Goal: Transaction & Acquisition: Purchase product/service

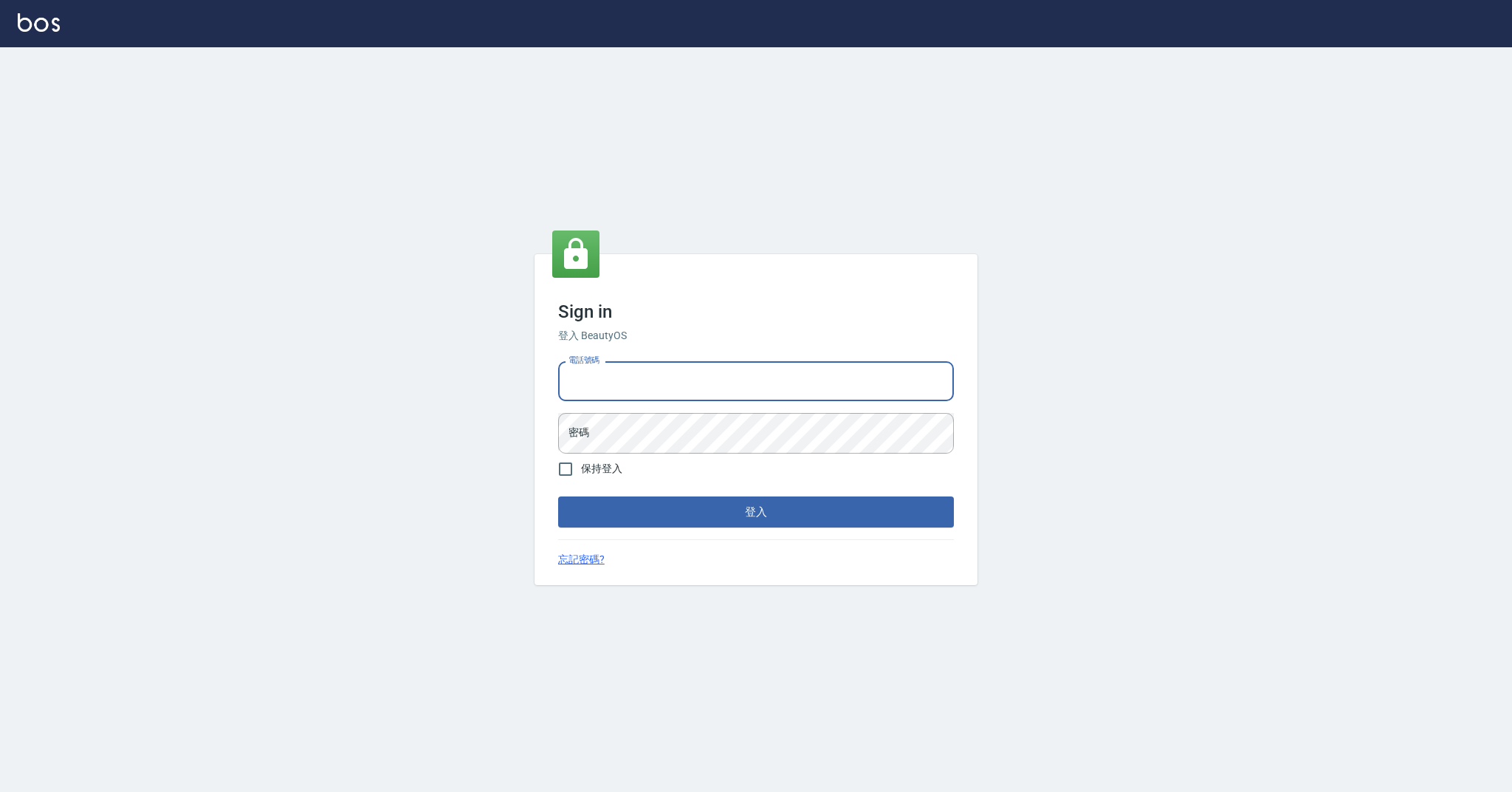
type input "0985018343"
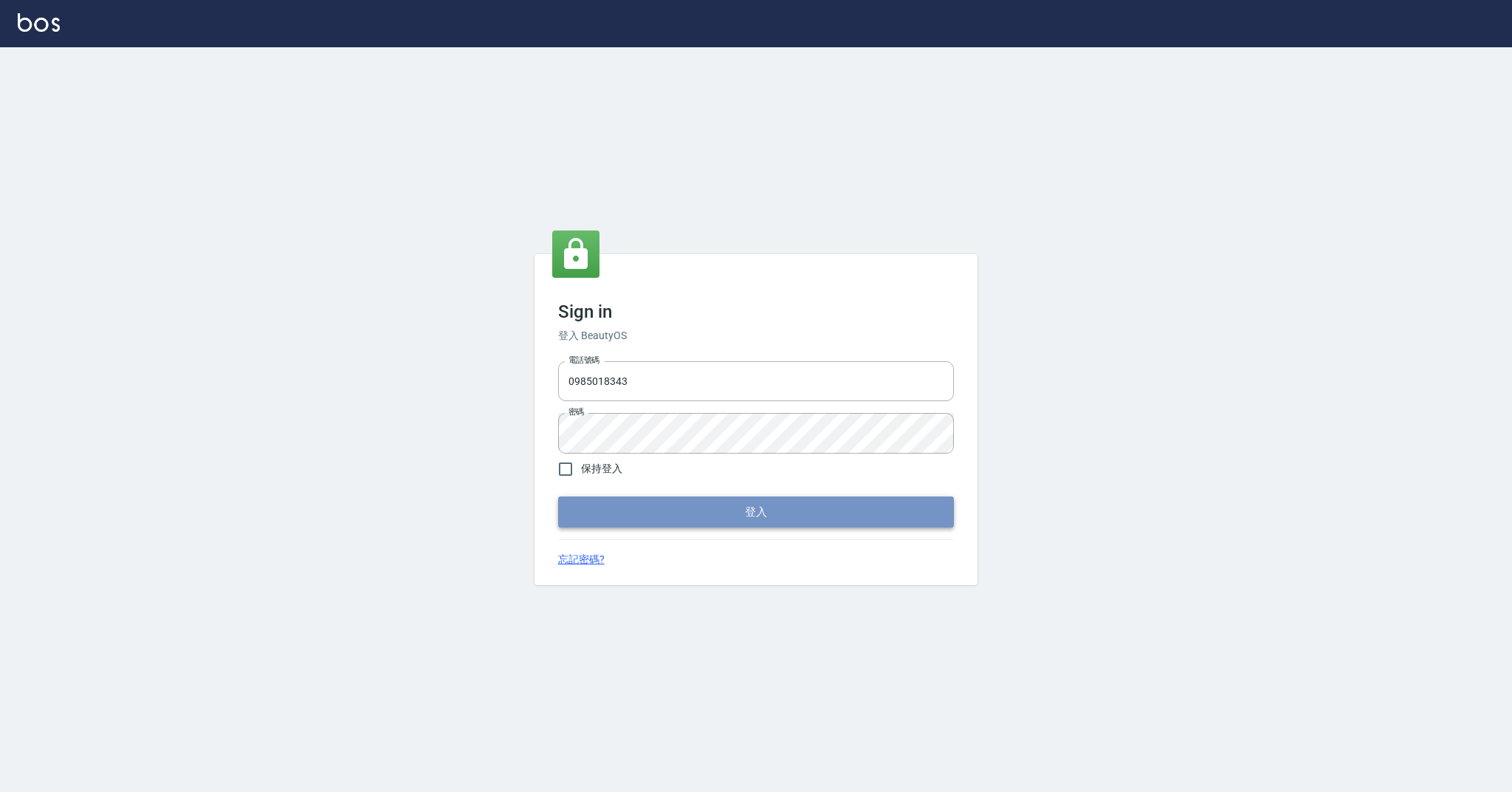
click at [592, 506] on button "登入" at bounding box center [756, 512] width 396 height 31
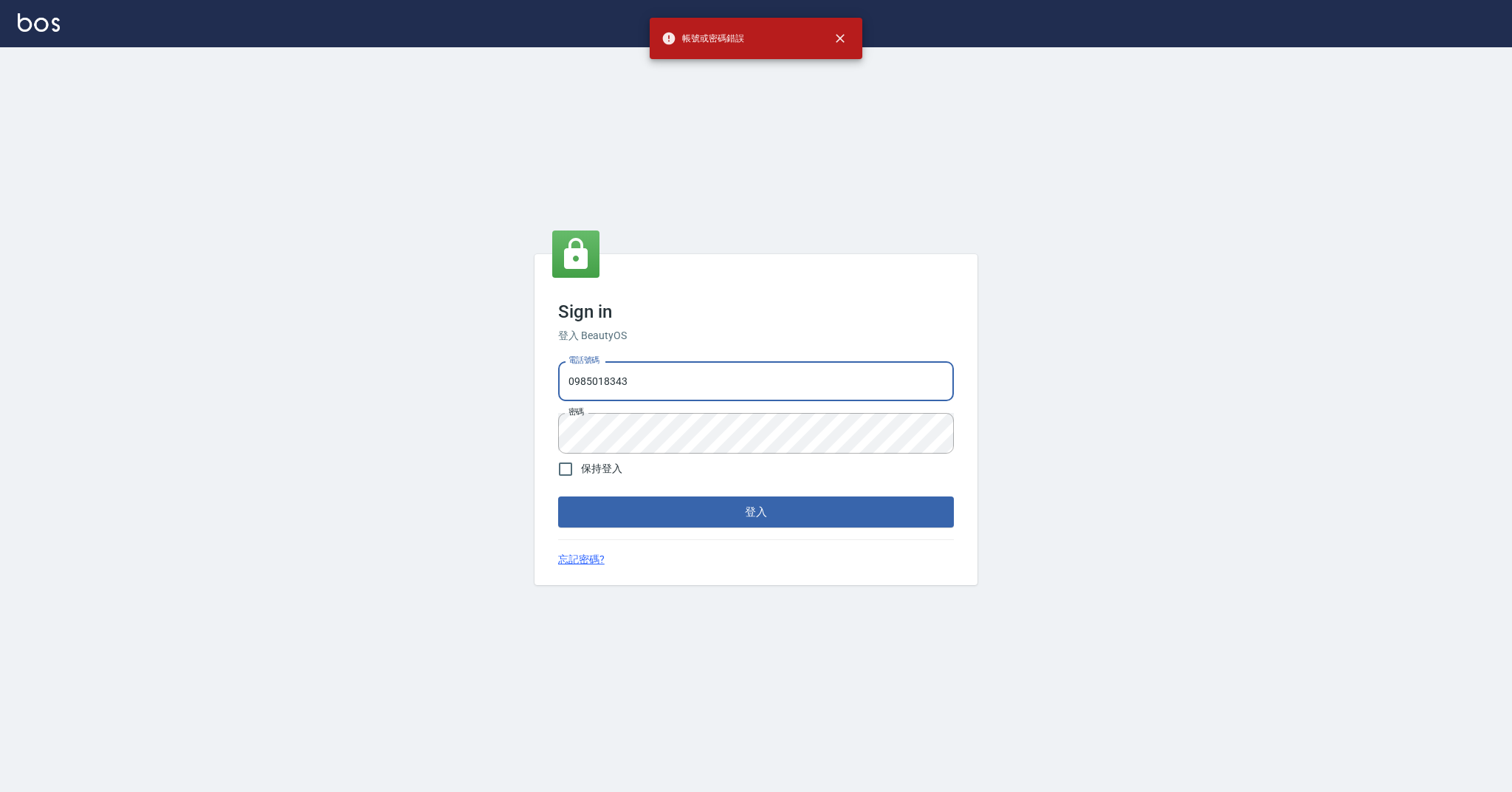
drag, startPoint x: 658, startPoint y: 375, endPoint x: 555, endPoint y: 379, distance: 103.1
click at [555, 379] on div "電話號碼 0985018343 電話號碼 密碼 密碼" at bounding box center [756, 407] width 408 height 104
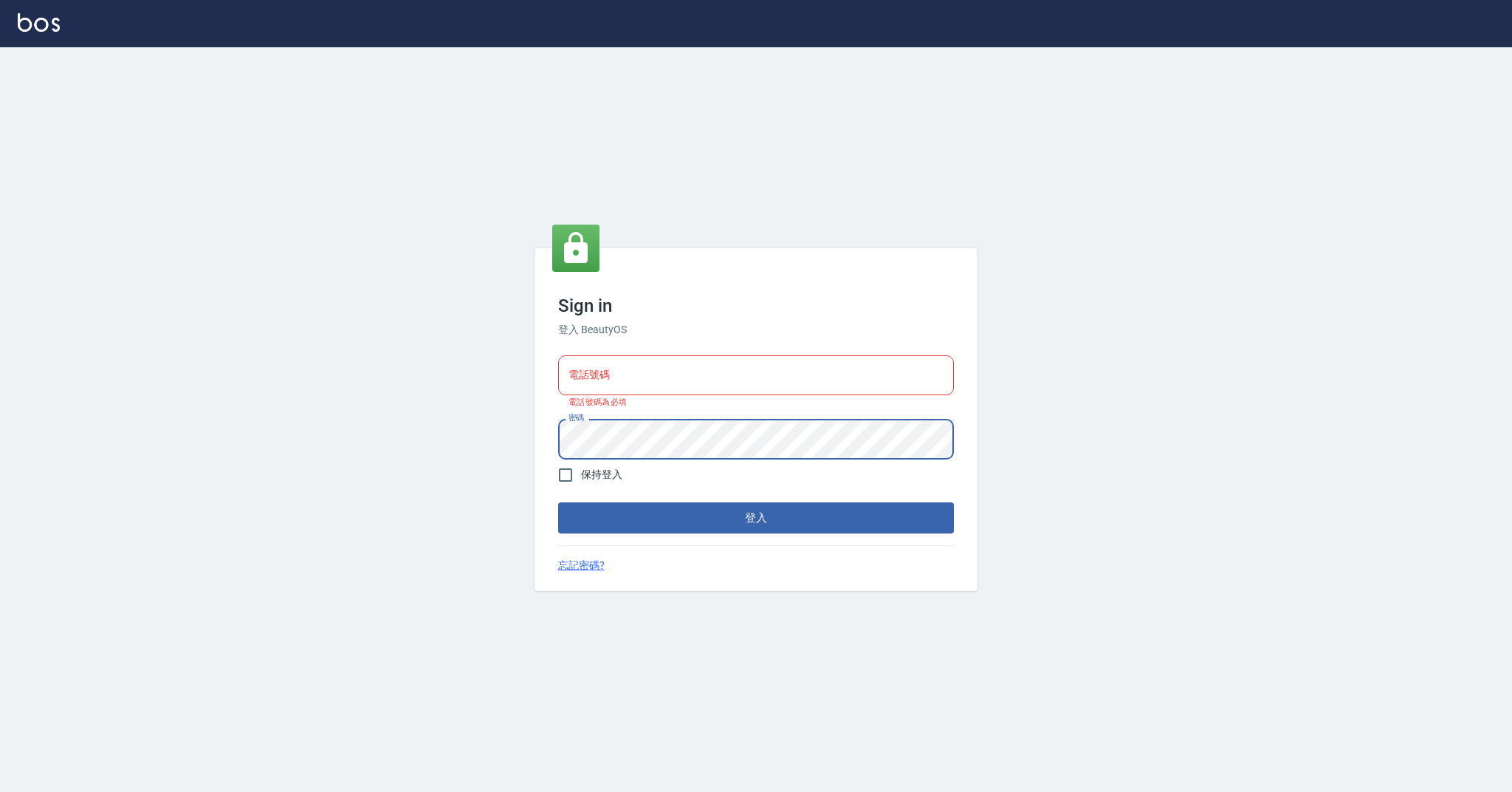
click at [527, 442] on div "Sign in 登入 BeautyOS 電話號碼 電話號碼 電話號碼為必填 密碼 密碼 保持登入 登入 忘記密碼?" at bounding box center [756, 419] width 1512 height 745
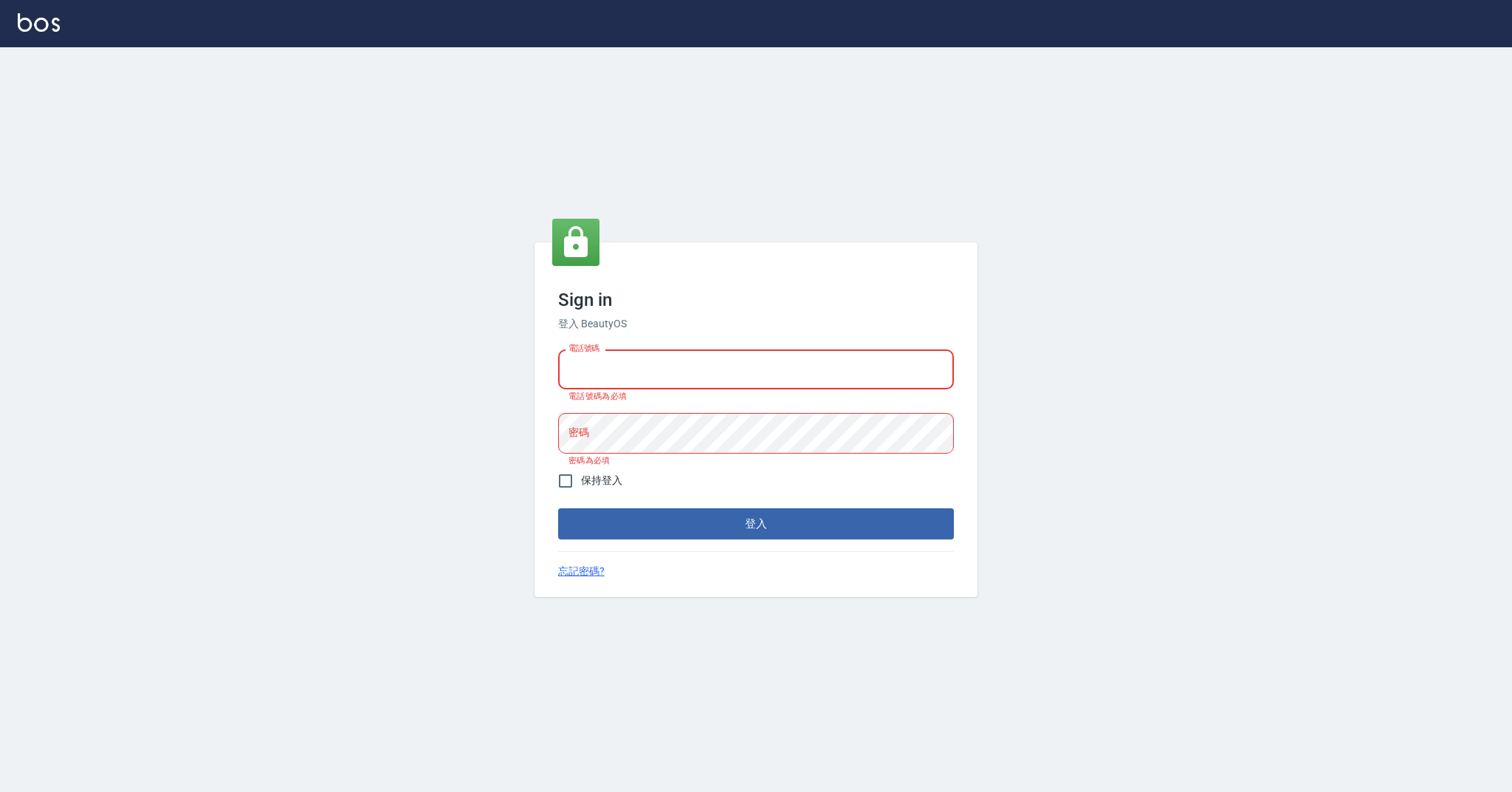
click at [587, 376] on input "電話號碼" at bounding box center [756, 369] width 396 height 40
type input "0958051258"
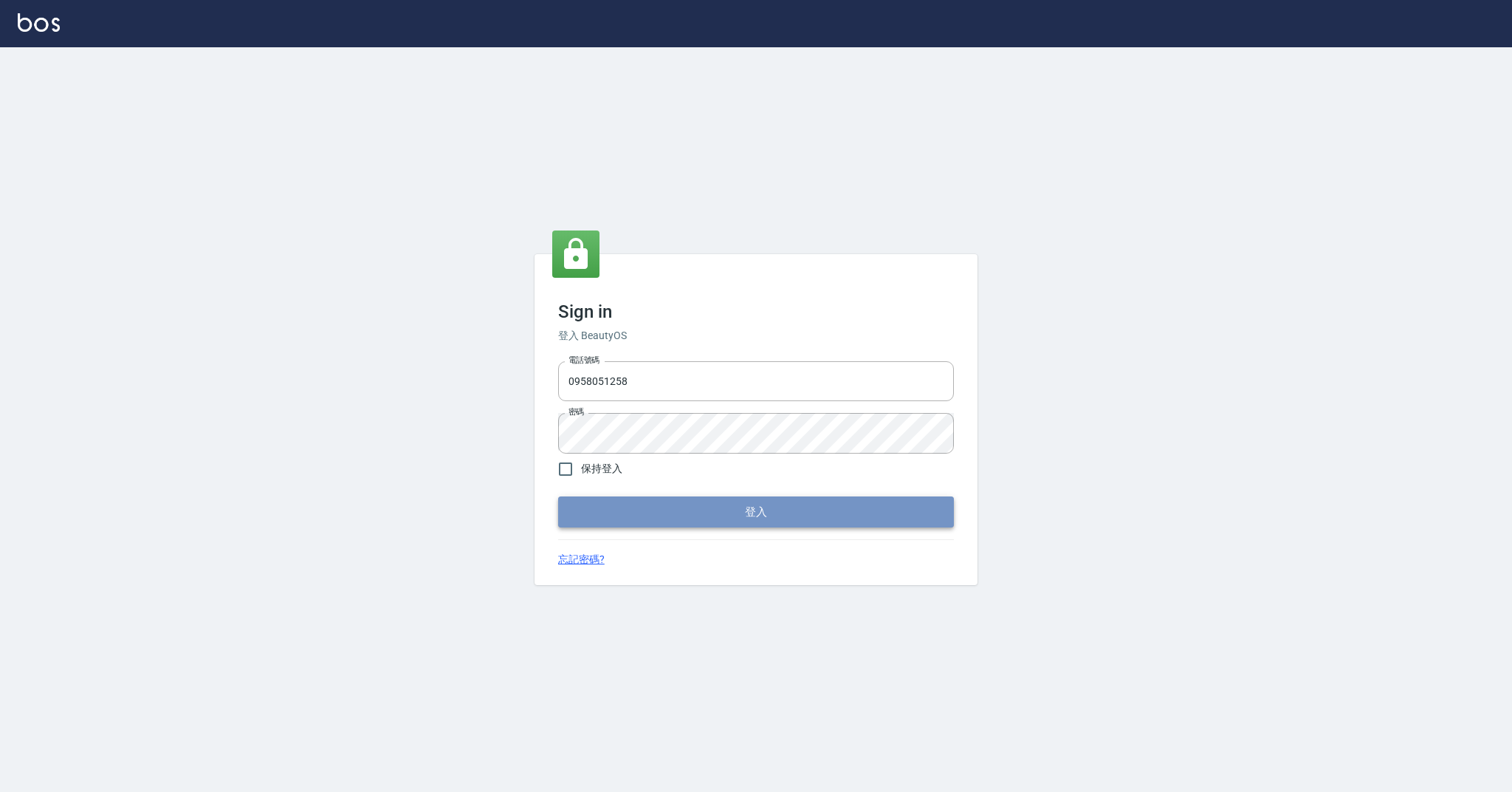
click at [615, 506] on button "登入" at bounding box center [756, 512] width 396 height 31
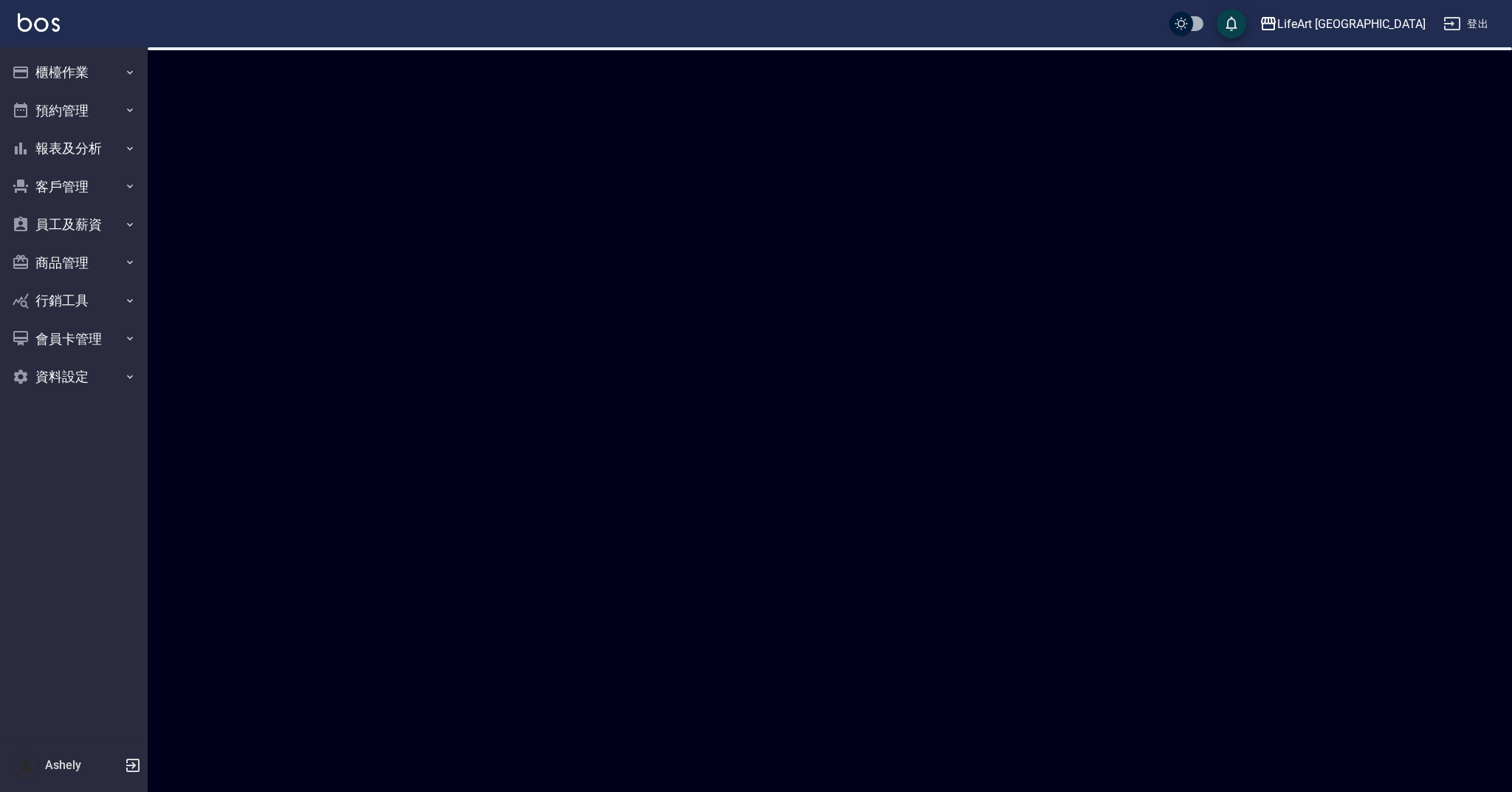
checkbox input "true"
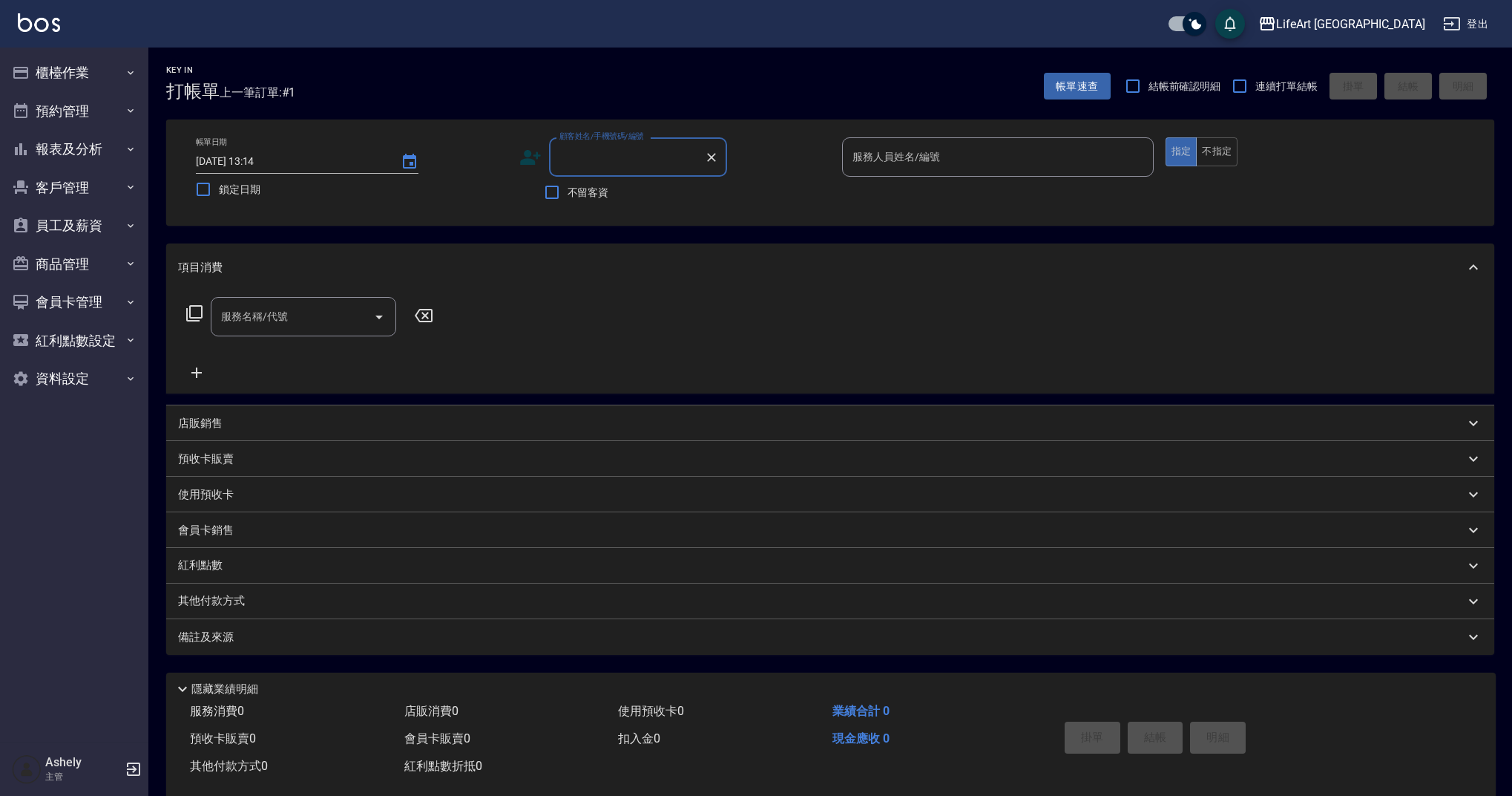
click at [595, 164] on input "顧客姓名/手機號碼/編號" at bounding box center [627, 157] width 142 height 26
type input "ㄙ"
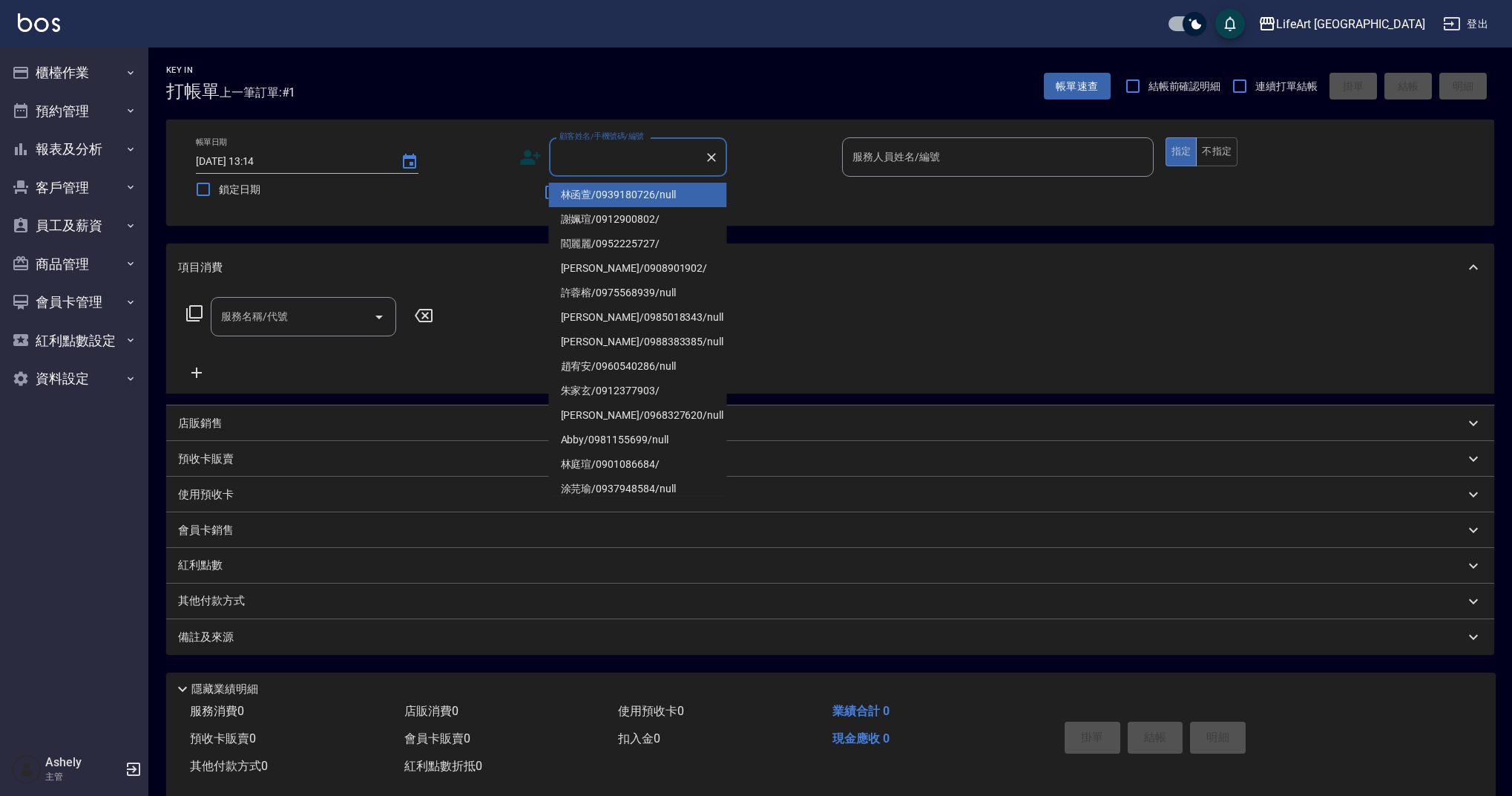
type input "i"
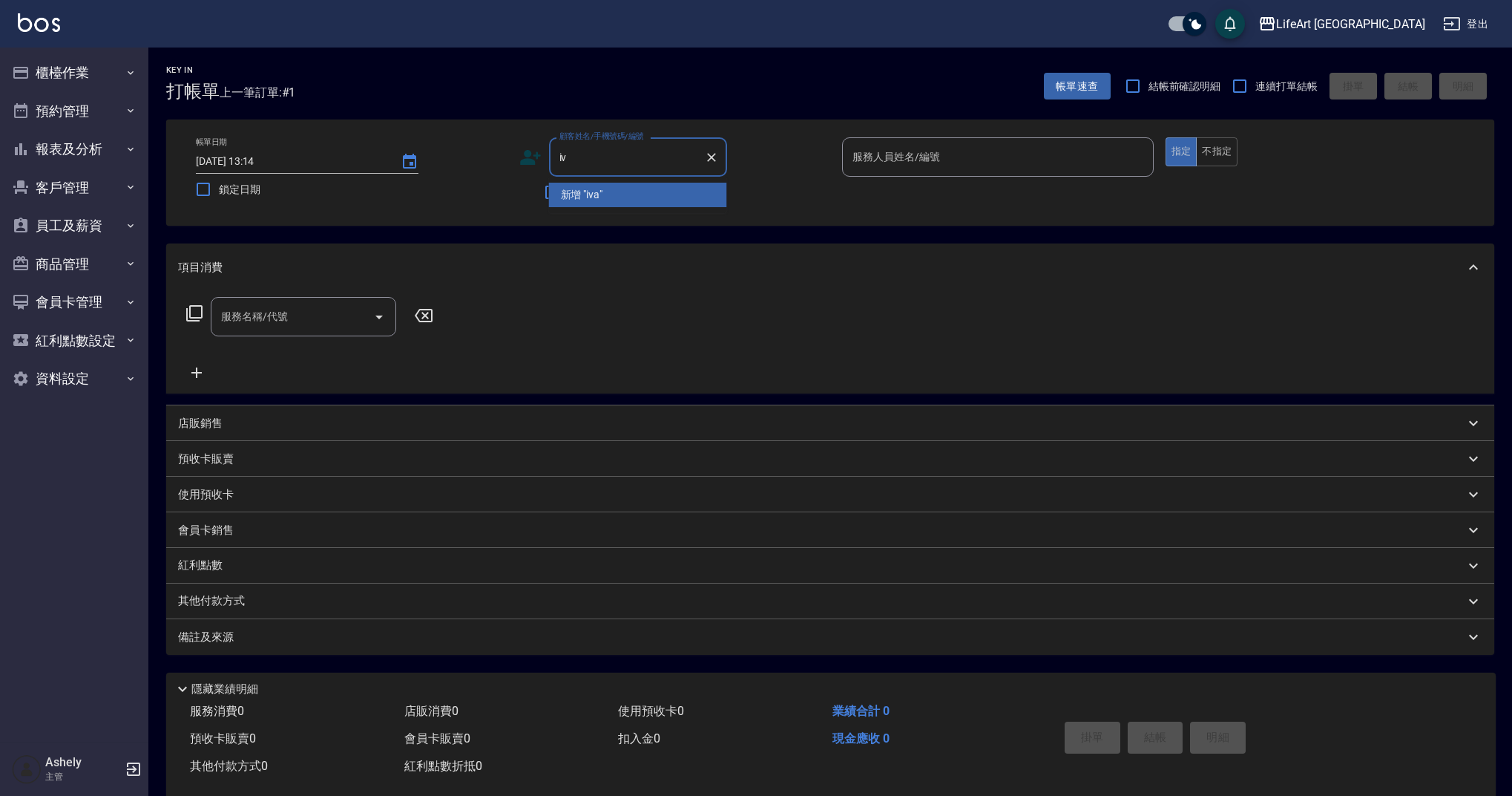
type input "i"
click at [582, 193] on li "[PERSON_NAME]/0968747619/" at bounding box center [637, 195] width 178 height 24
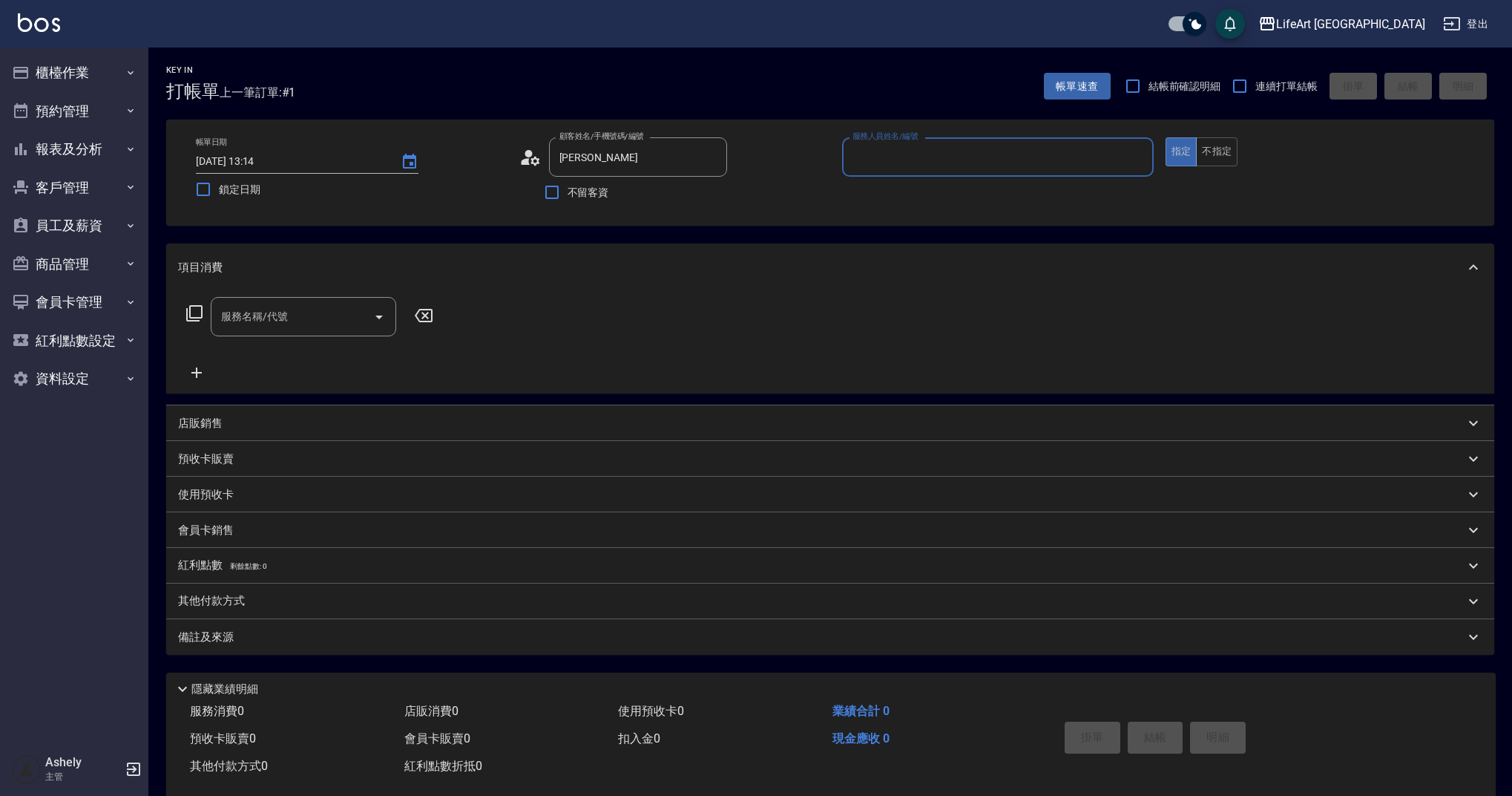
type input "[PERSON_NAME]/0968747619/"
type input "Weiwei-w"
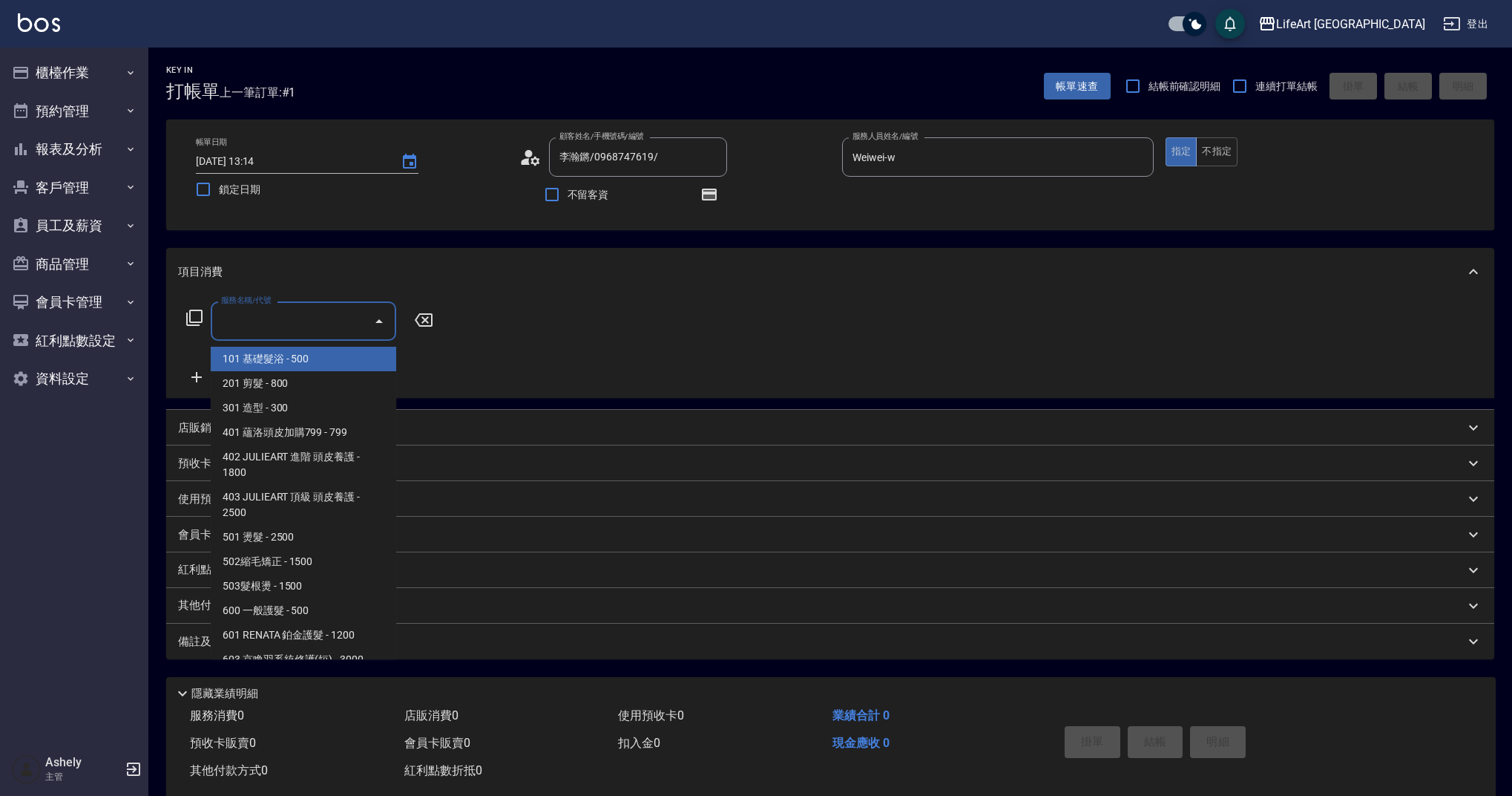
click at [308, 318] on input "服務名稱/代號" at bounding box center [292, 321] width 150 height 26
click at [302, 380] on span "201 剪髮 - 800" at bounding box center [304, 382] width 186 height 24
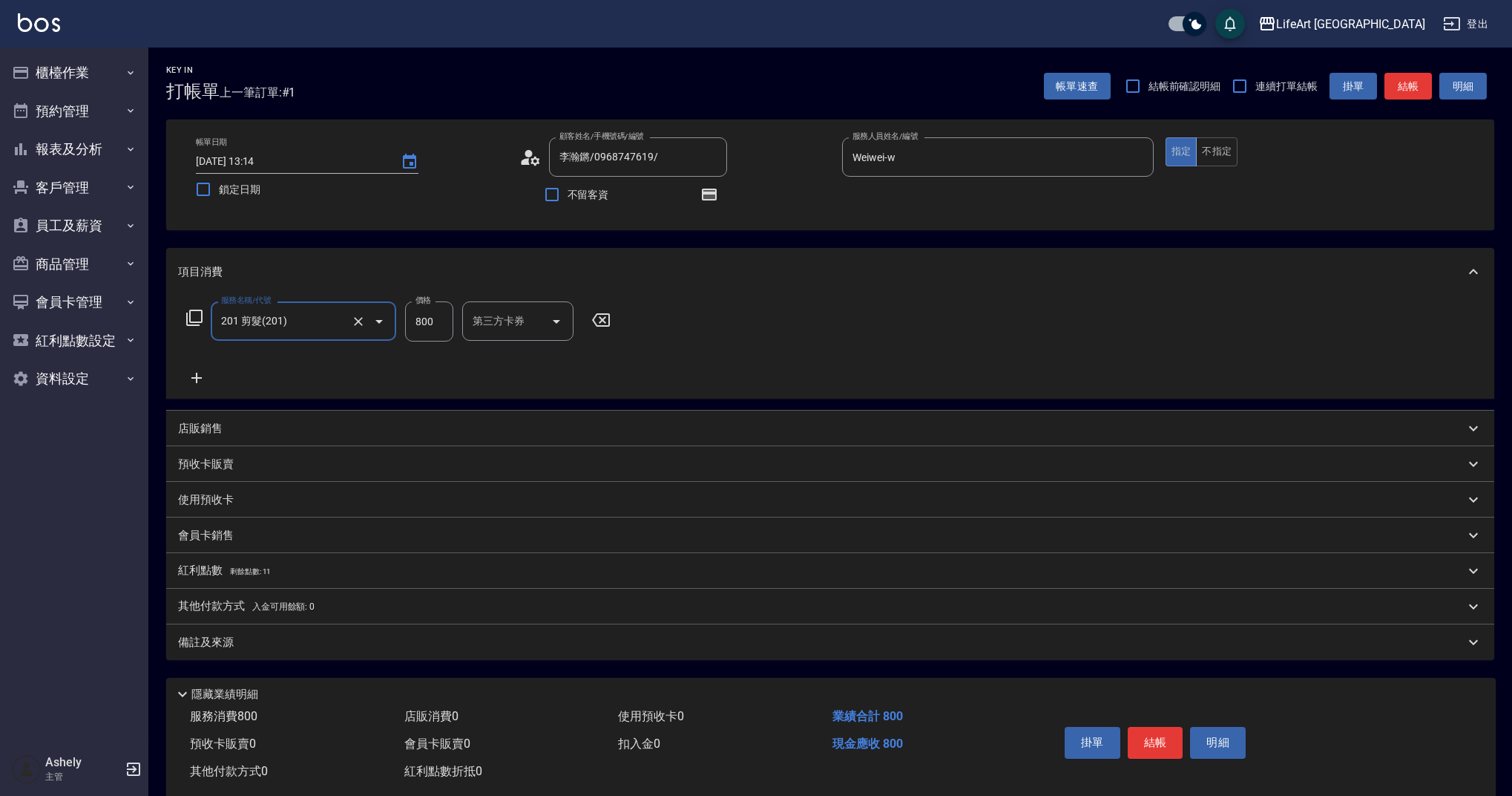
type input "201 剪髮(201)"
drag, startPoint x: 416, startPoint y: 325, endPoint x: 433, endPoint y: 317, distance: 18.8
click at [433, 317] on input "800" at bounding box center [429, 321] width 49 height 40
type input "900"
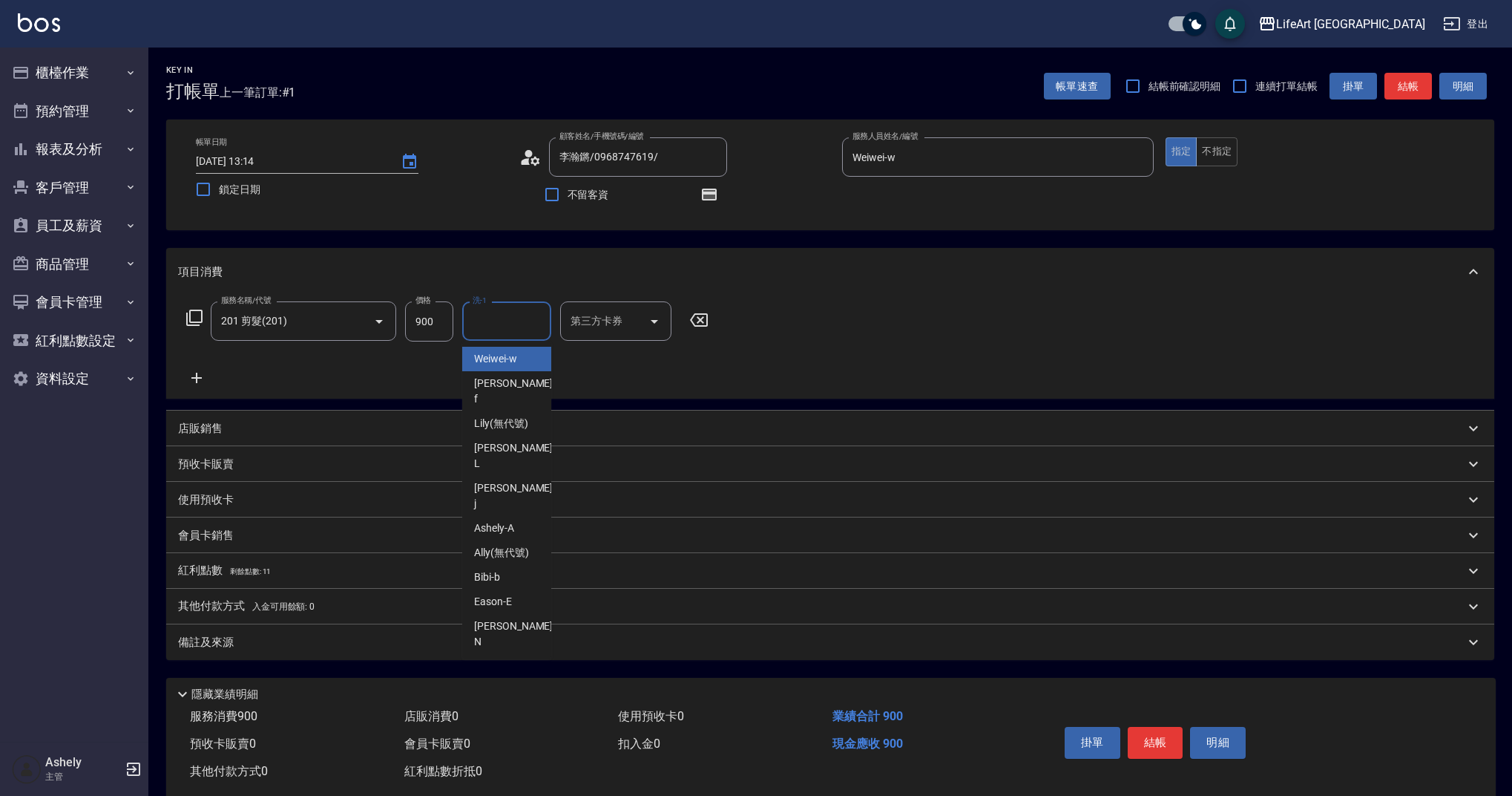
click at [524, 312] on input "洗-1" at bounding box center [507, 321] width 76 height 26
click at [496, 696] on span "Casey -c" at bounding box center [515, 711] width 82 height 31
type input "Casey-c"
click at [719, 191] on button "button" at bounding box center [709, 195] width 36 height 36
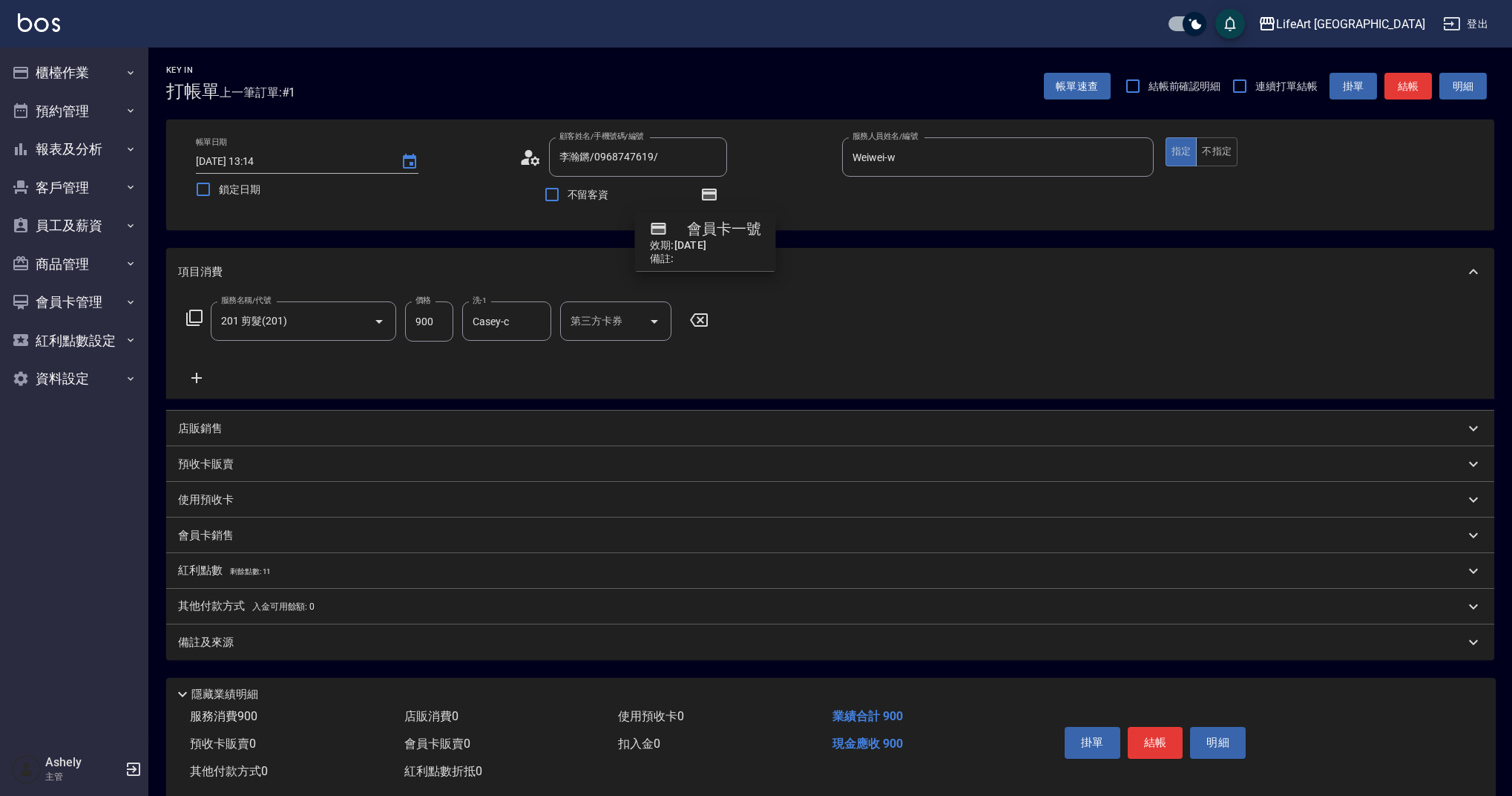
click at [806, 201] on div "顧客姓名/手機號碼/編號 李瀚鏘/0968747619/ 顧客姓名/手機號碼/編號 不留客資" at bounding box center [675, 174] width 311 height 75
click at [255, 621] on div "其他付款方式 入金可用餘額: 0" at bounding box center [830, 606] width 1328 height 36
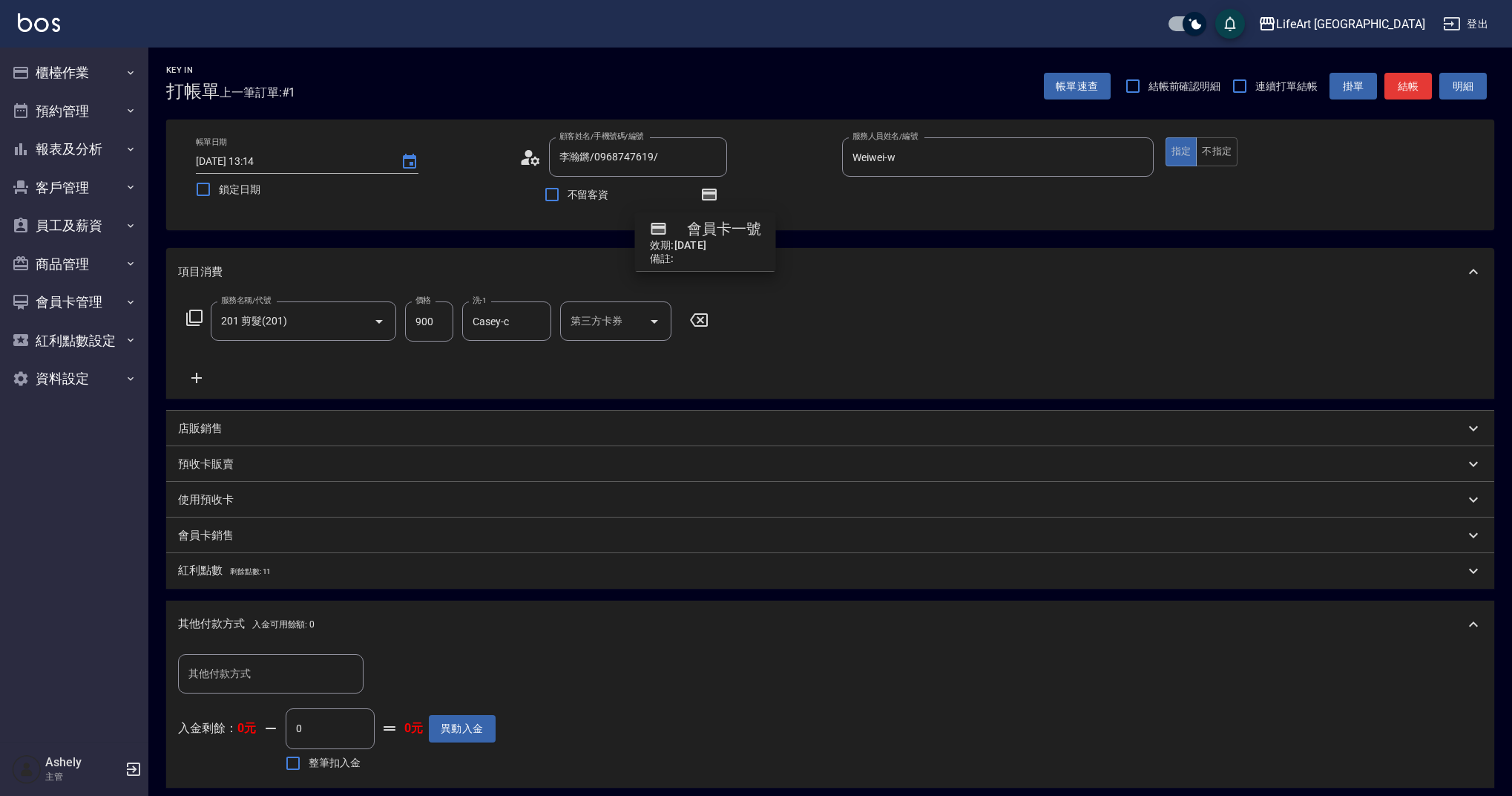
click at [540, 665] on div "其他付款方式 其他付款方式 入金剩餘： 0元 0 ​ 整筆扣入金 0元 異動入金" at bounding box center [830, 714] width 1305 height 121
click at [427, 638] on div "其他付款方式 入金可用餘額: 0" at bounding box center [830, 624] width 1328 height 48
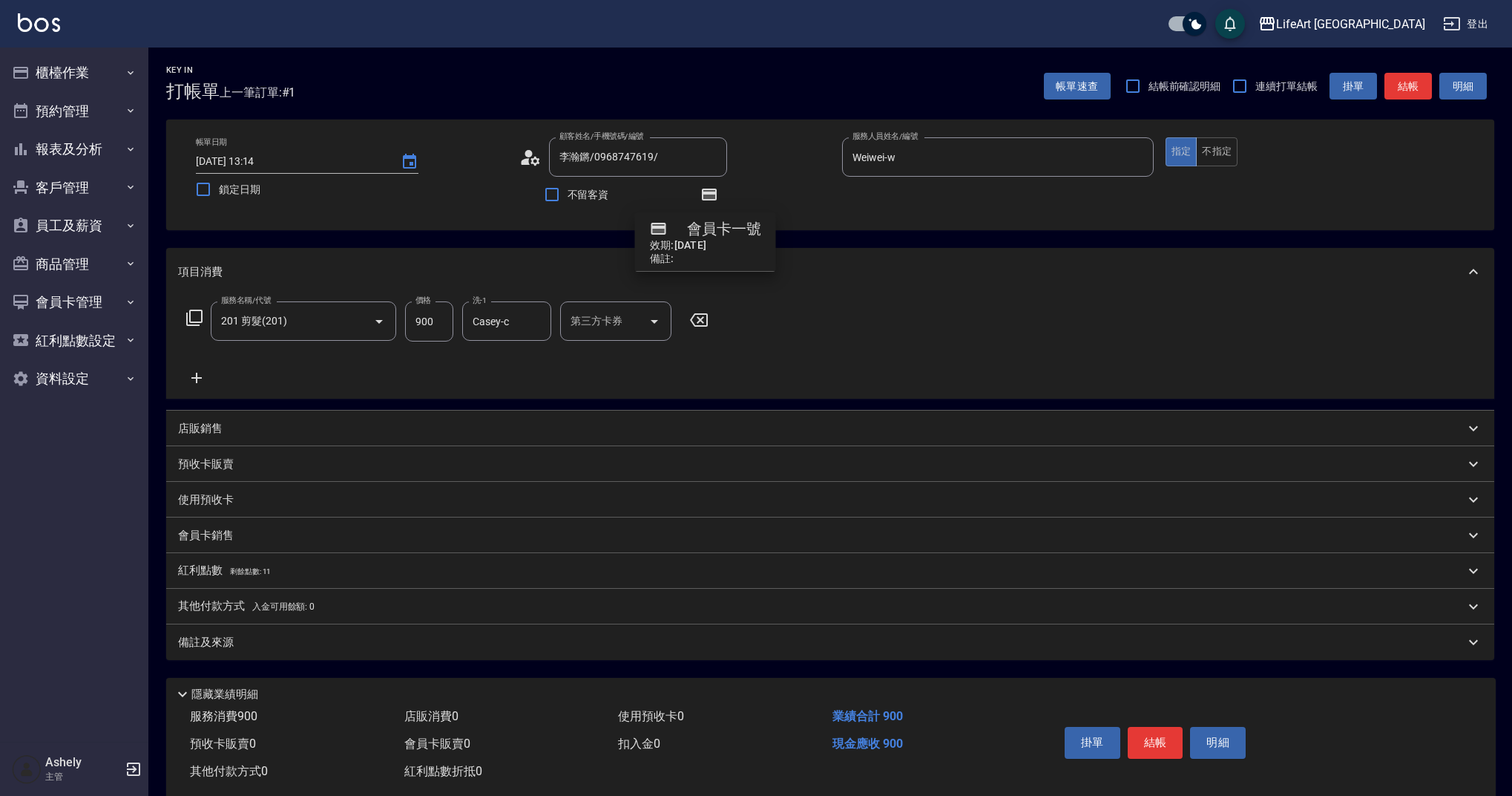
click at [327, 662] on div "Key In 打帳單 上一筆訂單:#1 帳單速查 結帳前確認明細 連續打單結帳 掛單 結帳 明細 帳單日期 2025/08/13 13:14 鎖定日期 顧客姓…" at bounding box center [831, 434] width 1364 height 774
click at [321, 653] on div "備註及來源" at bounding box center [830, 641] width 1328 height 36
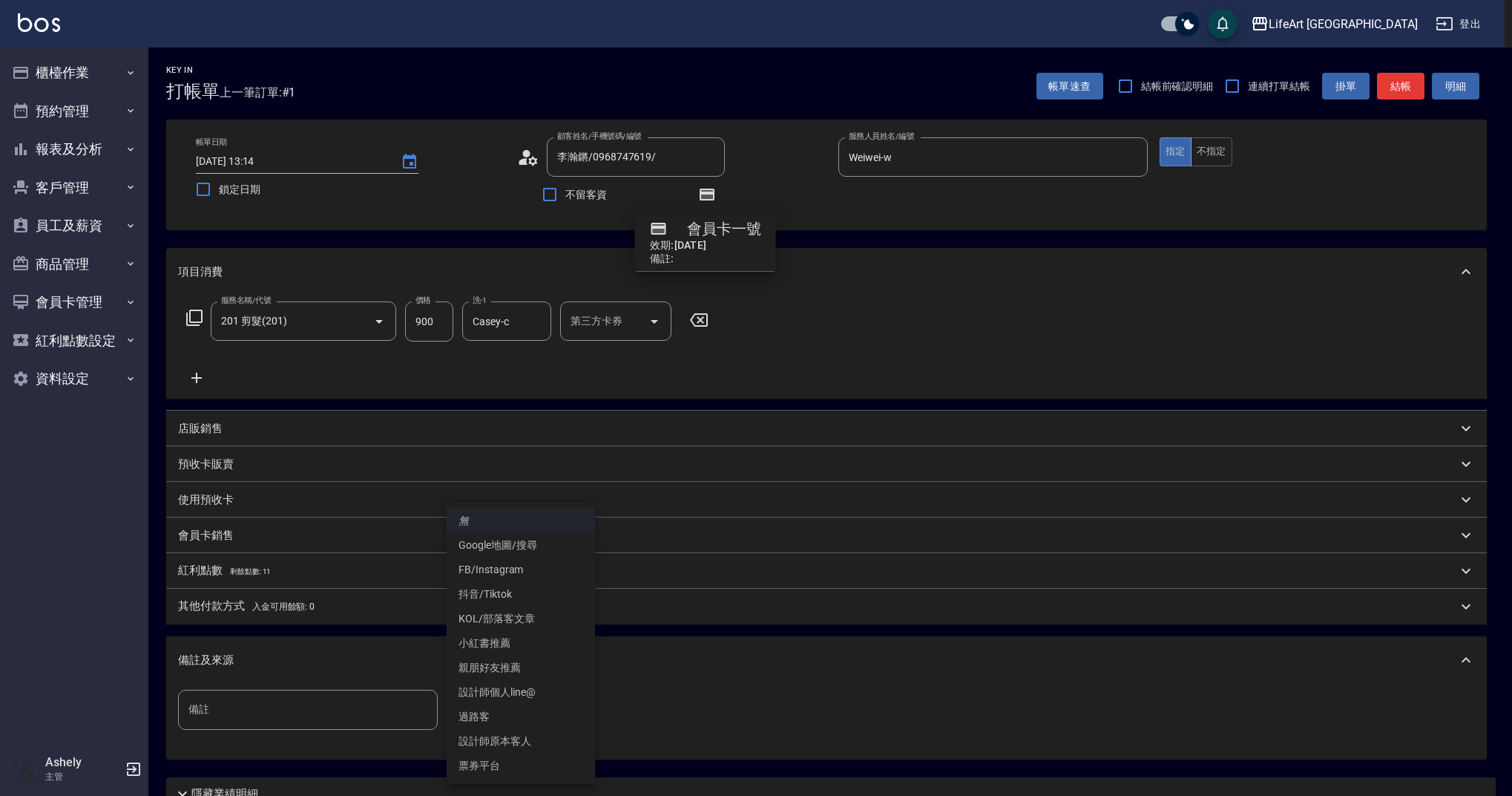
drag, startPoint x: 512, startPoint y: 707, endPoint x: 527, endPoint y: 708, distance: 15.0
click at [512, 707] on body "LifeArt 蘆洲 登出 櫃檯作業 打帳單 帳單列表 現金收支登錄 高階收支登錄 材料自購登錄 每日結帳 排班表 現場電腦打卡 預約管理 預約管理 單日預約…" at bounding box center [756, 460] width 1512 height 921
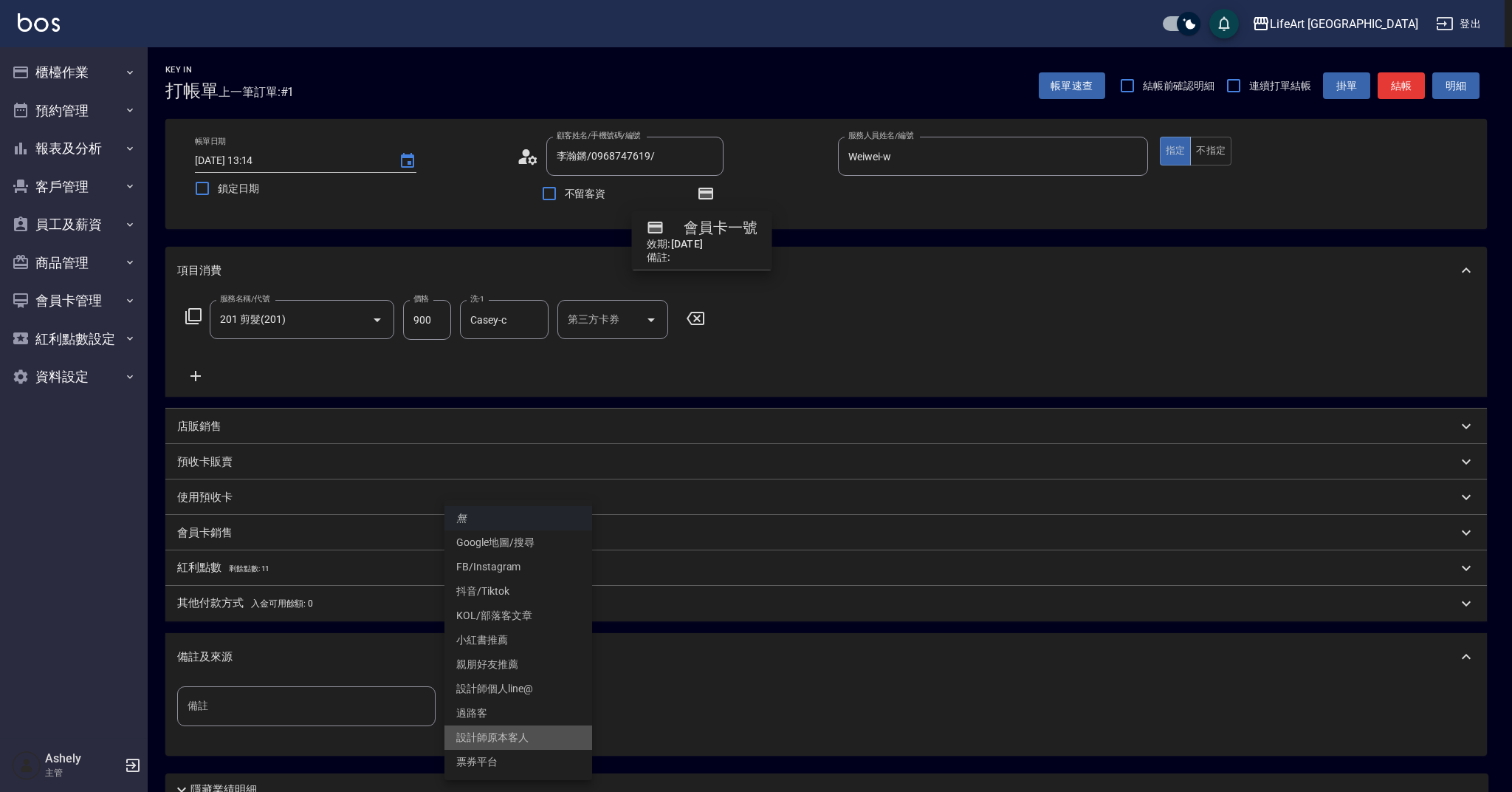
click at [540, 740] on li "設計師原本客人" at bounding box center [518, 737] width 148 height 24
type input "設計師原本客人"
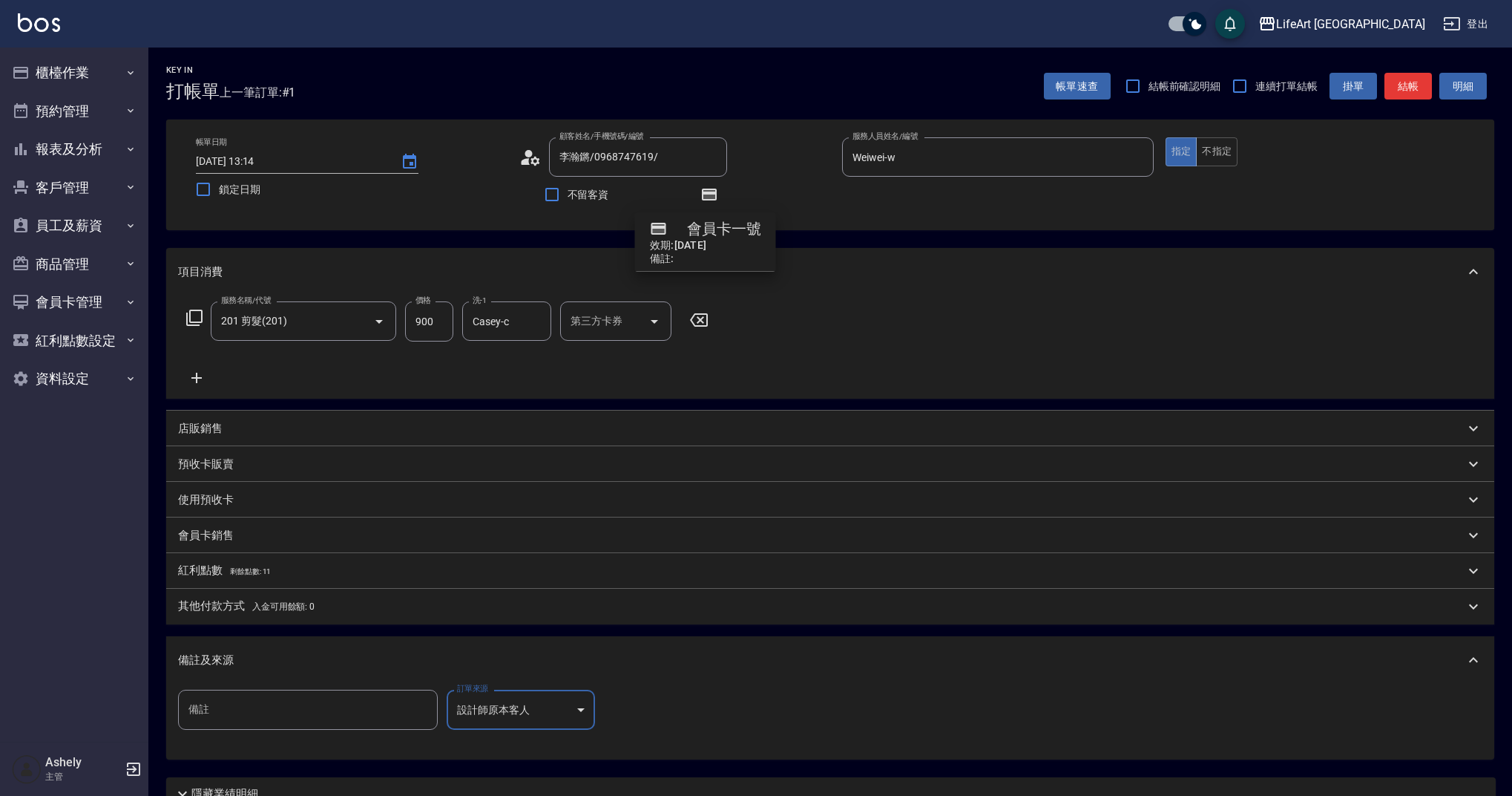
scroll to position [131, 0]
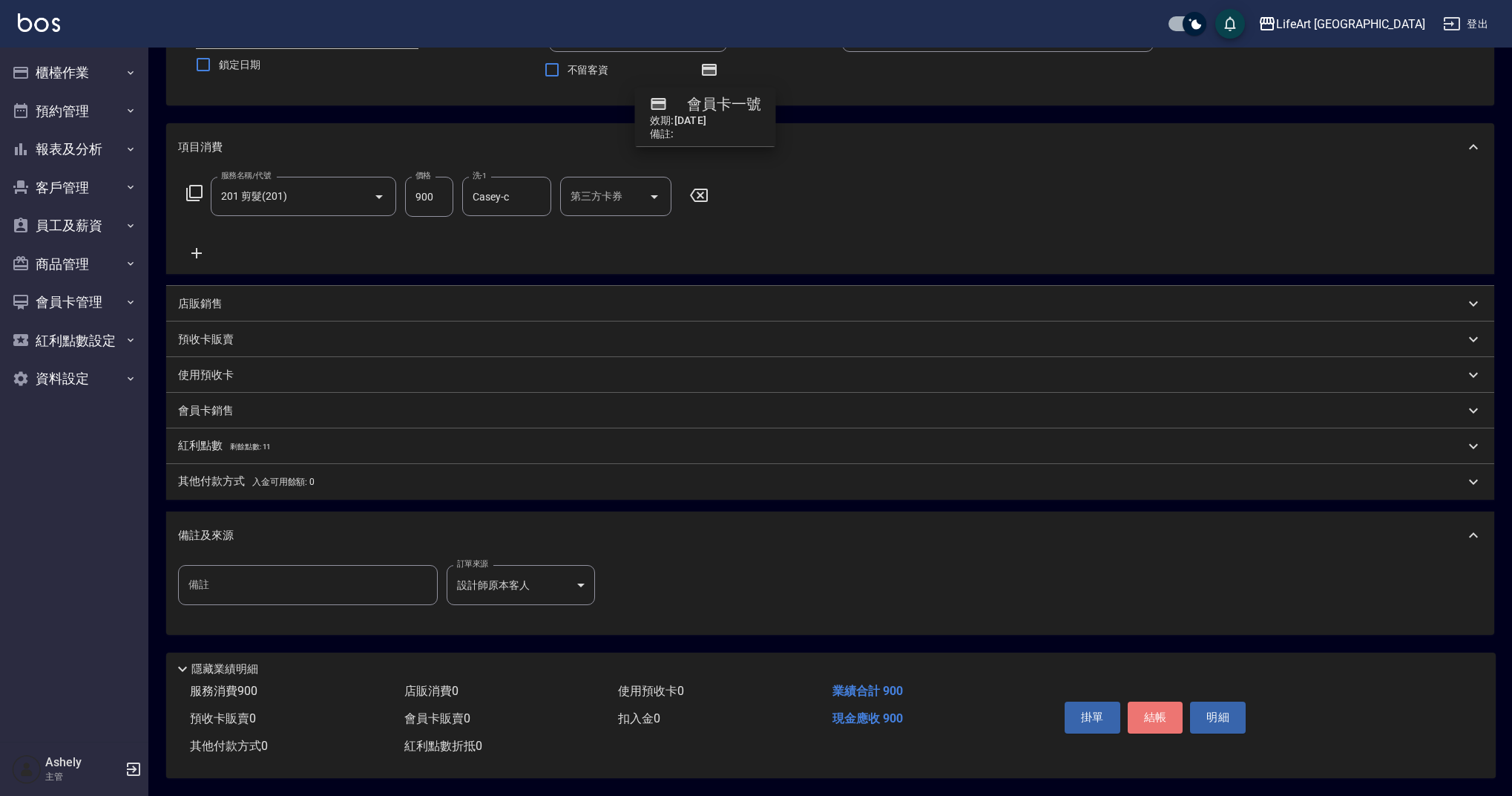
drag, startPoint x: 1159, startPoint y: 706, endPoint x: 1147, endPoint y: 709, distance: 12.4
click at [1159, 706] on button "結帳" at bounding box center [1155, 717] width 55 height 31
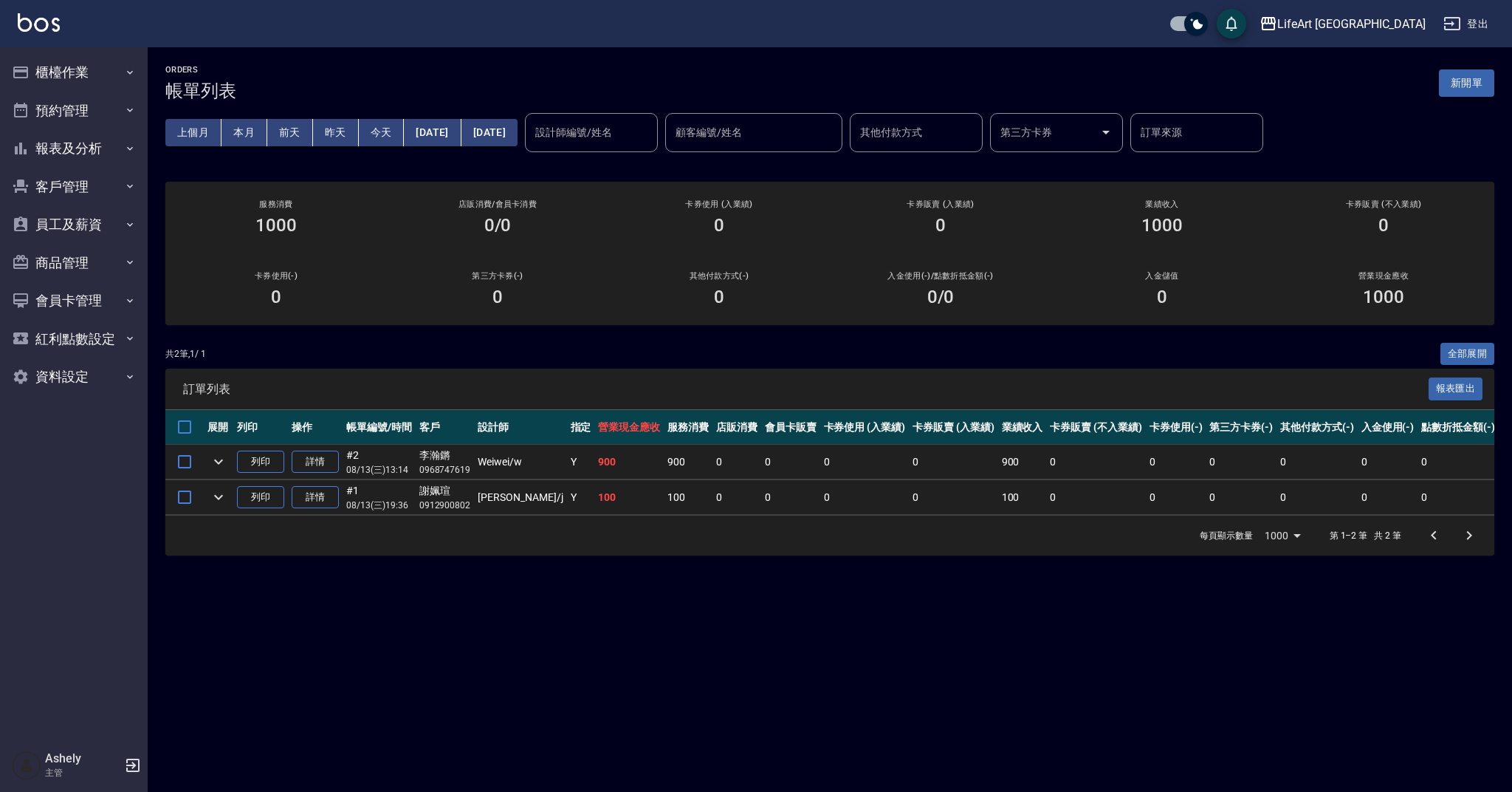
click at [1486, 90] on button "新開單" at bounding box center [1467, 83] width 55 height 27
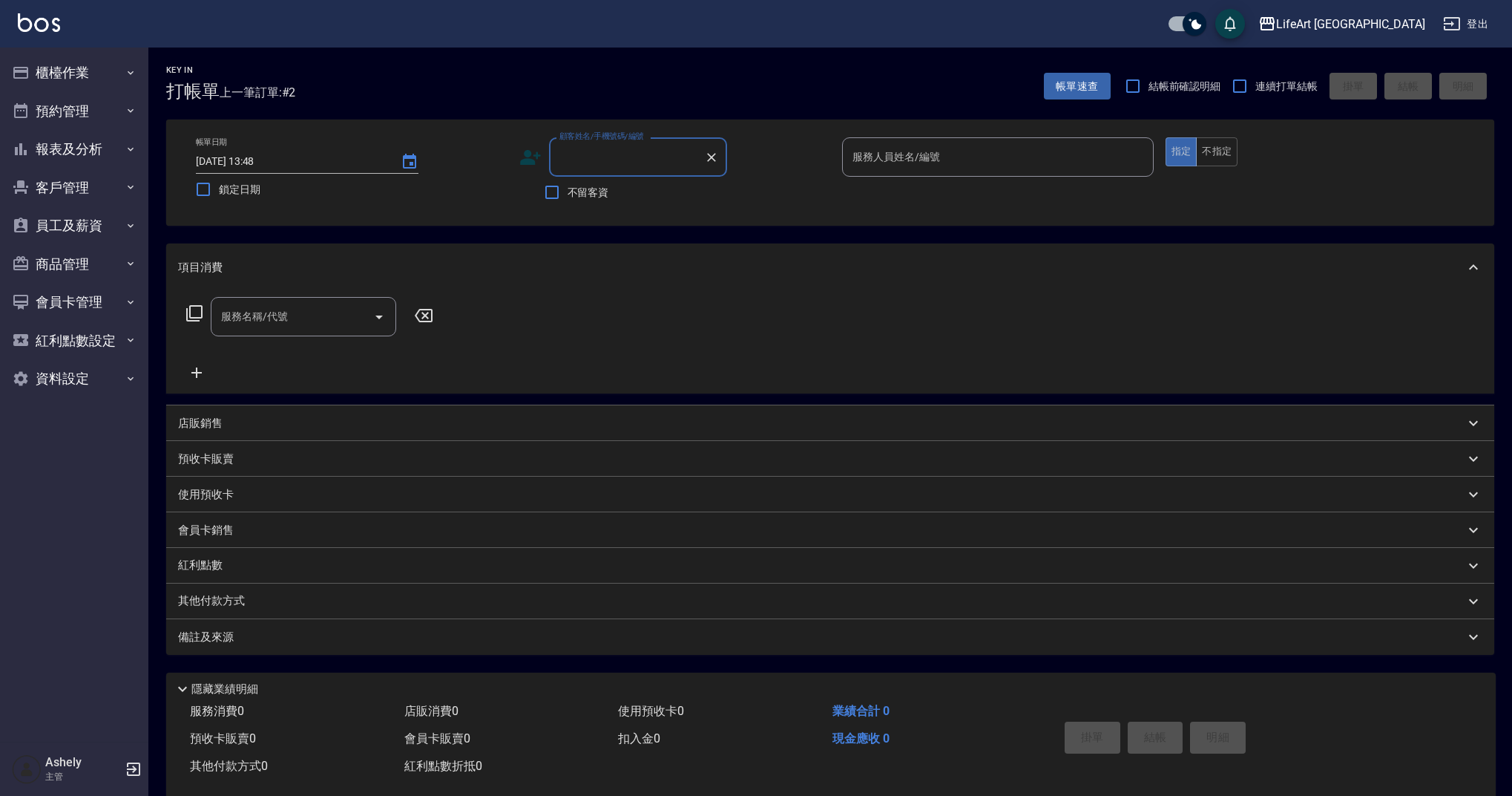
click at [662, 152] on input "顧客姓名/手機號碼/編號" at bounding box center [627, 157] width 142 height 26
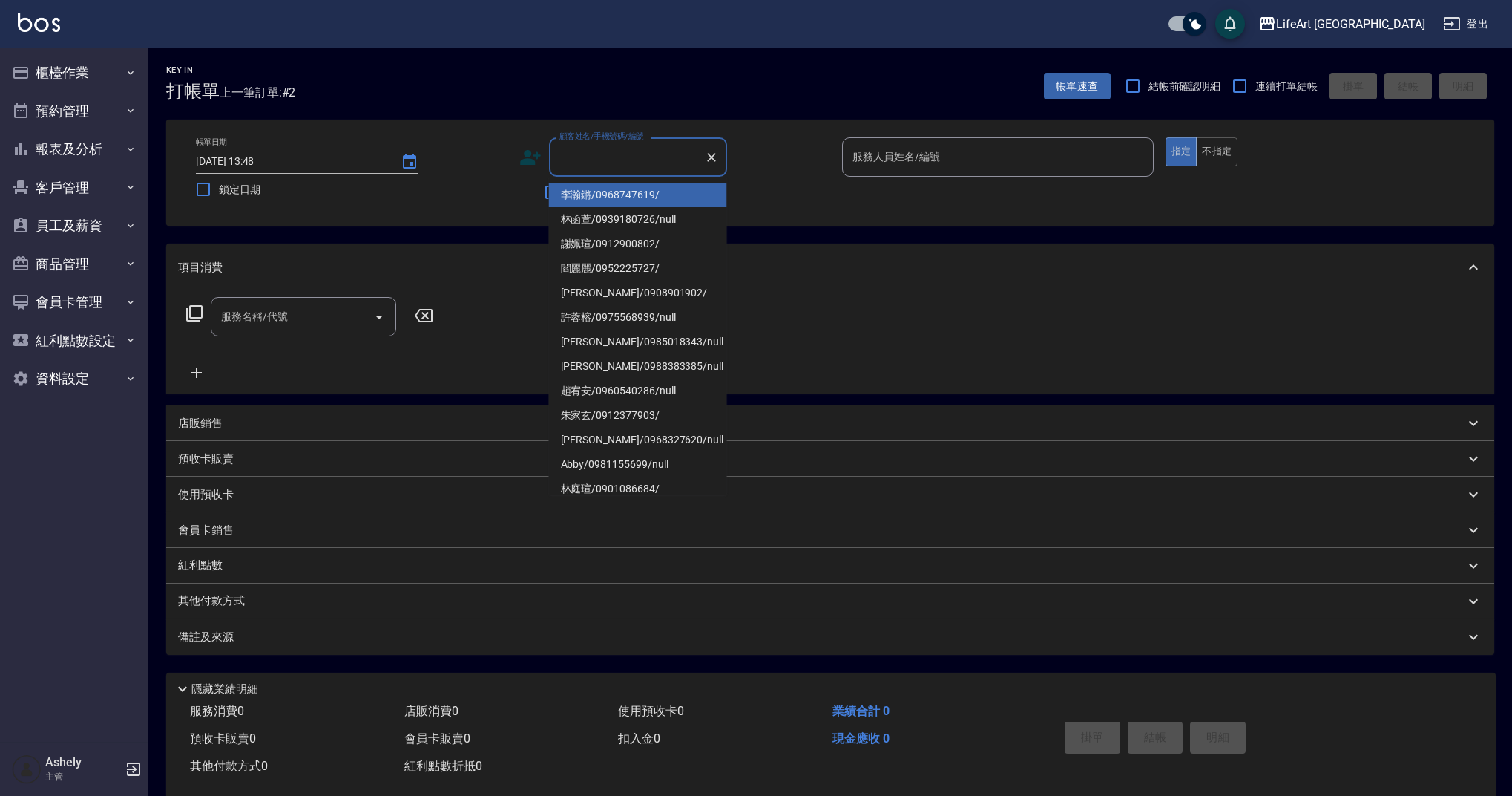
type input "ㄎ"
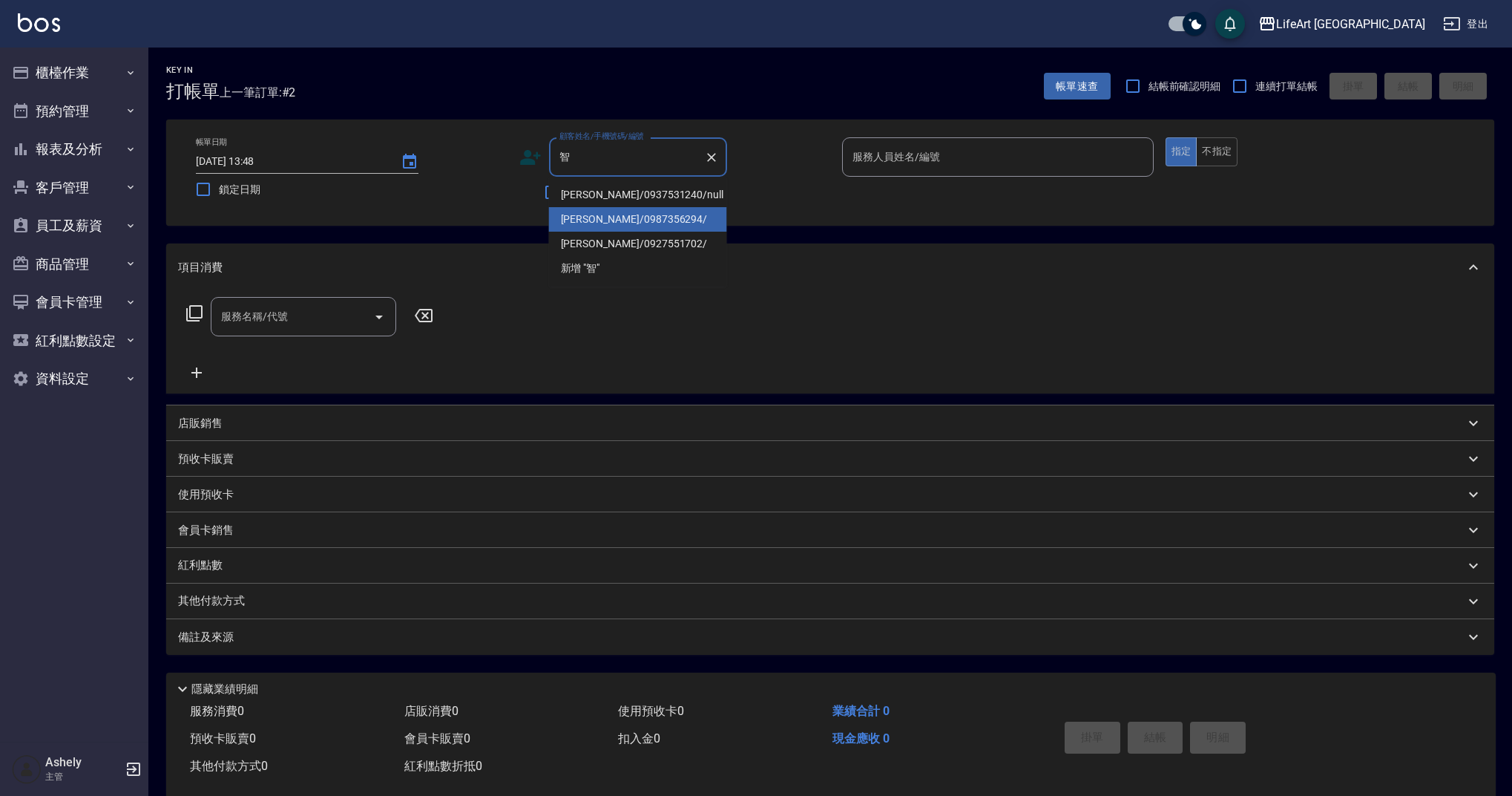
click at [594, 227] on li "[PERSON_NAME]/0987356294/" at bounding box center [637, 219] width 178 height 24
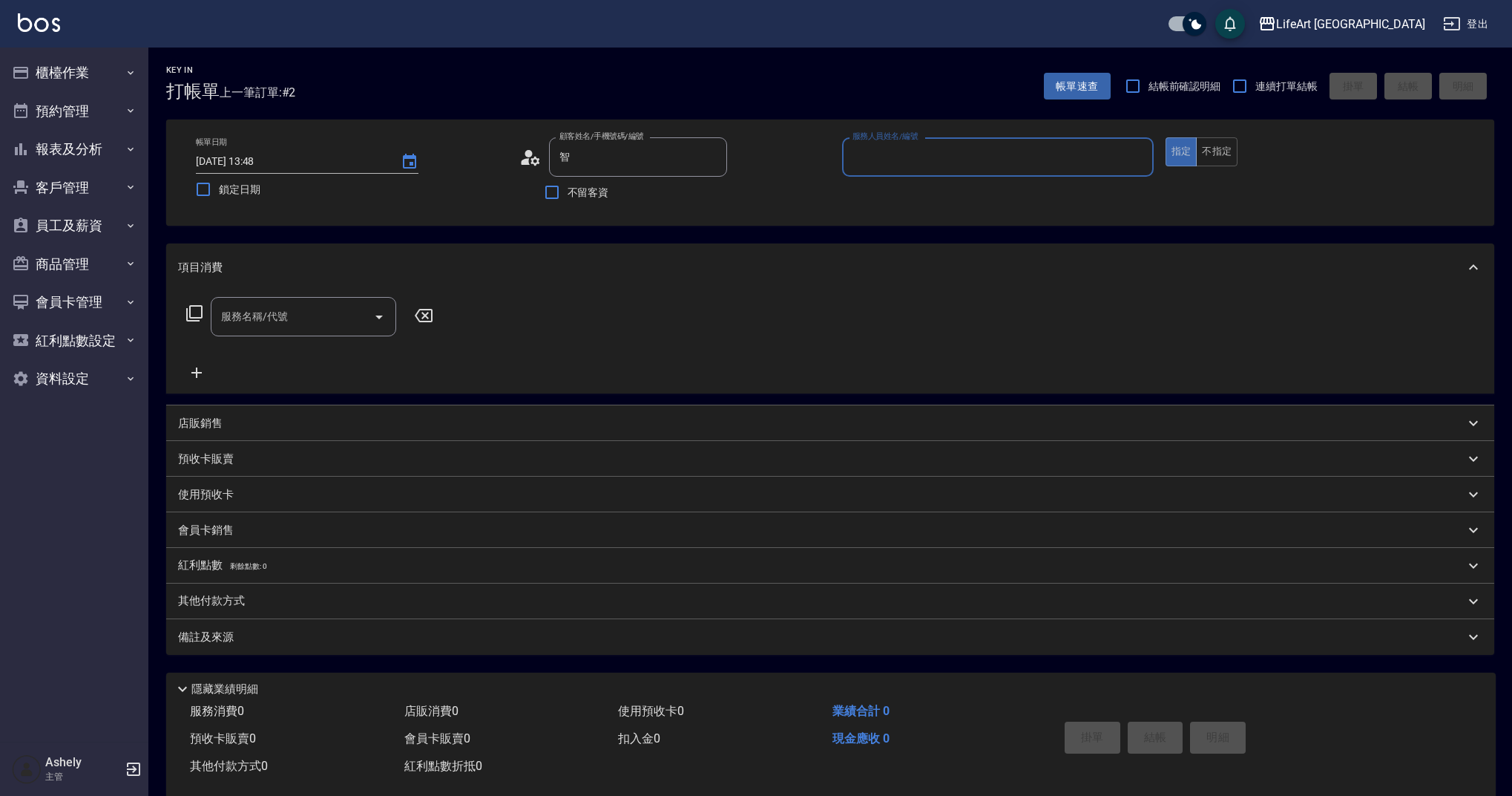
type input "[PERSON_NAME]/0987356294/"
type input "Ada-A"
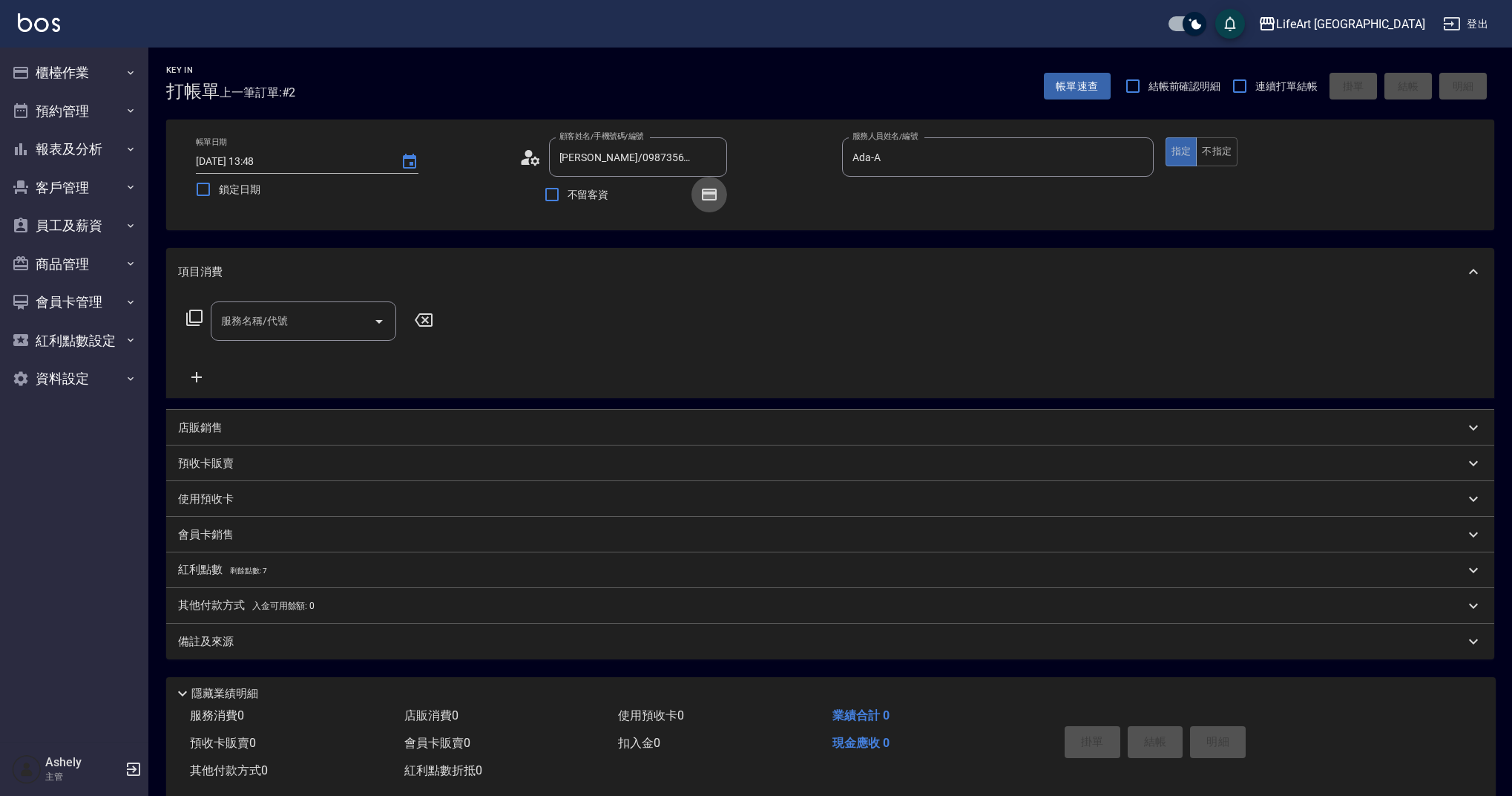
click at [696, 196] on button "button" at bounding box center [709, 195] width 36 height 36
click at [703, 197] on icon "button" at bounding box center [709, 194] width 12 height 9
click at [543, 159] on div "顧客姓名/手機號碼/編號 楊智維/0987356294/ 顧客姓名/手機號碼/編號" at bounding box center [675, 157] width 311 height 39
click at [514, 158] on div "帳單日期 2025/08/13 13:48 鎖定日期 顧客姓名/手機號碼/編號 楊智維/0987356294/ 顧客姓名/手機號碼/編號 不留客資 服務人員姓…" at bounding box center [830, 174] width 1293 height 75
click at [537, 159] on icon at bounding box center [534, 160] width 9 height 9
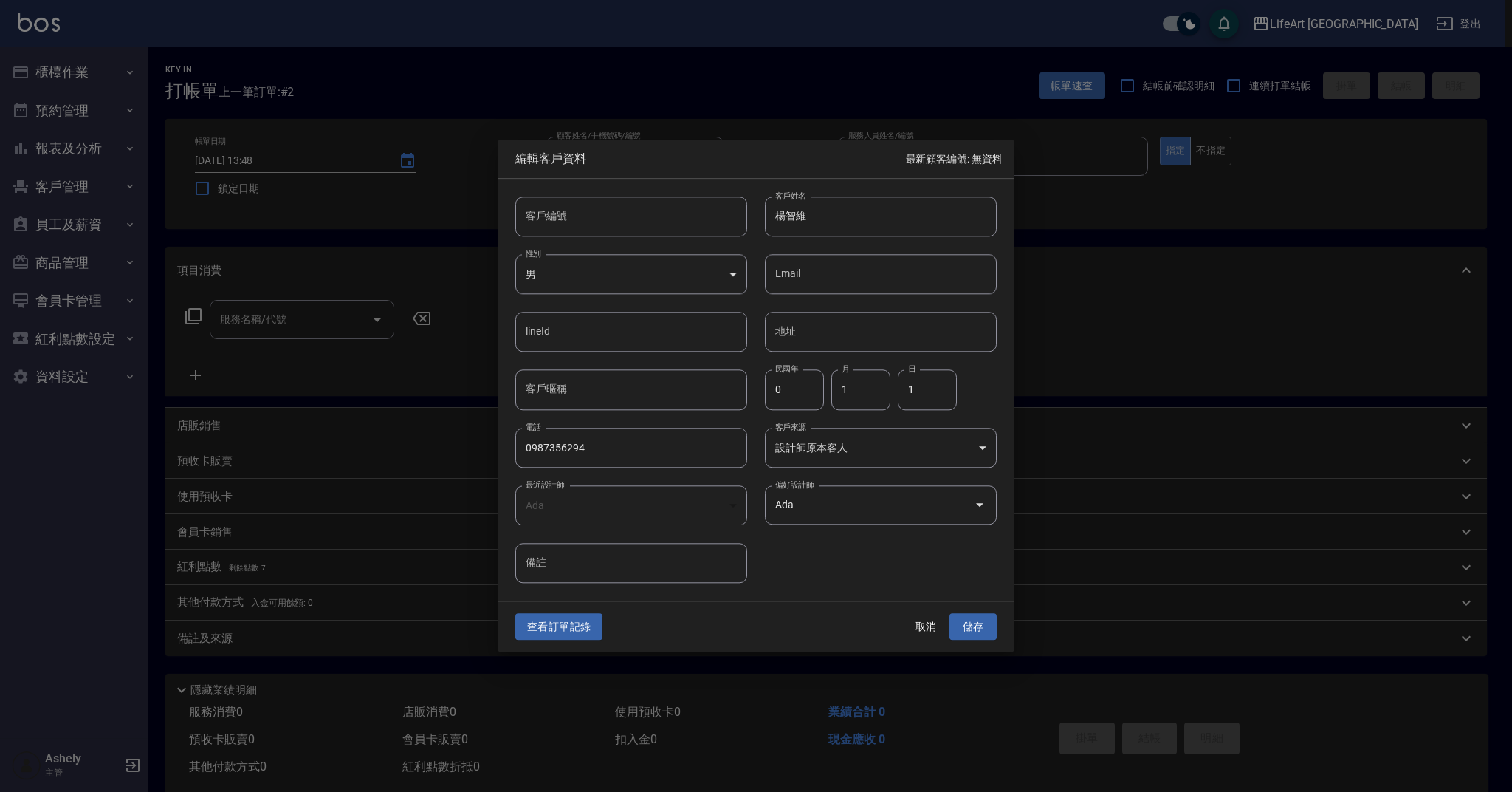
click at [587, 640] on div "查看訂單記錄 取消 儲存" at bounding box center [756, 626] width 517 height 51
click at [586, 631] on button "查看訂單記錄" at bounding box center [559, 626] width 87 height 27
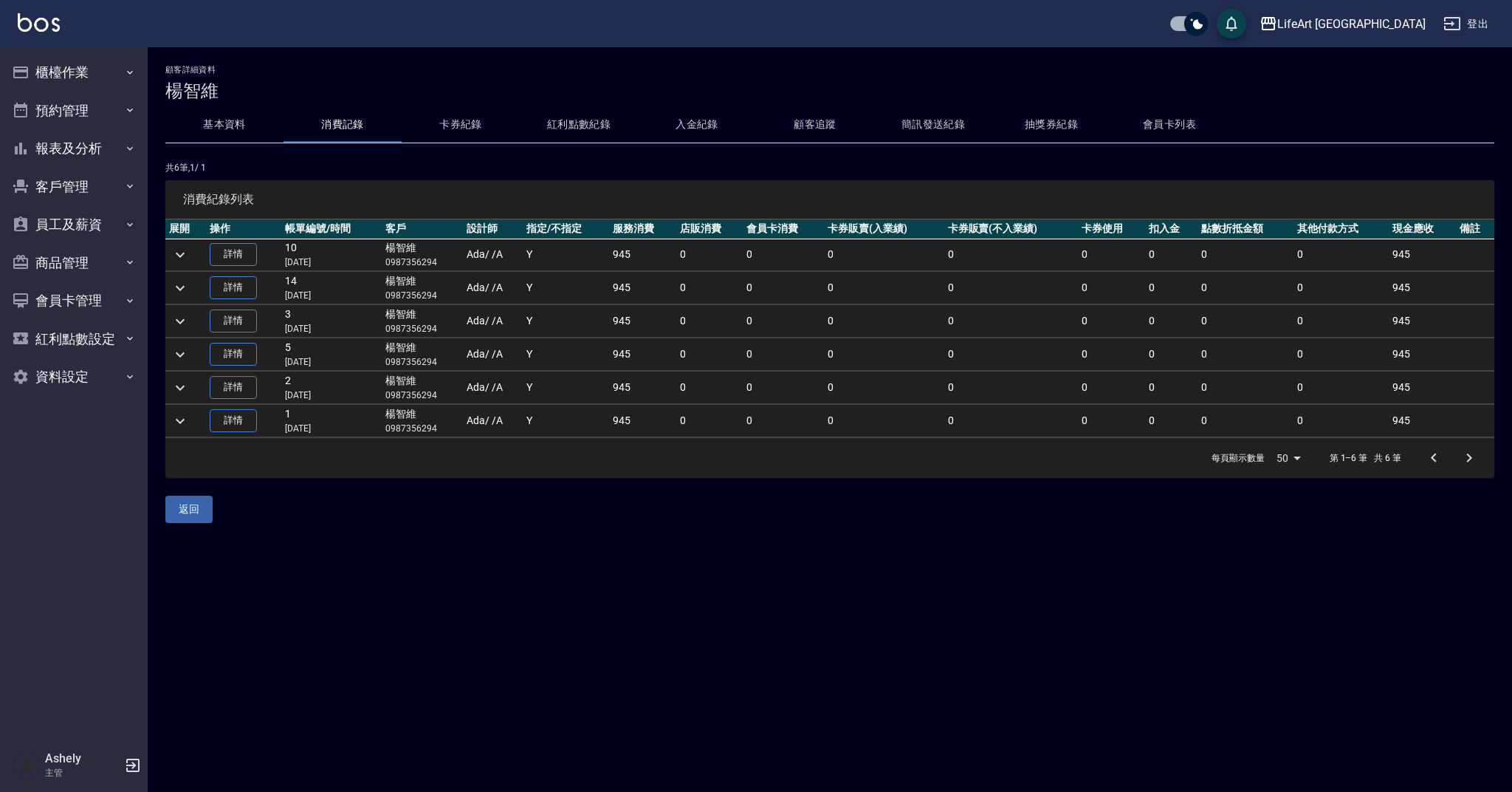
click at [429, 265] on p "0987356294" at bounding box center [422, 262] width 74 height 14
copy p "0987356294"
click at [128, 758] on icon "button" at bounding box center [133, 765] width 14 height 14
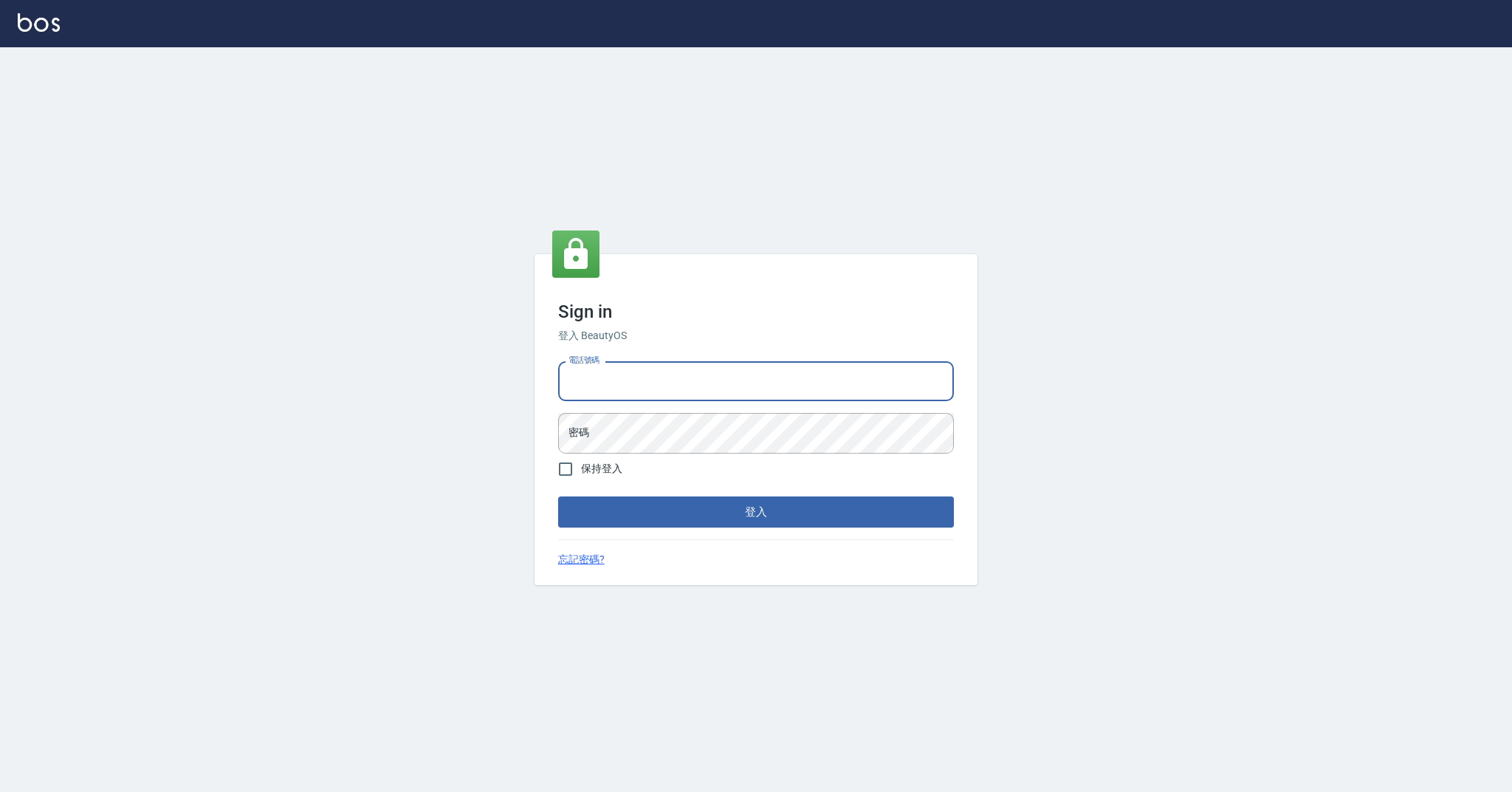
type input "0989368139"
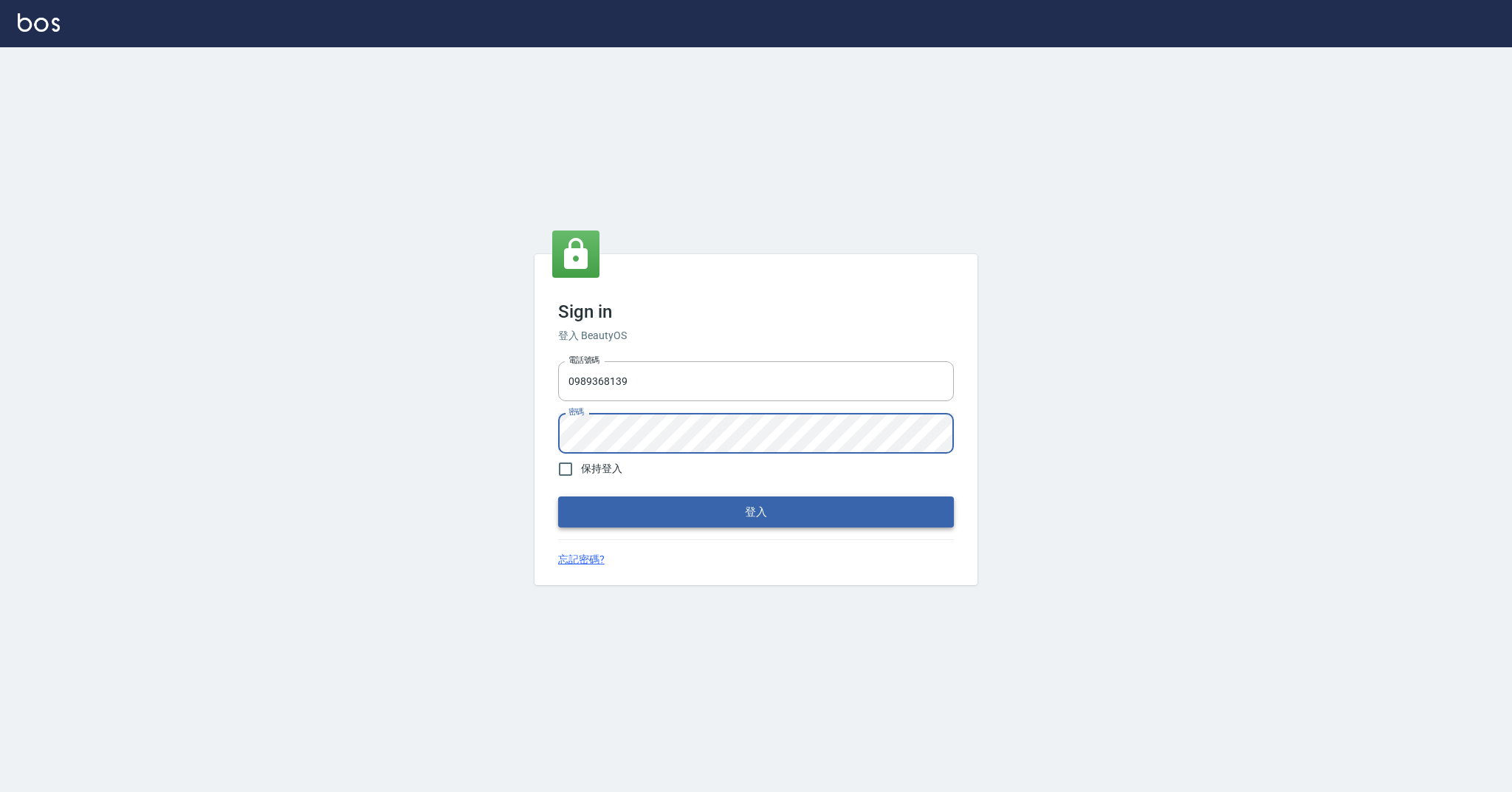
click at [689, 500] on button "登入" at bounding box center [756, 512] width 396 height 31
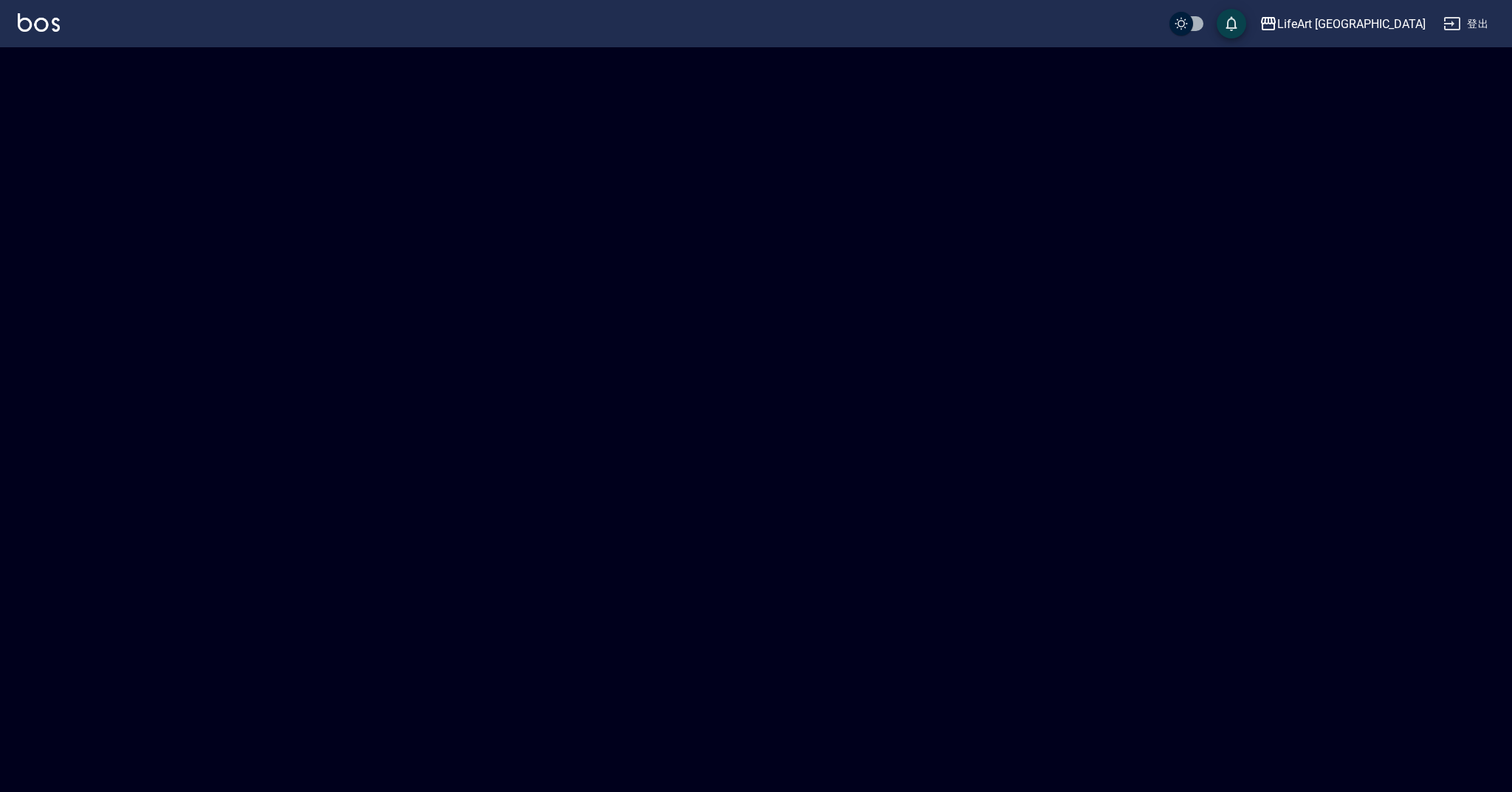
checkbox input "true"
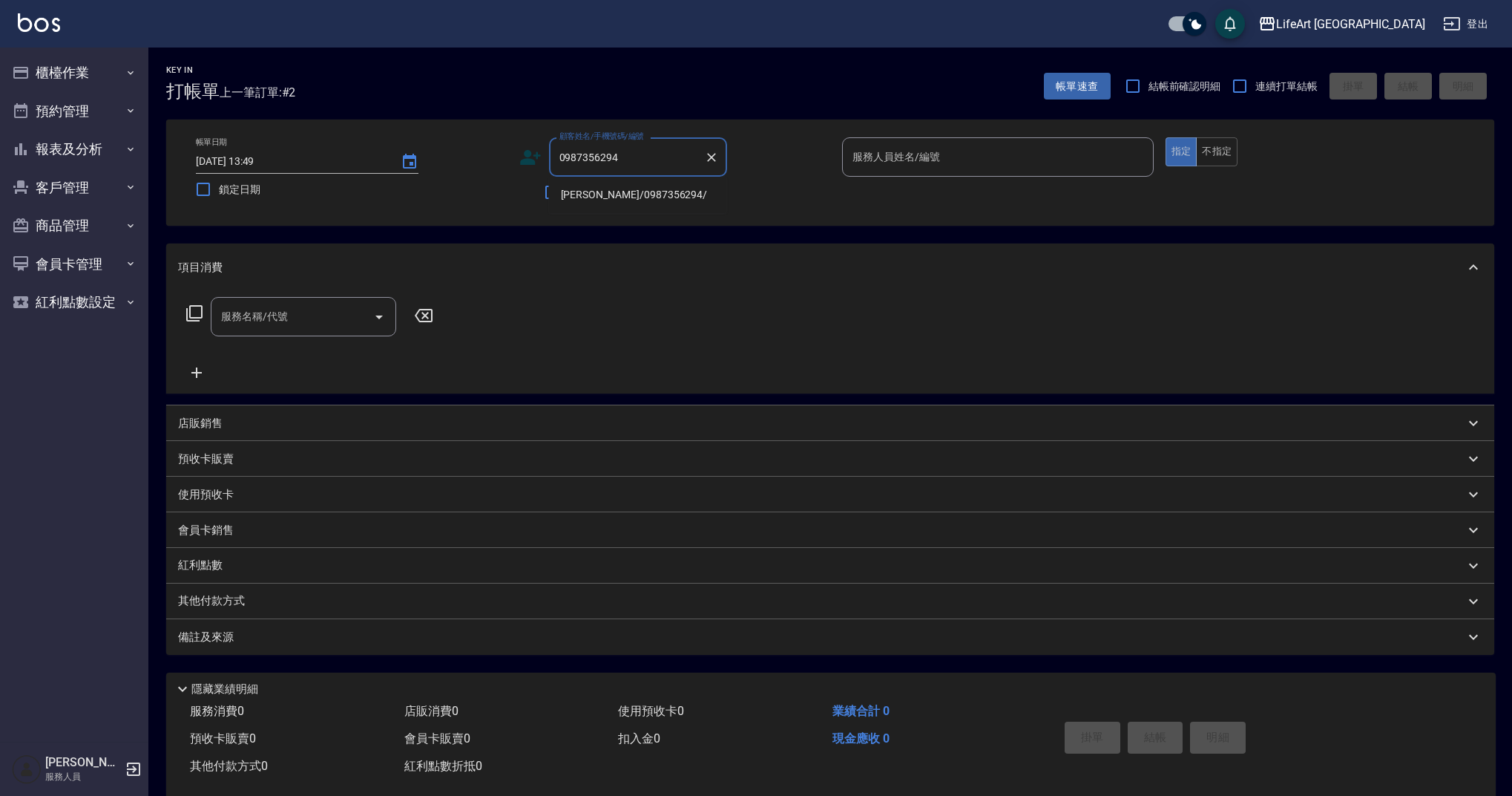
click at [646, 196] on li "[PERSON_NAME]/0987356294/" at bounding box center [637, 195] width 178 height 24
type input "[PERSON_NAME]/0987356294/"
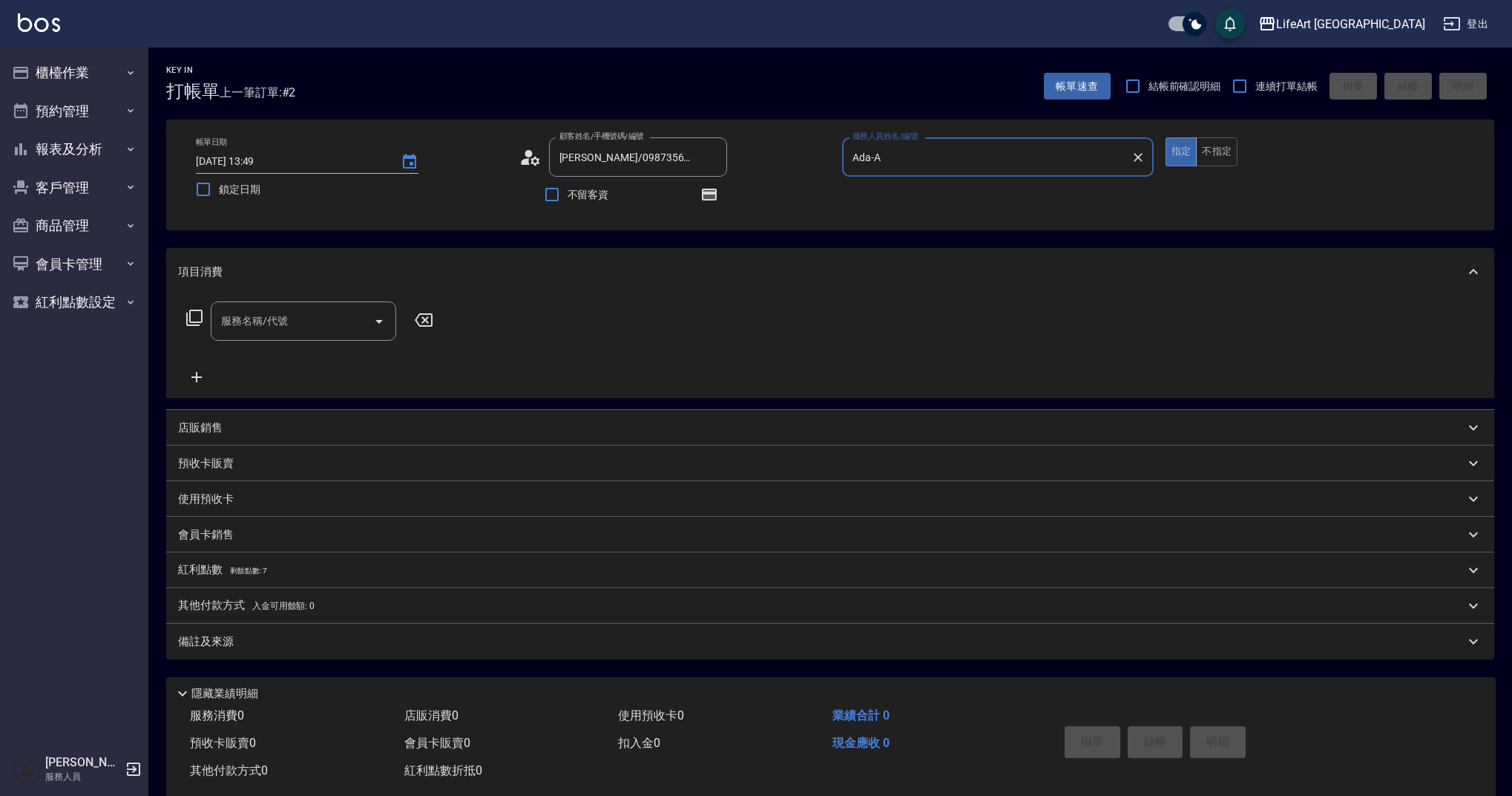
type input "Ada-A"
click at [709, 202] on icon "button" at bounding box center [709, 195] width 18 height 18
click at [713, 199] on icon "button" at bounding box center [709, 194] width 12 height 9
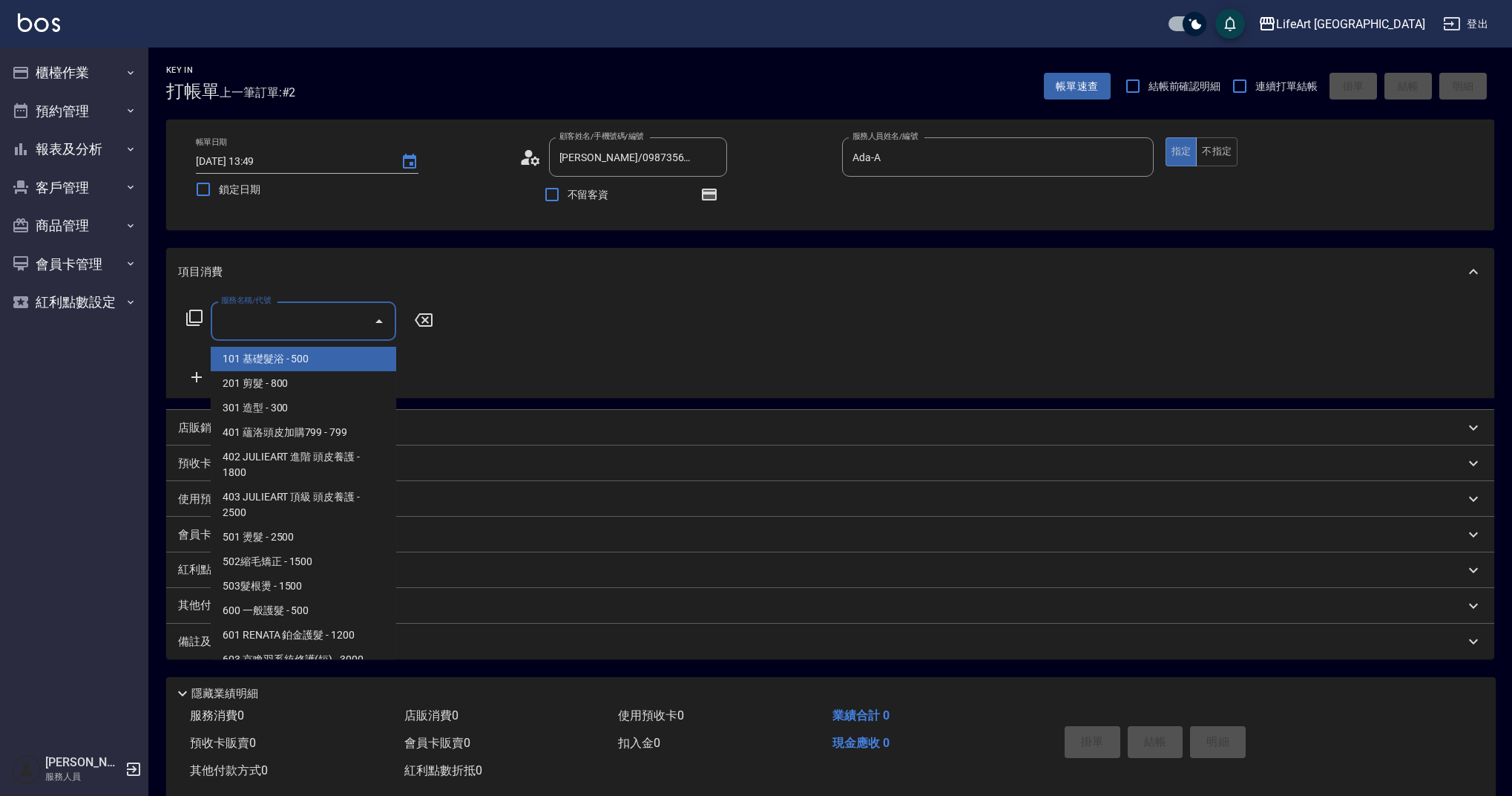
click at [280, 325] on input "服務名稱/代號" at bounding box center [292, 321] width 150 height 26
click at [282, 383] on span "201 剪髮 - 800" at bounding box center [304, 382] width 186 height 24
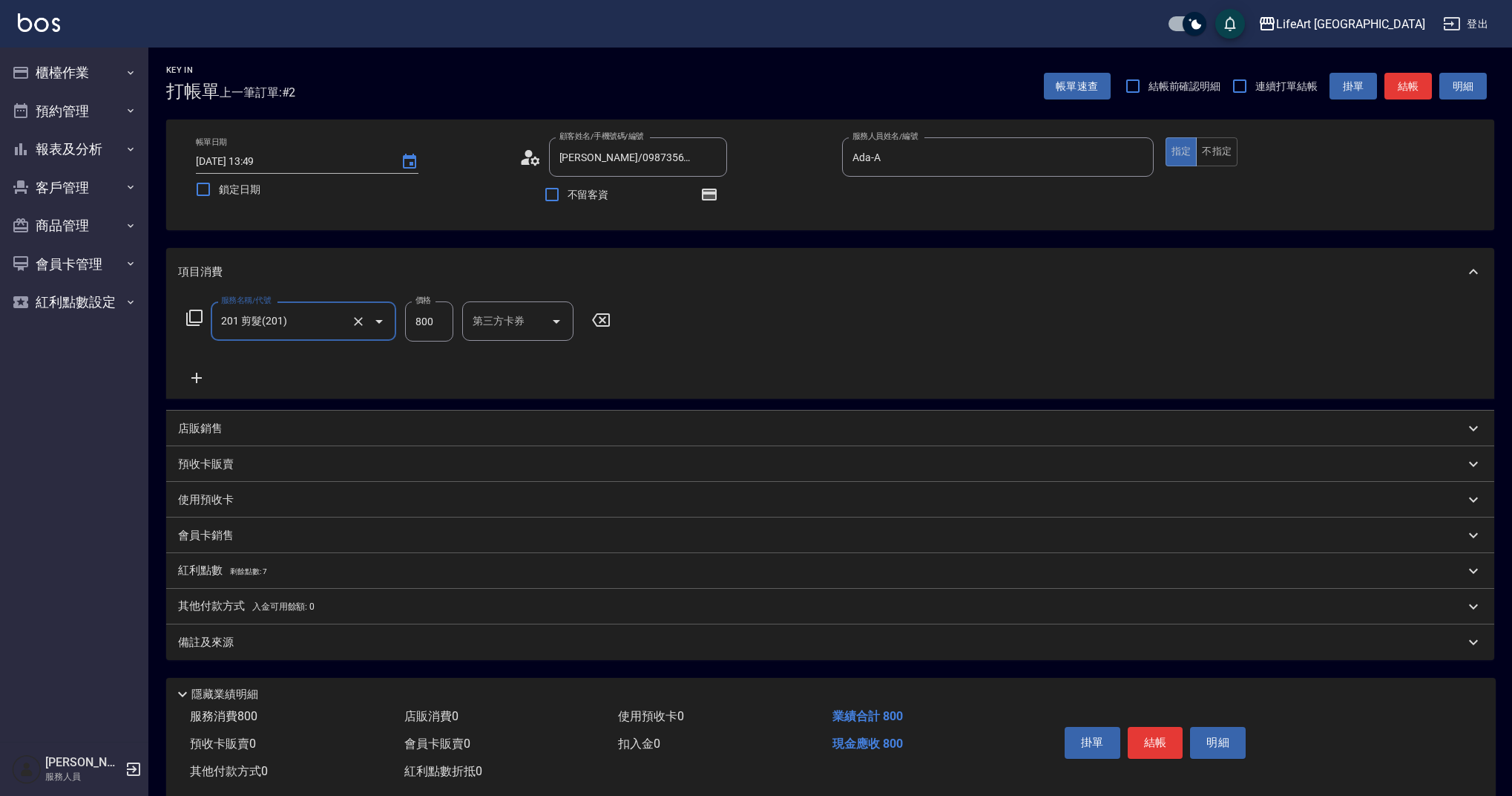
type input "201 剪髮(201)"
click at [435, 324] on input "800" at bounding box center [429, 321] width 49 height 40
type input "945"
click at [251, 537] on div "會員卡銷售" at bounding box center [821, 535] width 1287 height 16
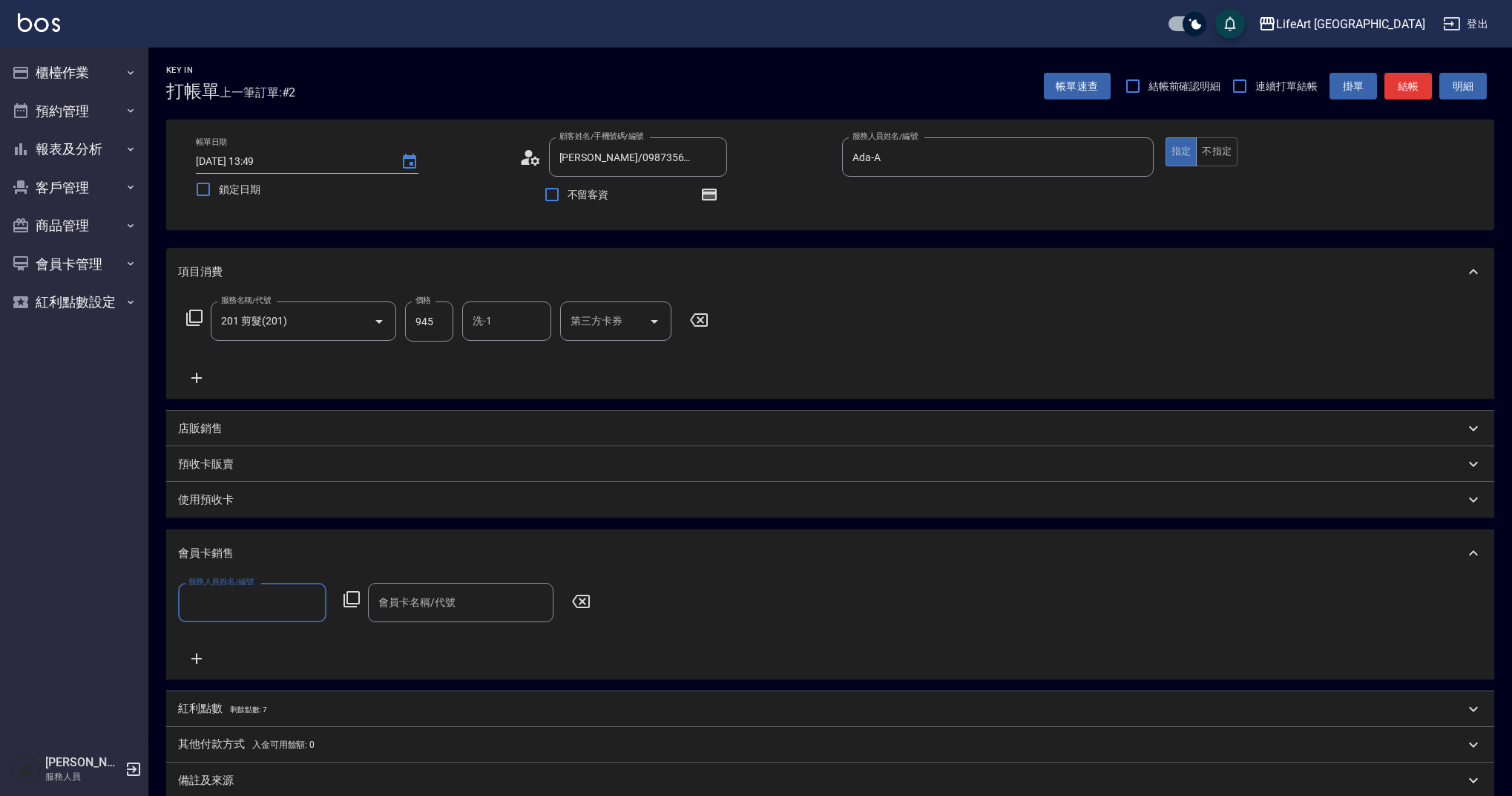
click at [265, 599] on input "服務人員姓名/編號" at bounding box center [252, 602] width 135 height 26
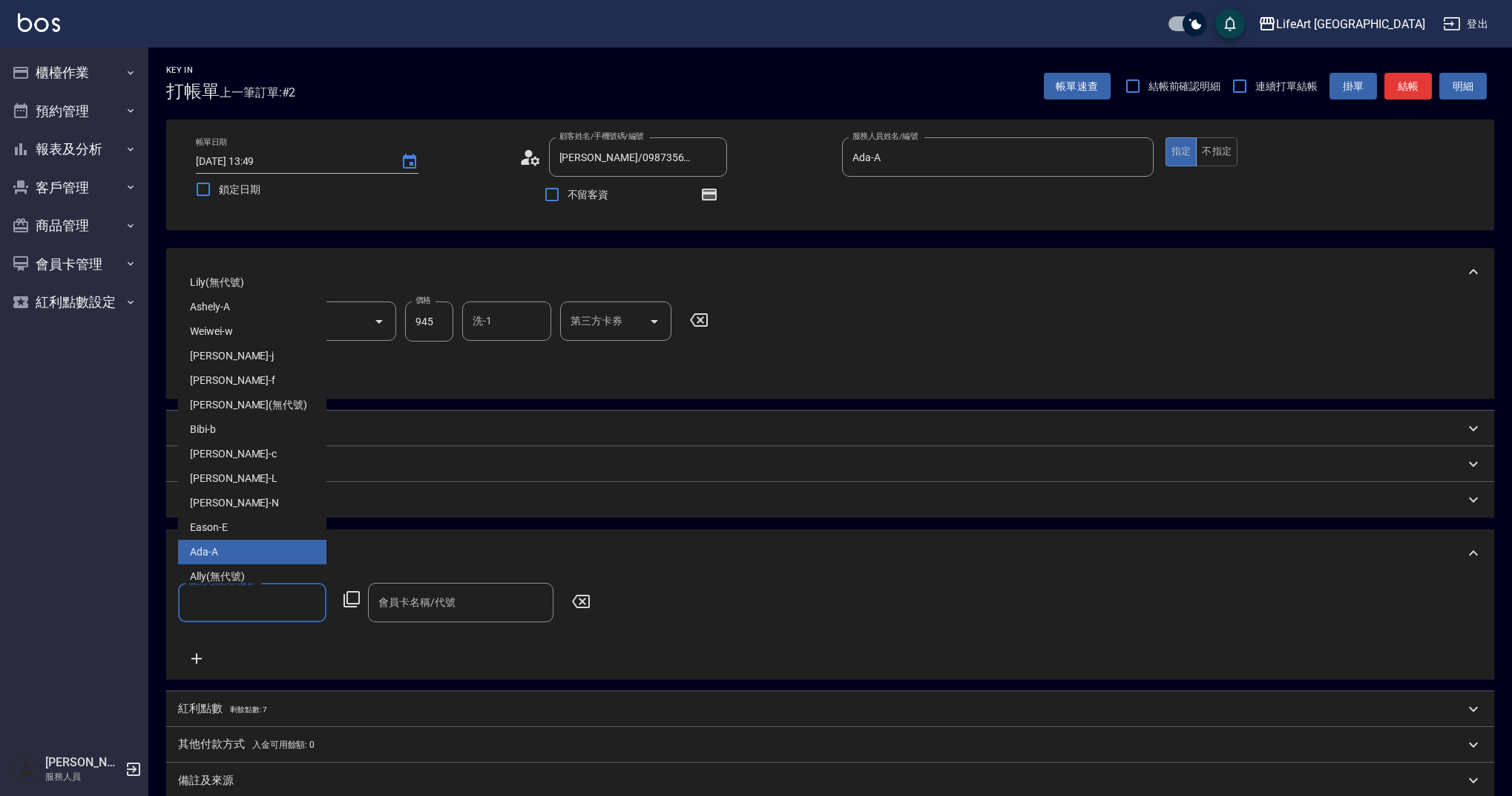
click at [257, 552] on div "Ada -A" at bounding box center [252, 552] width 149 height 24
type input "Ada-A"
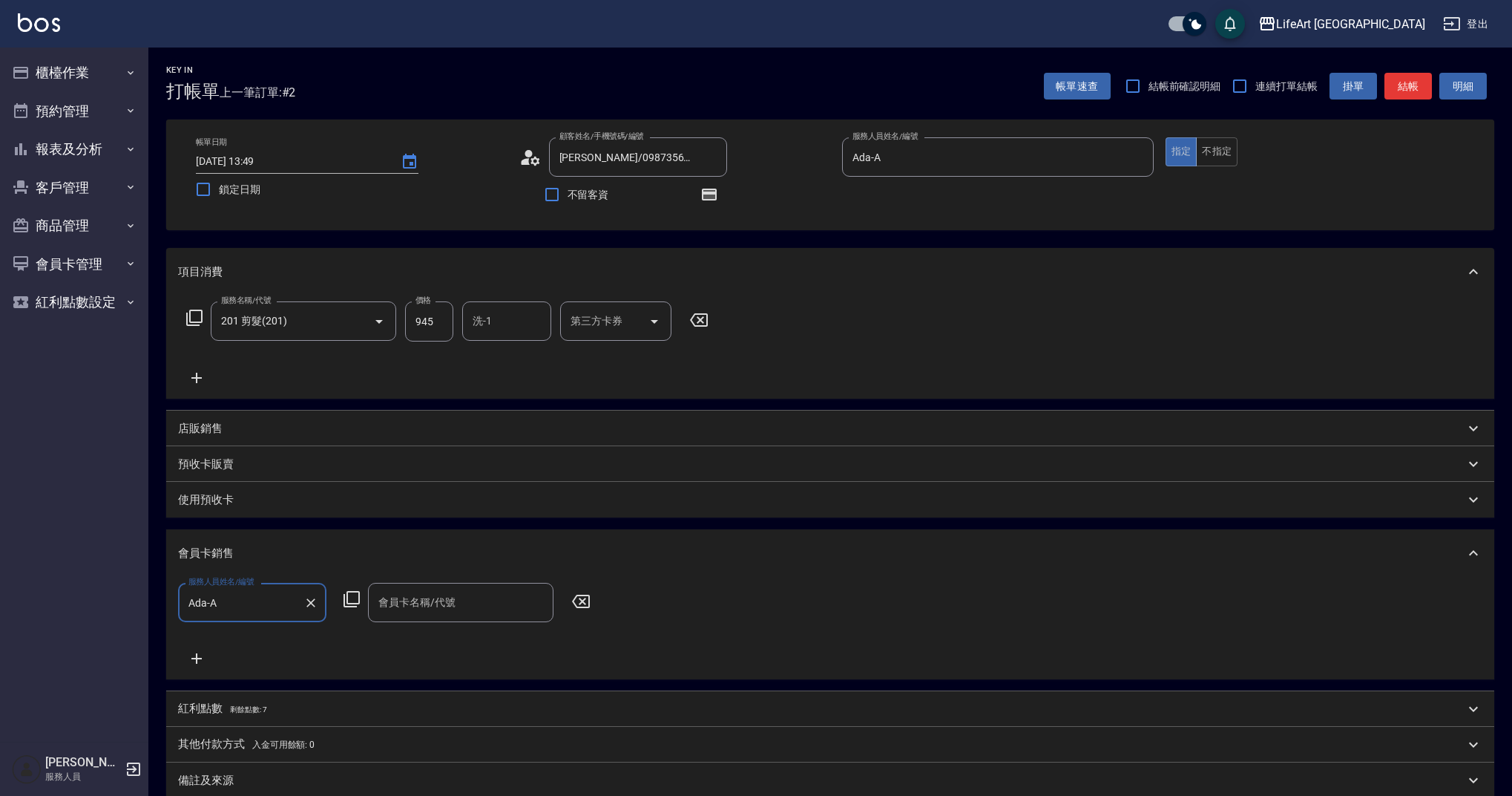
click at [406, 614] on input "會員卡名稱/代號" at bounding box center [460, 602] width 172 height 26
click at [416, 643] on span "會員卡一號 - 01" at bounding box center [460, 640] width 186 height 24
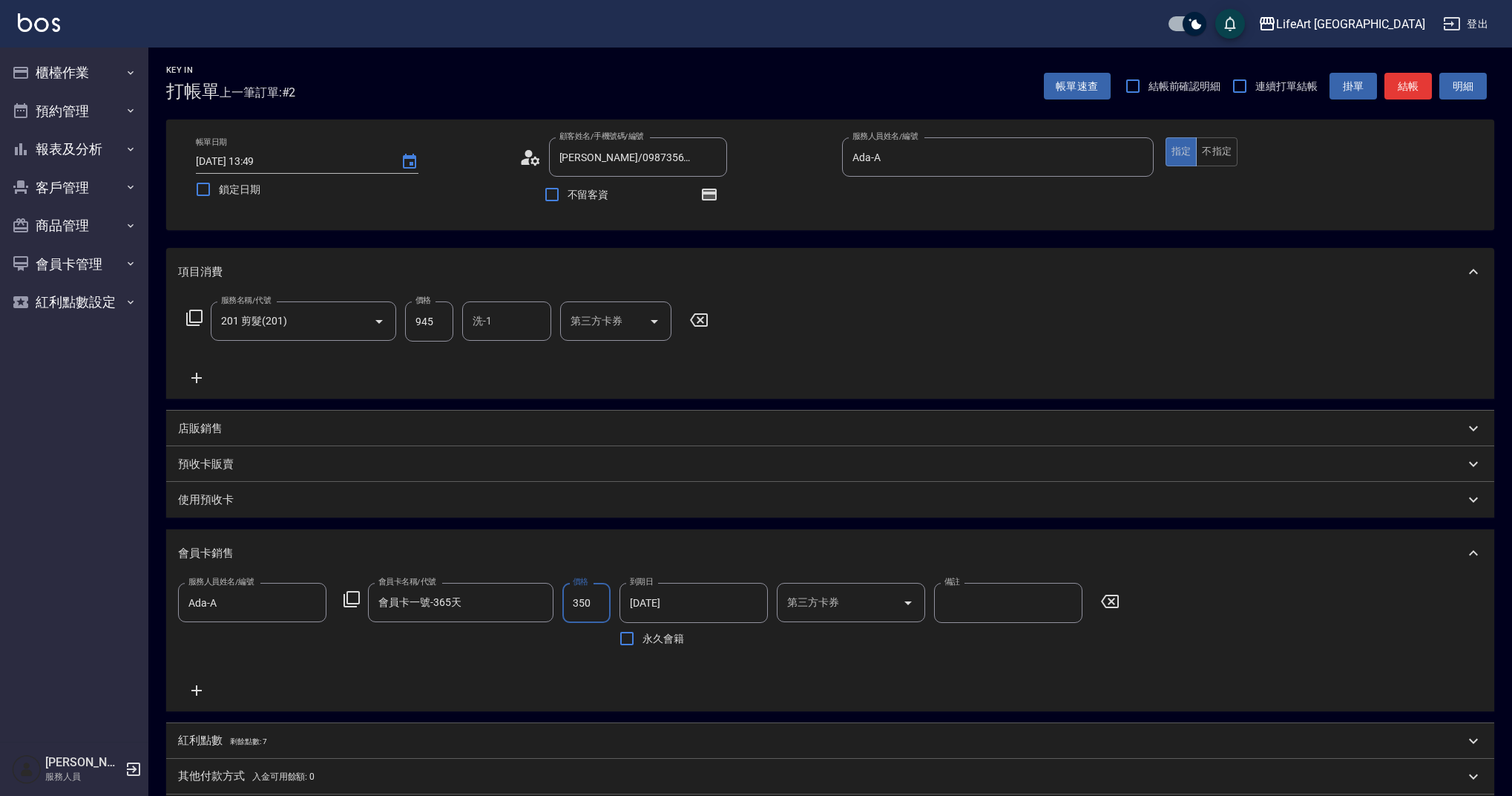
type input "會員卡一號-365天"
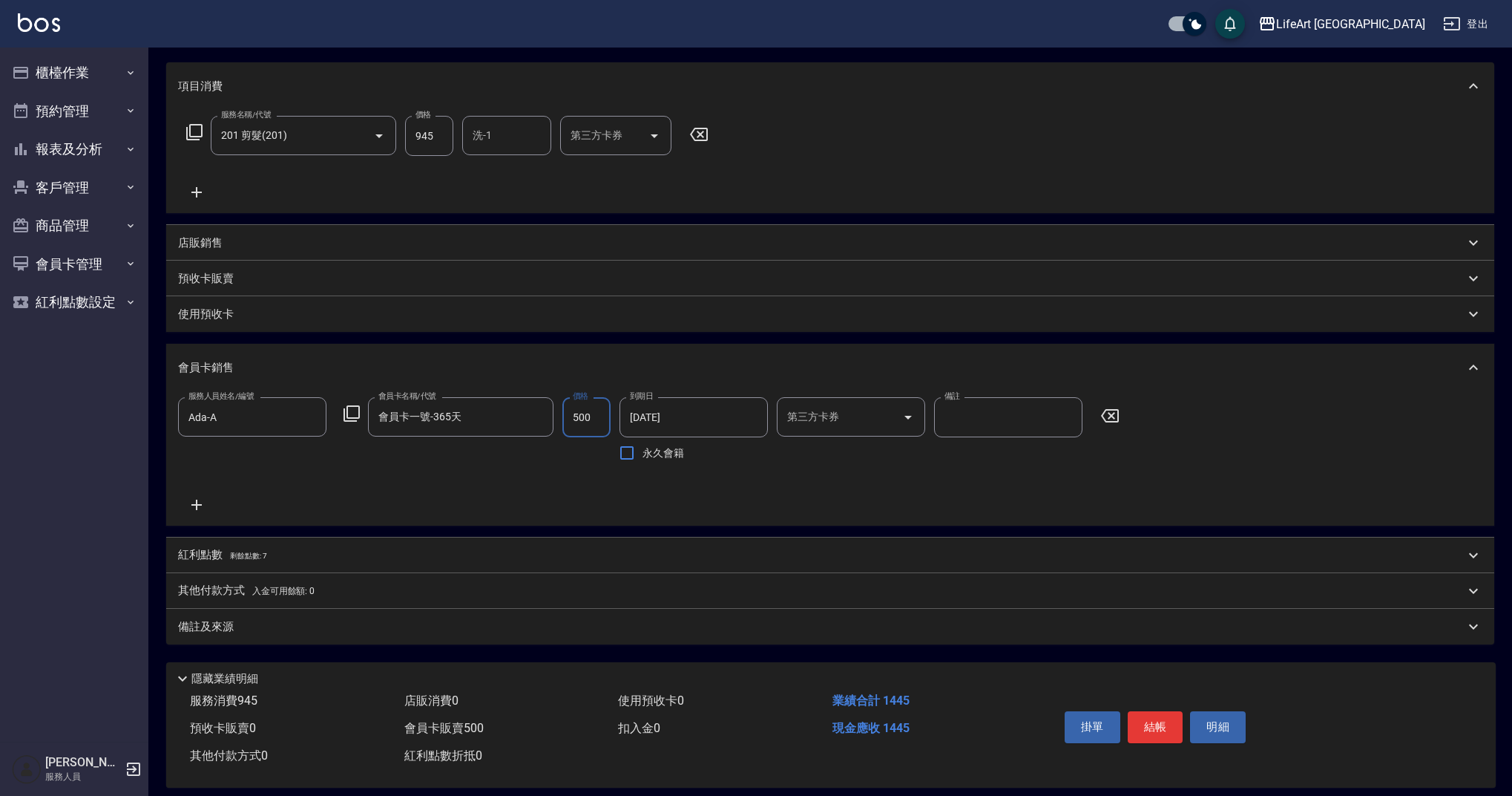
scroll to position [201, 0]
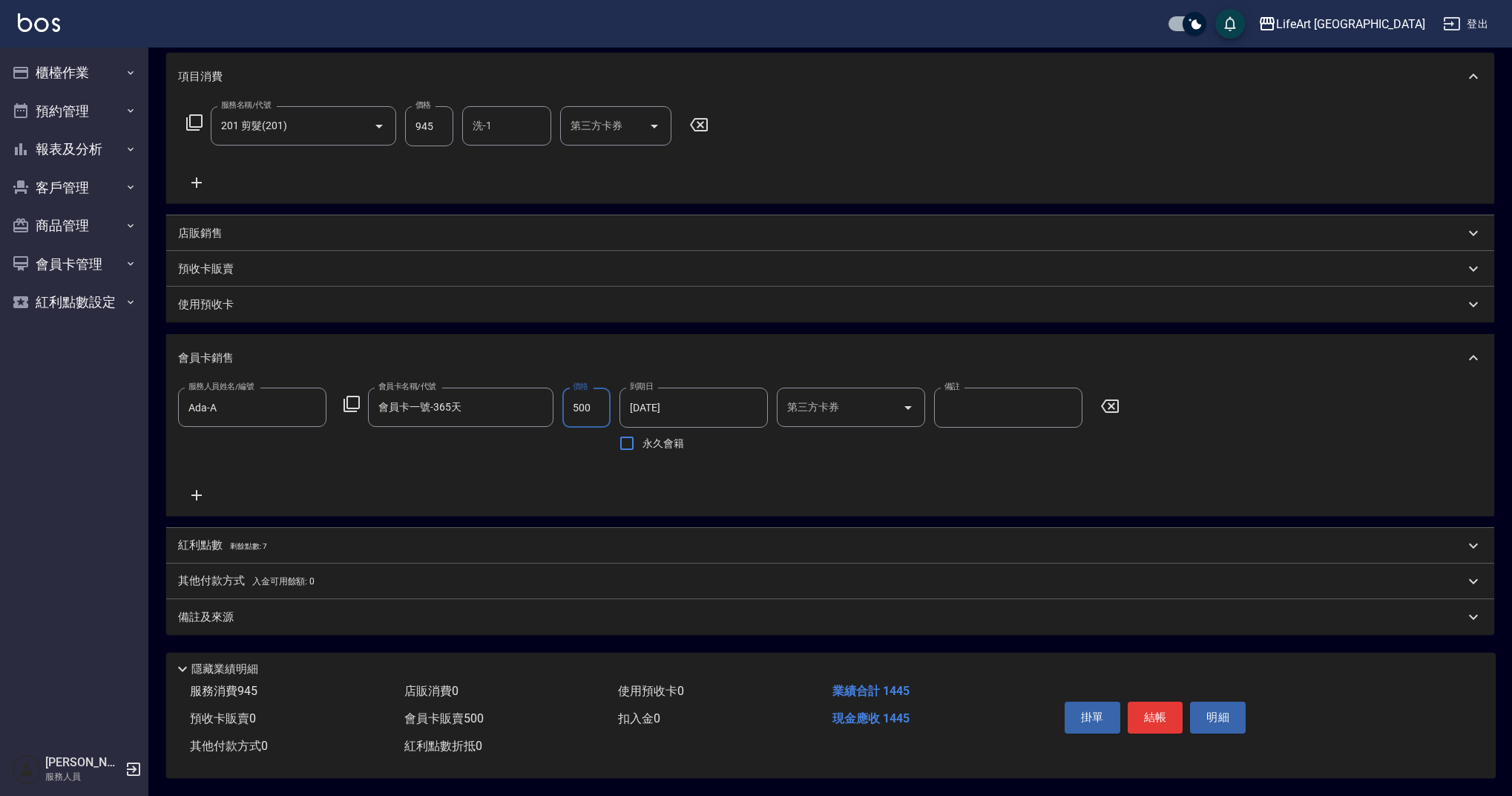
type input "500"
click at [261, 527] on div "紅利點數 剩餘點數: 7" at bounding box center [830, 545] width 1328 height 36
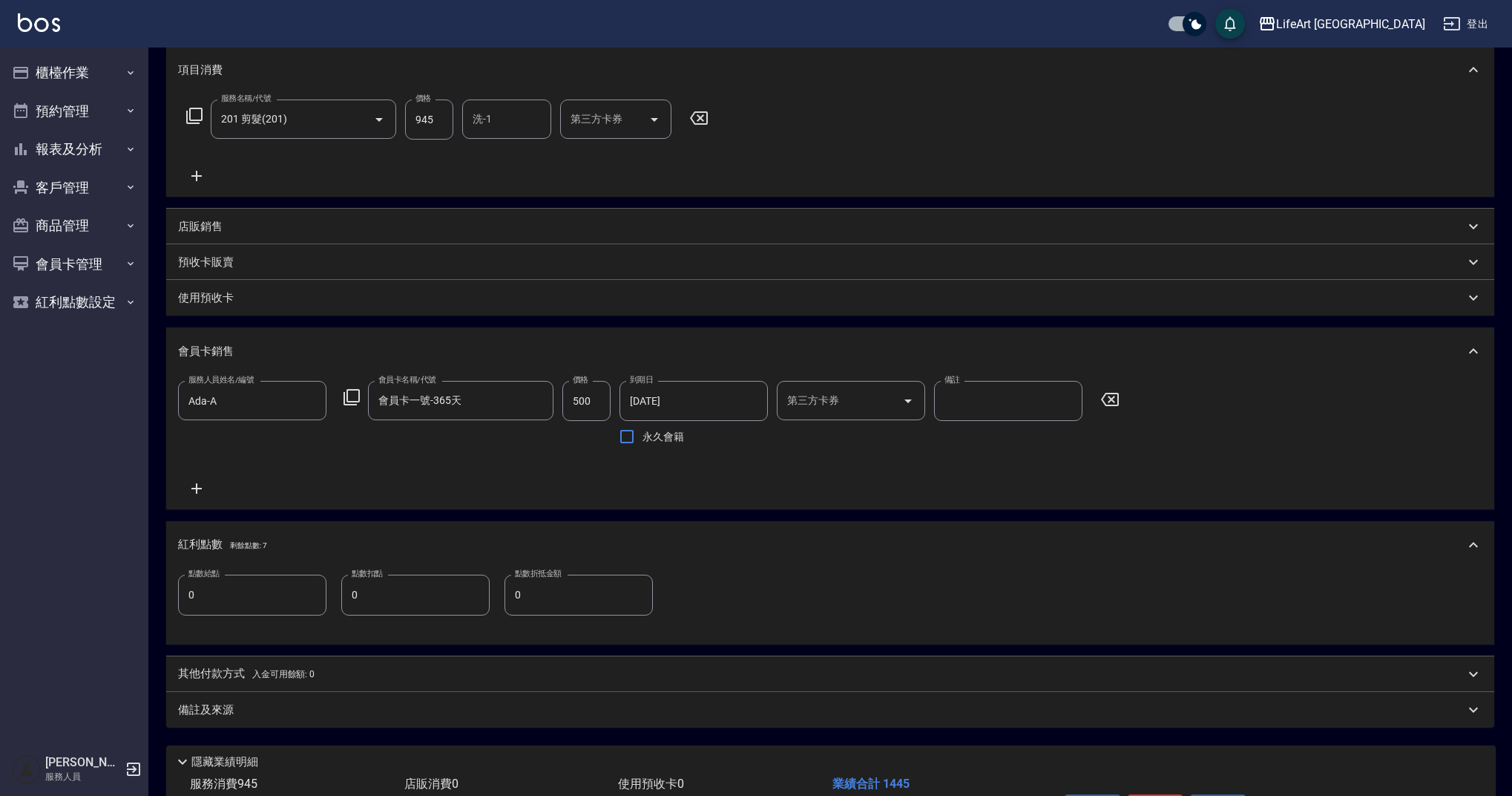
click at [277, 615] on input "0" at bounding box center [252, 594] width 149 height 40
click at [276, 612] on input "0" at bounding box center [252, 594] width 149 height 40
click at [276, 611] on input "0" at bounding box center [252, 594] width 149 height 40
click at [274, 605] on input "0" at bounding box center [252, 594] width 149 height 40
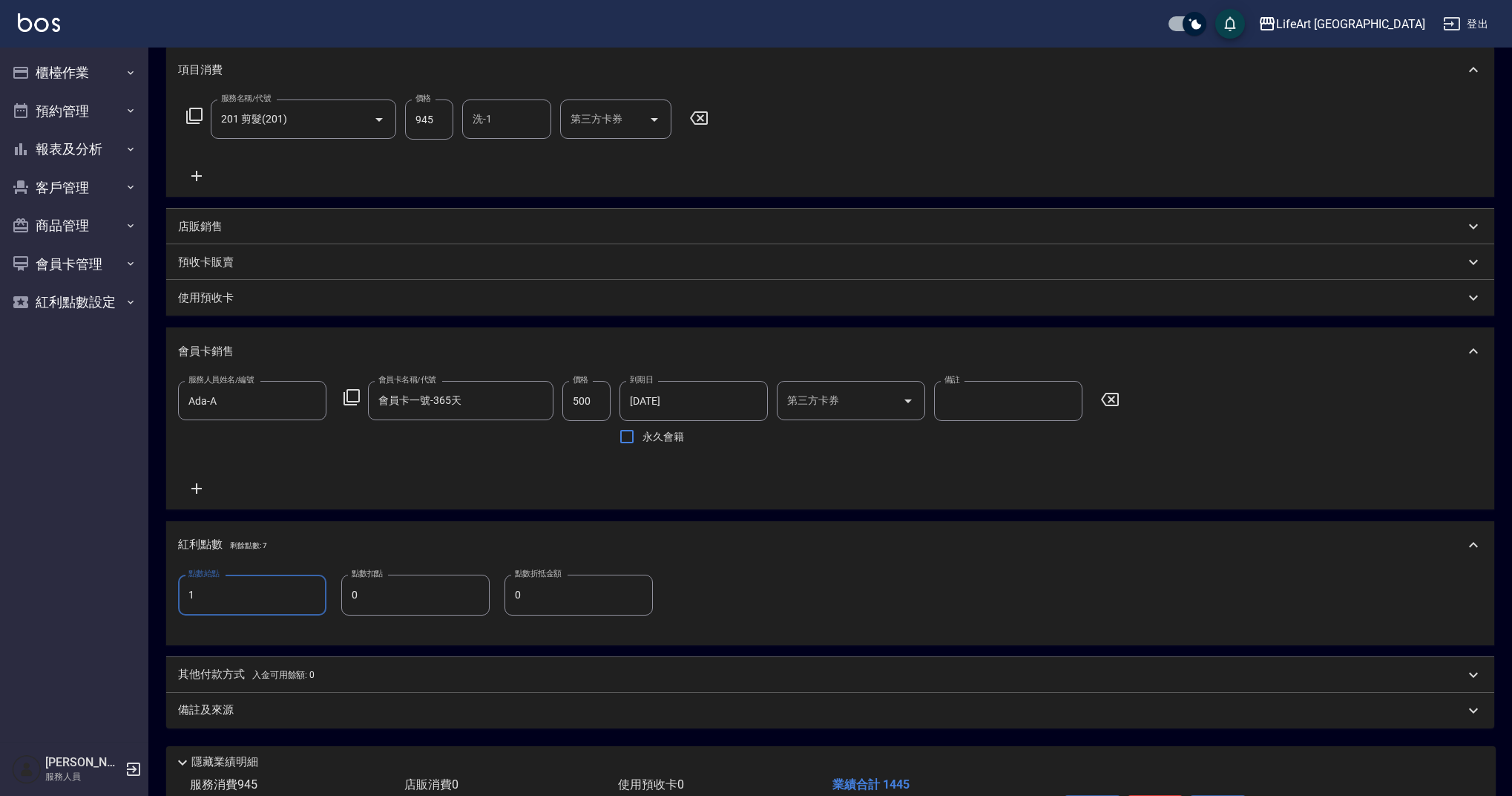
scroll to position [302, 0]
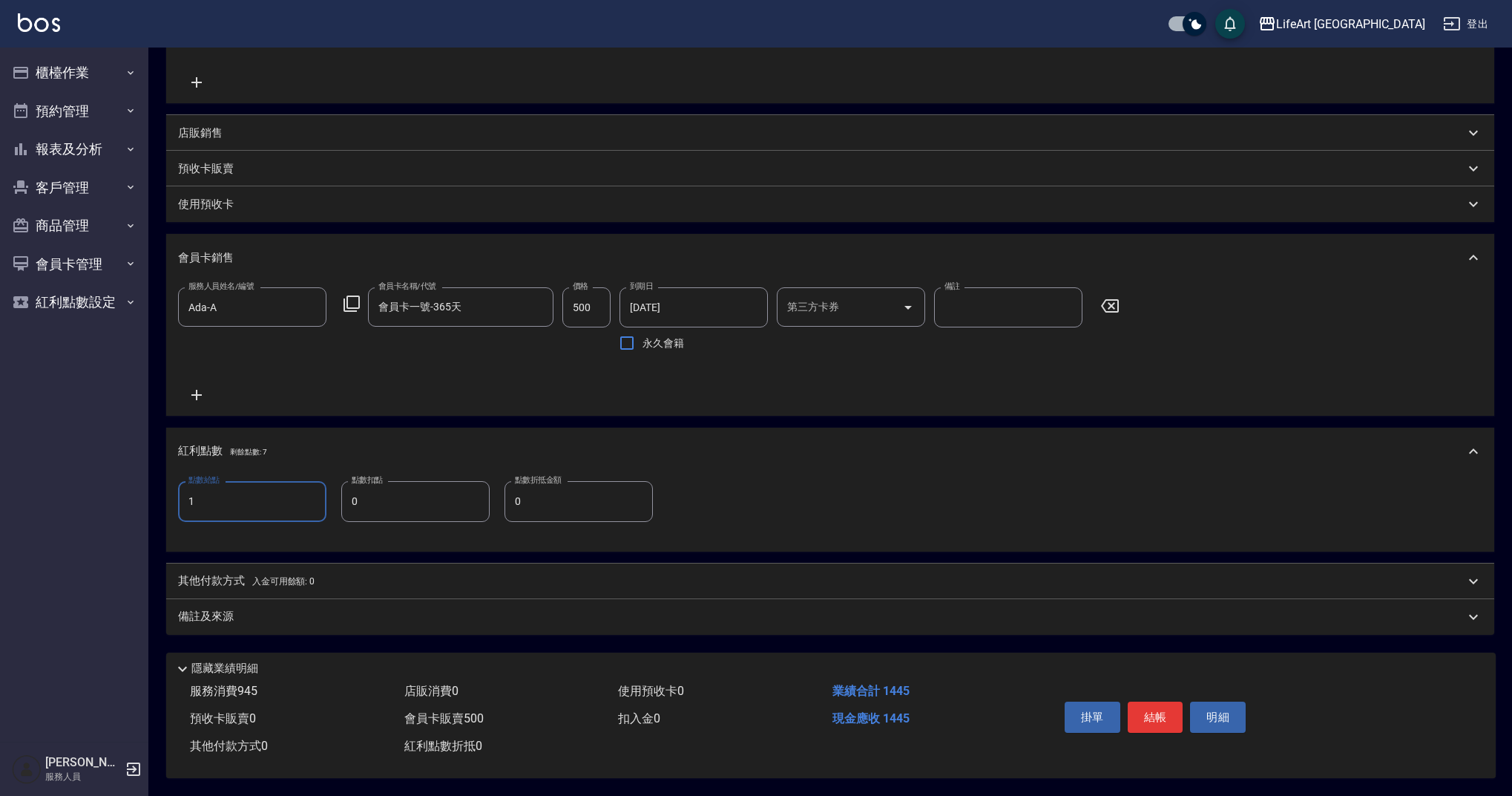
type input "1"
click at [405, 590] on div "其他付款方式 入金可用餘額: 0" at bounding box center [830, 581] width 1328 height 36
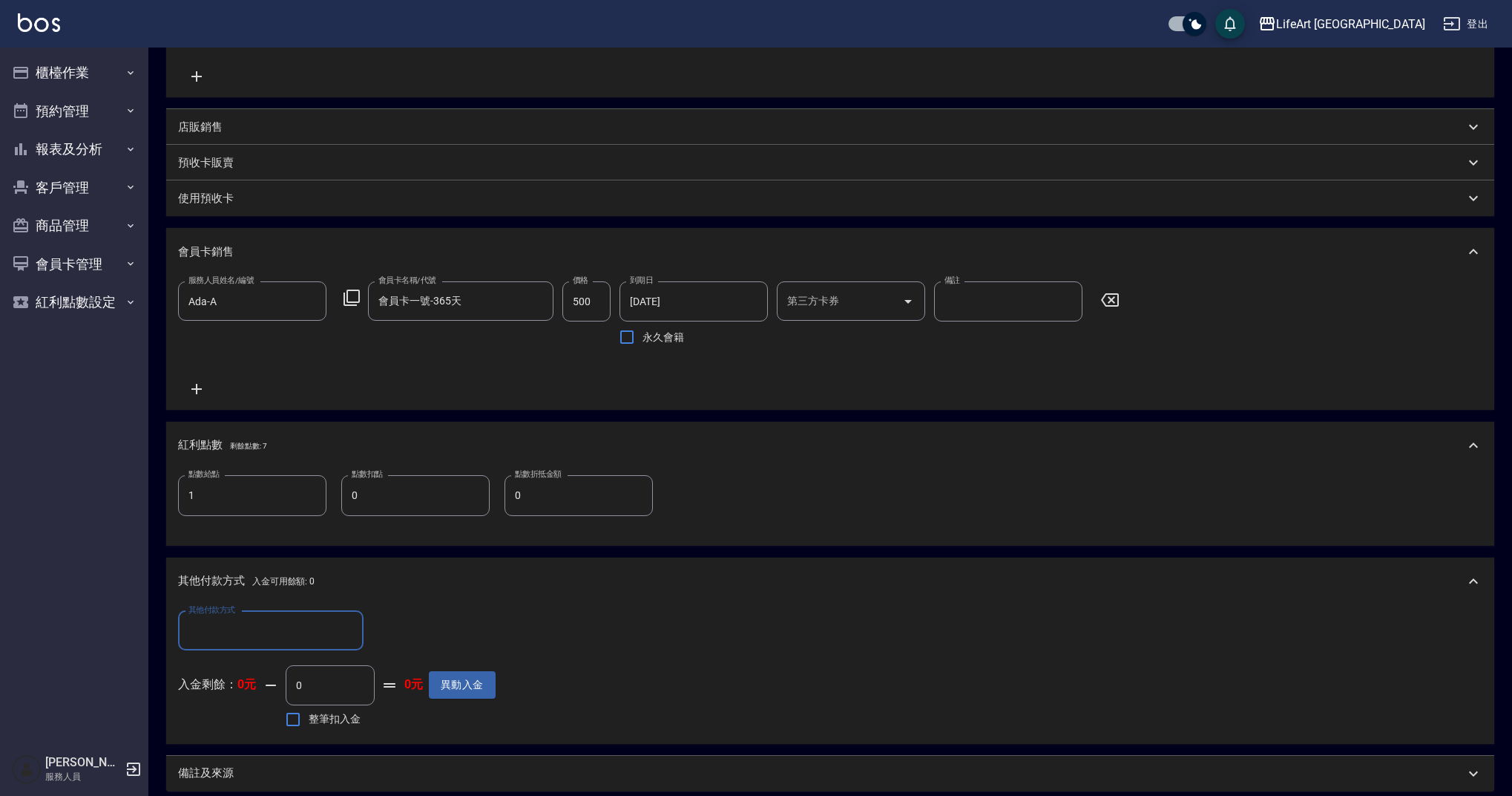
click at [408, 593] on div "其他付款方式 入金可用餘額: 0" at bounding box center [830, 581] width 1328 height 48
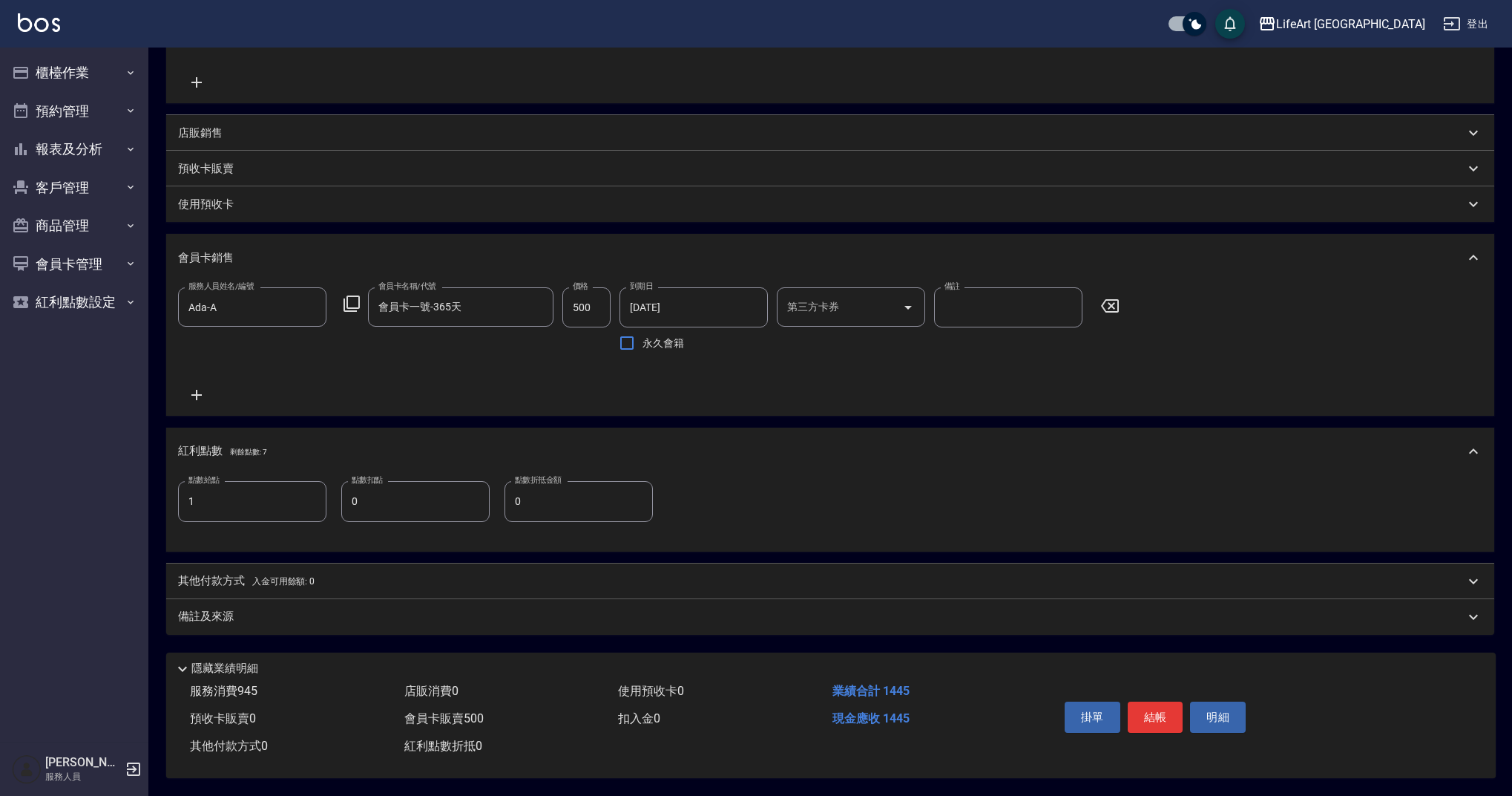
click at [414, 618] on div "備註及來源" at bounding box center [830, 617] width 1328 height 36
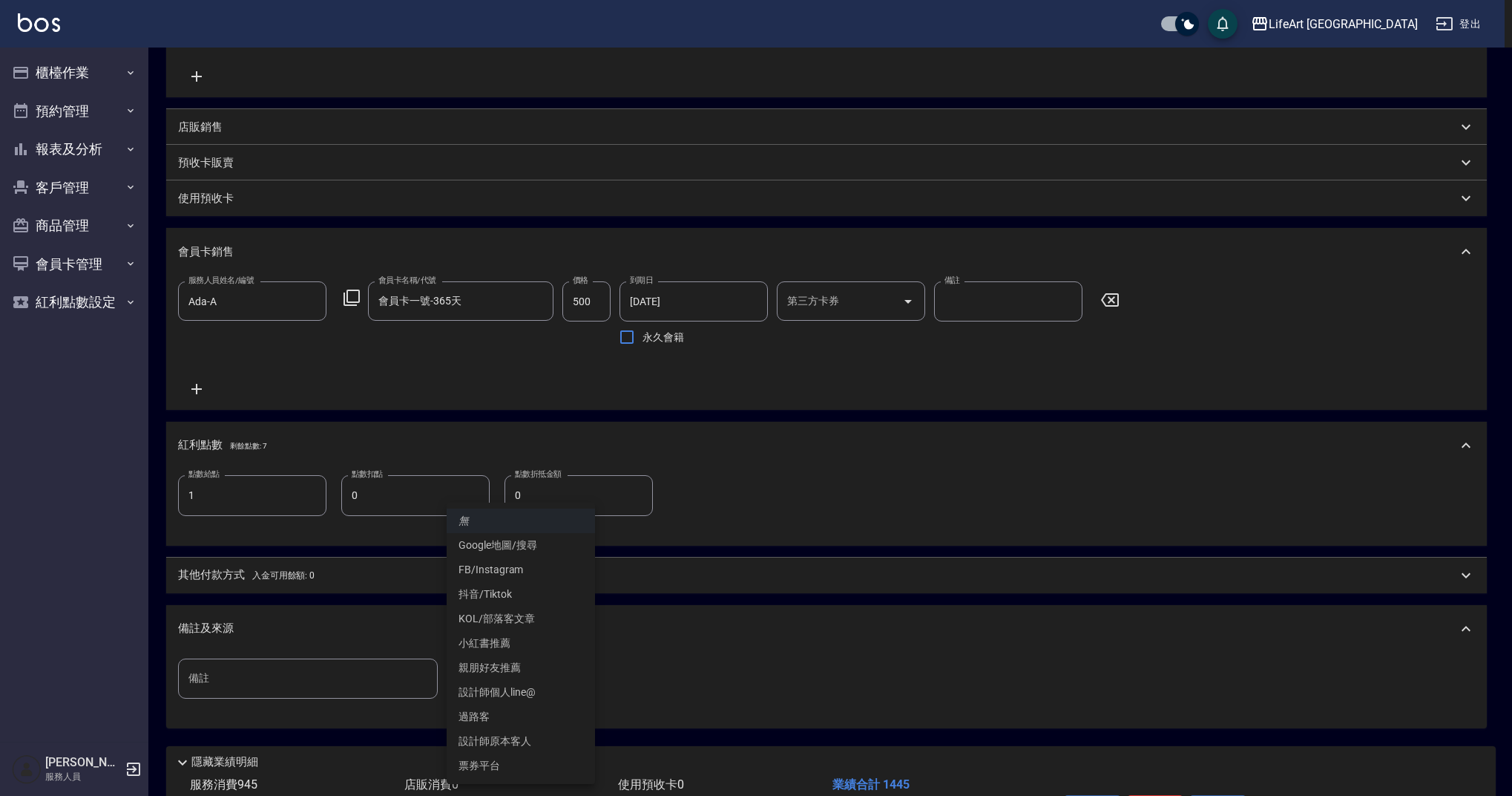
click at [527, 675] on body "LifeArt 蘆洲 登出 櫃檯作業 打帳單 帳單列表 現金收支登錄 高階收支登錄 材料自購登錄 每日結帳 排班表 現場電腦打卡 預約管理 預約管理 單日預約…" at bounding box center [756, 293] width 1512 height 1190
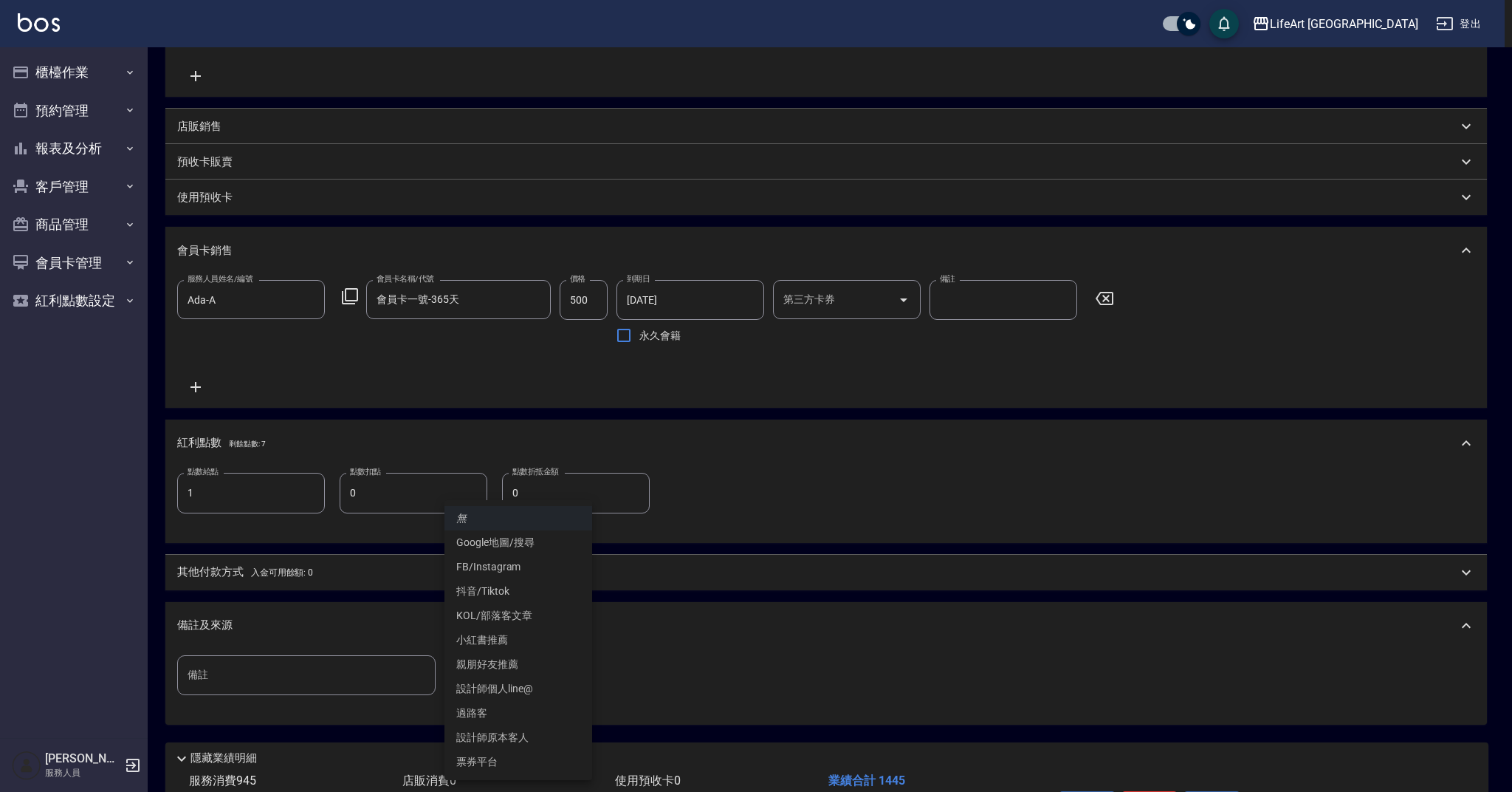
click at [542, 738] on li "設計師原本客人" at bounding box center [518, 737] width 148 height 24
type input "設計師原本客人"
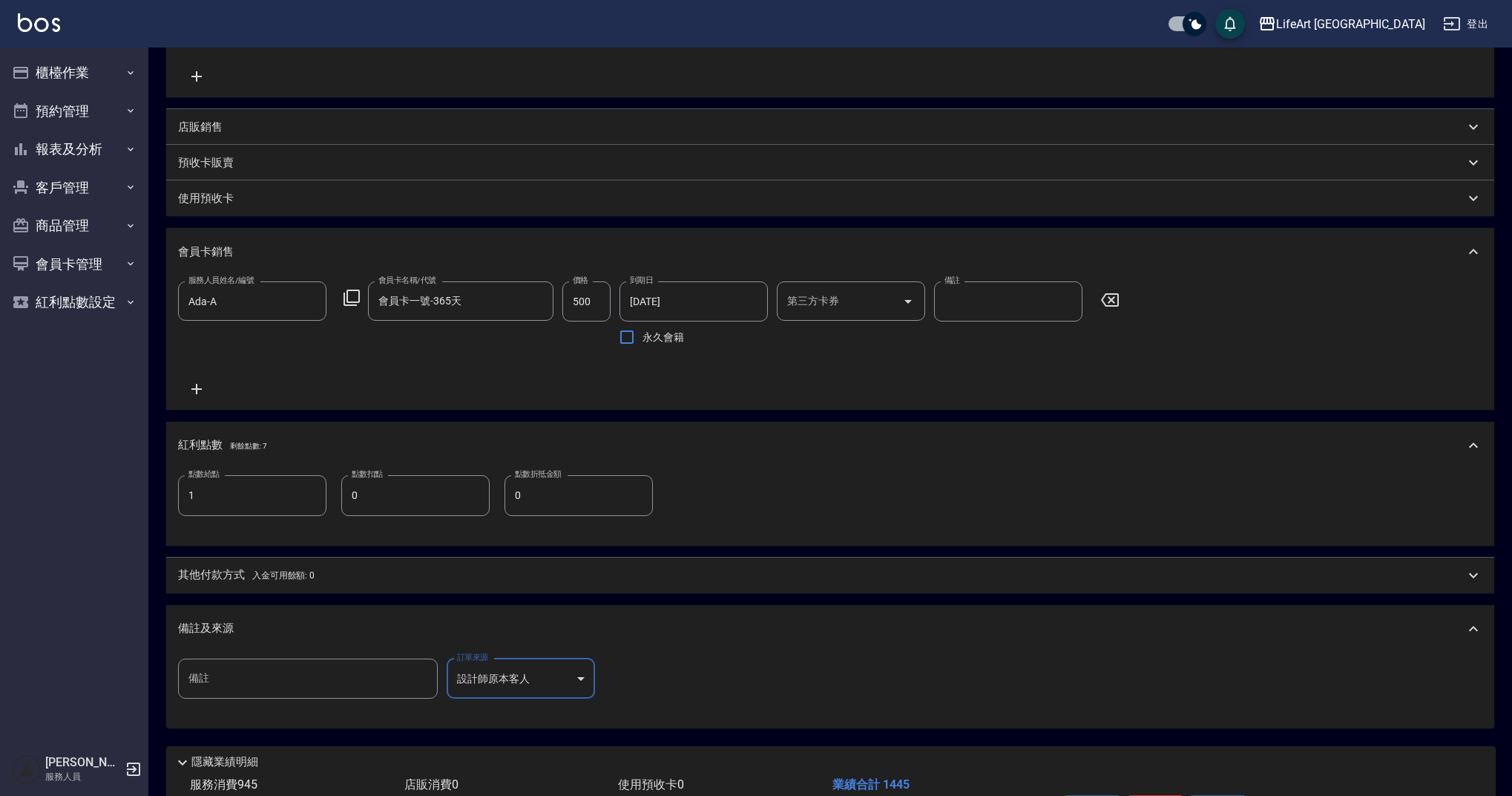
scroll to position [402, 0]
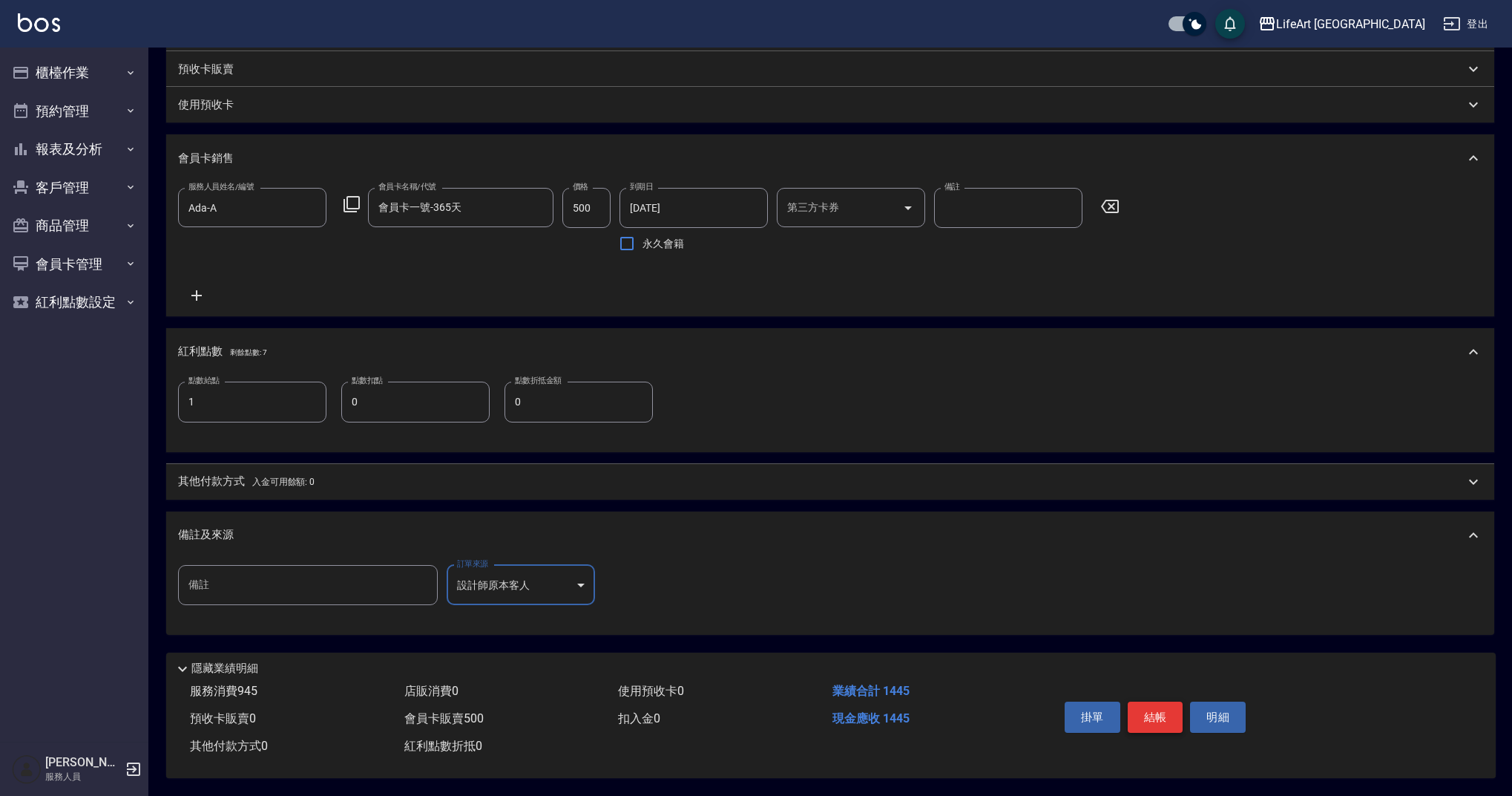
click at [1158, 705] on button "結帳" at bounding box center [1155, 717] width 55 height 31
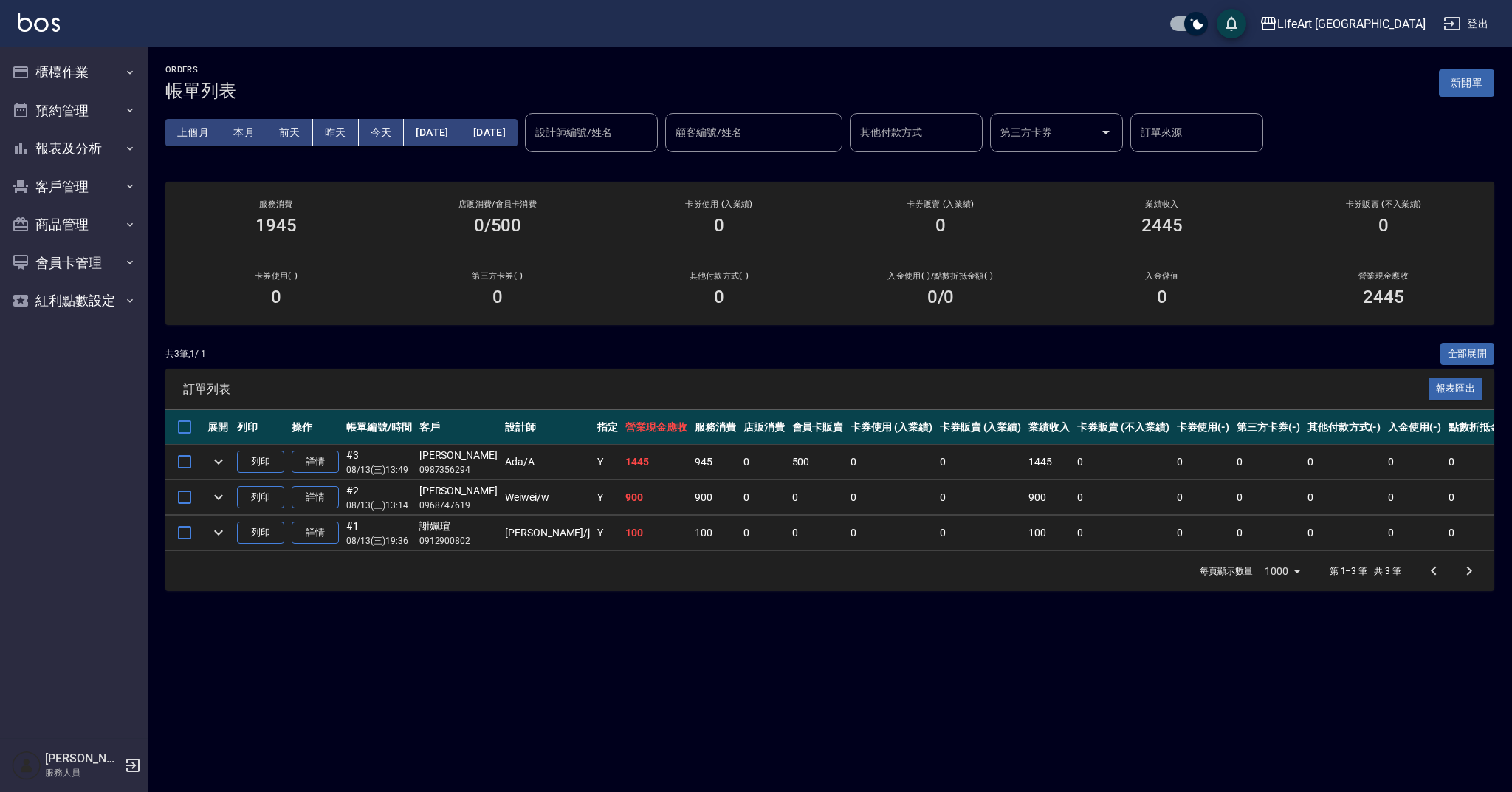
click at [799, 316] on div "其他付款方式(-) 0" at bounding box center [719, 289] width 222 height 72
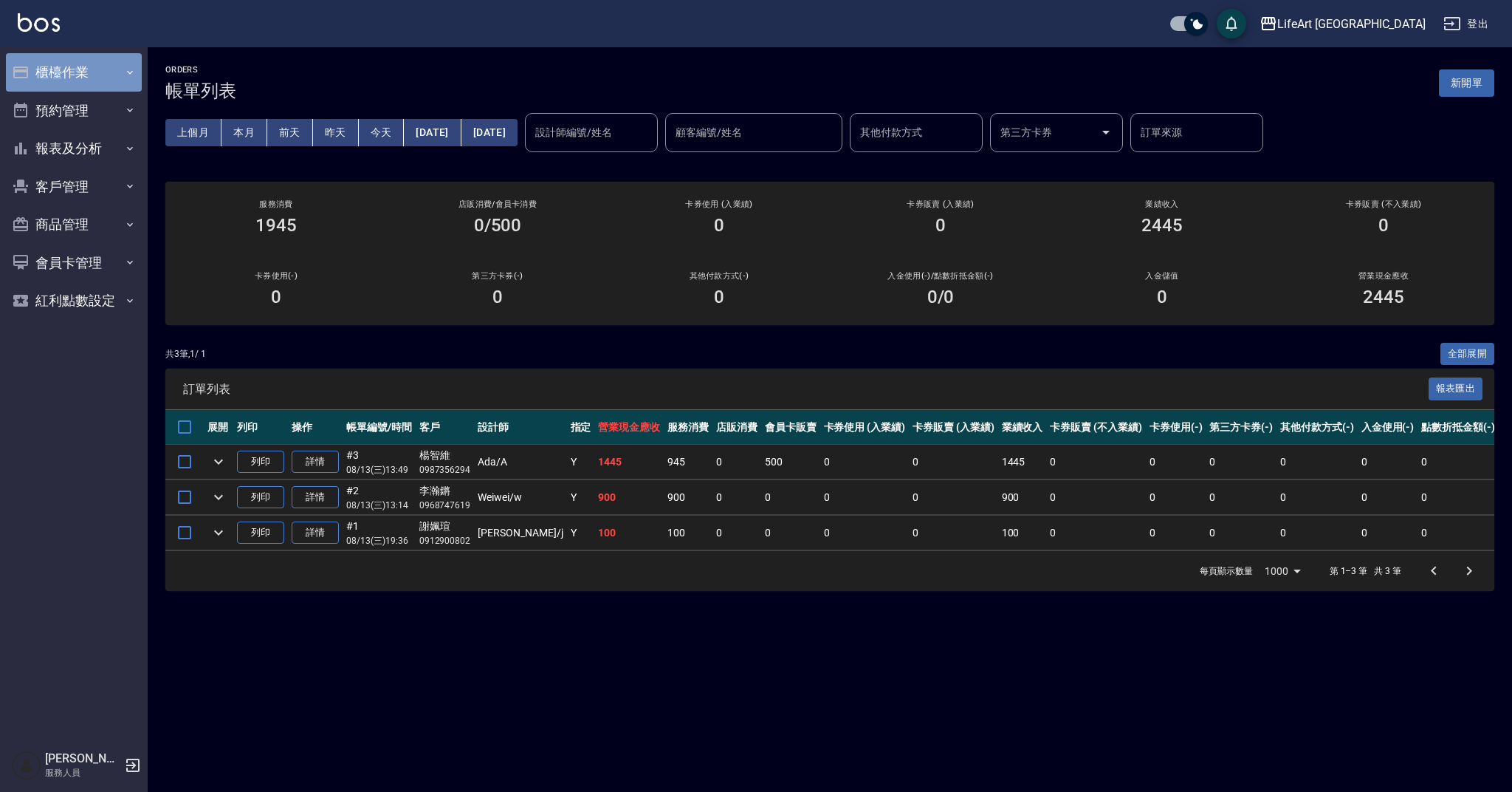
click at [85, 80] on button "櫃檯作業" at bounding box center [74, 73] width 136 height 39
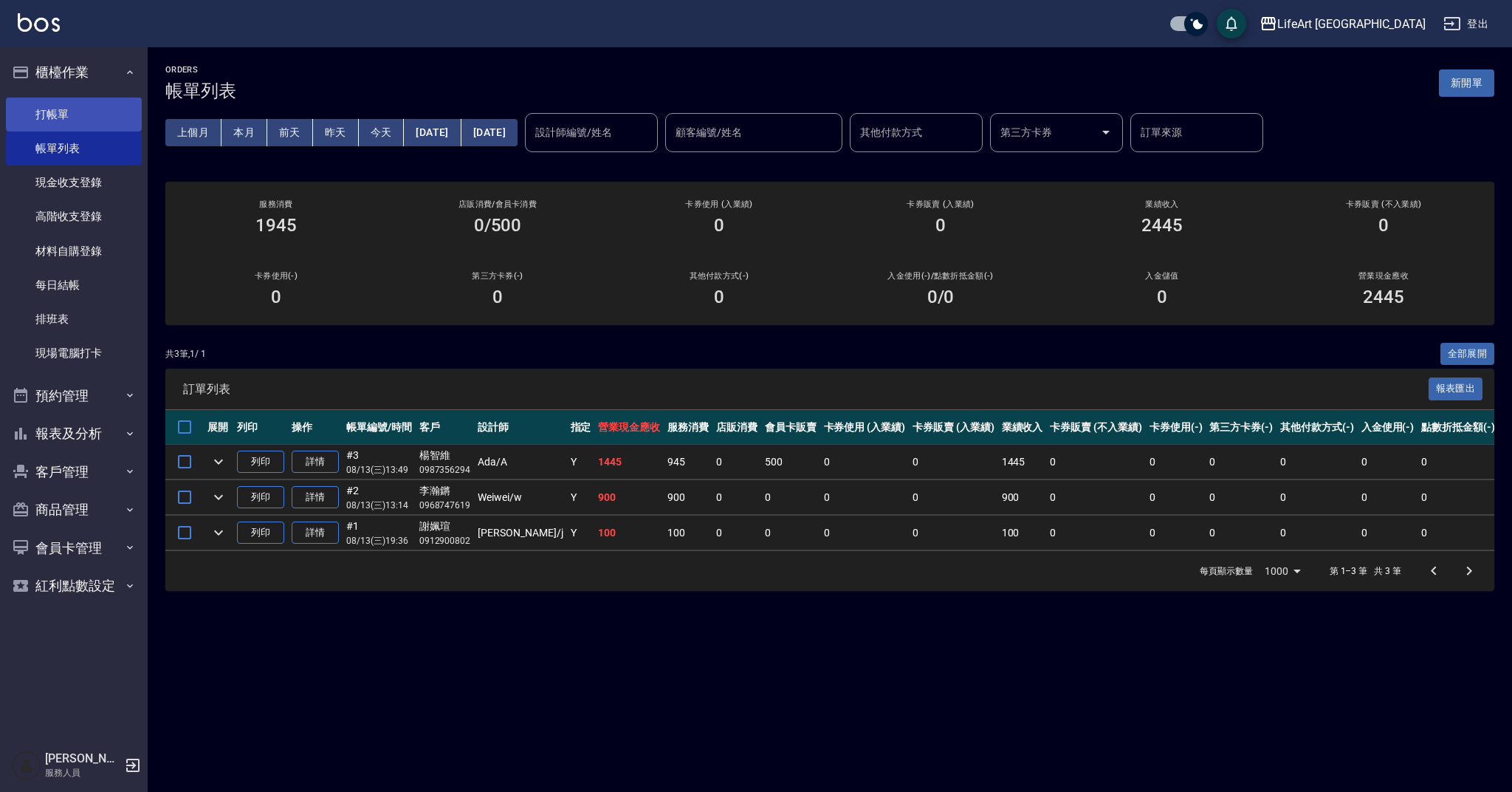
click at [76, 117] on link "打帳單" at bounding box center [74, 114] width 136 height 34
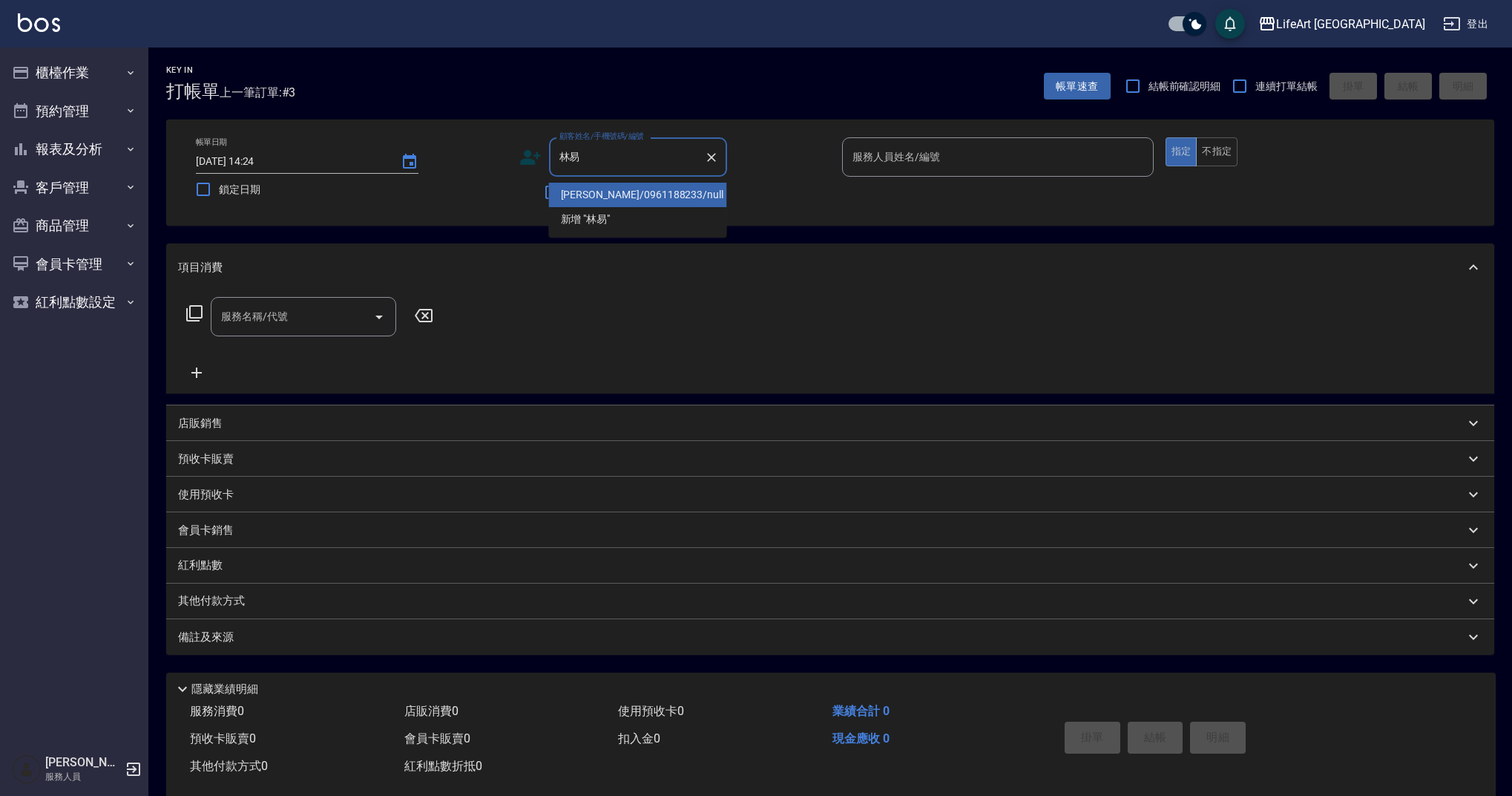
click at [643, 190] on li "林易宣/0961188233/null" at bounding box center [637, 195] width 178 height 24
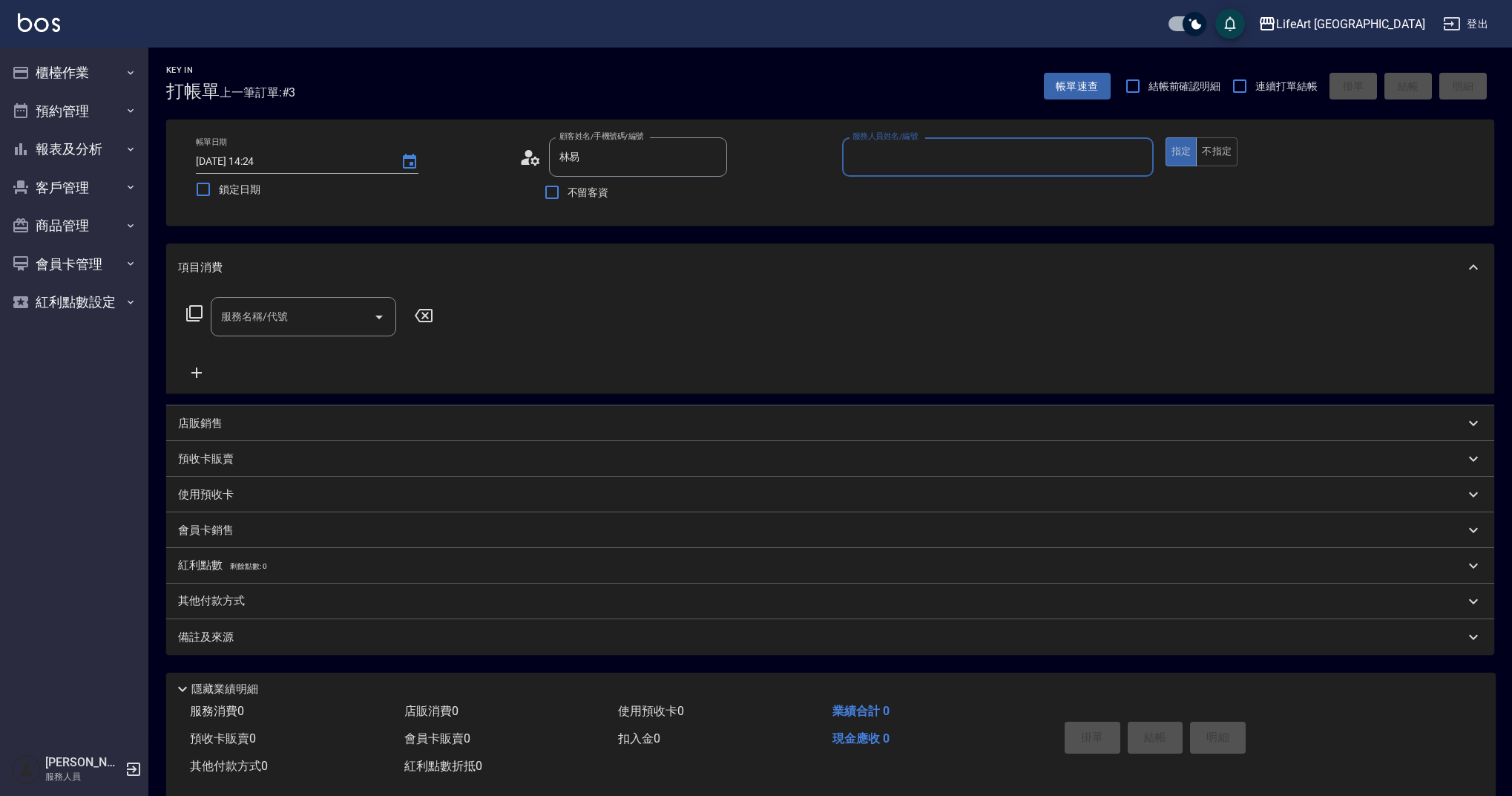
type input "林易宣/0961188233/null"
type input "Weiwei-w"
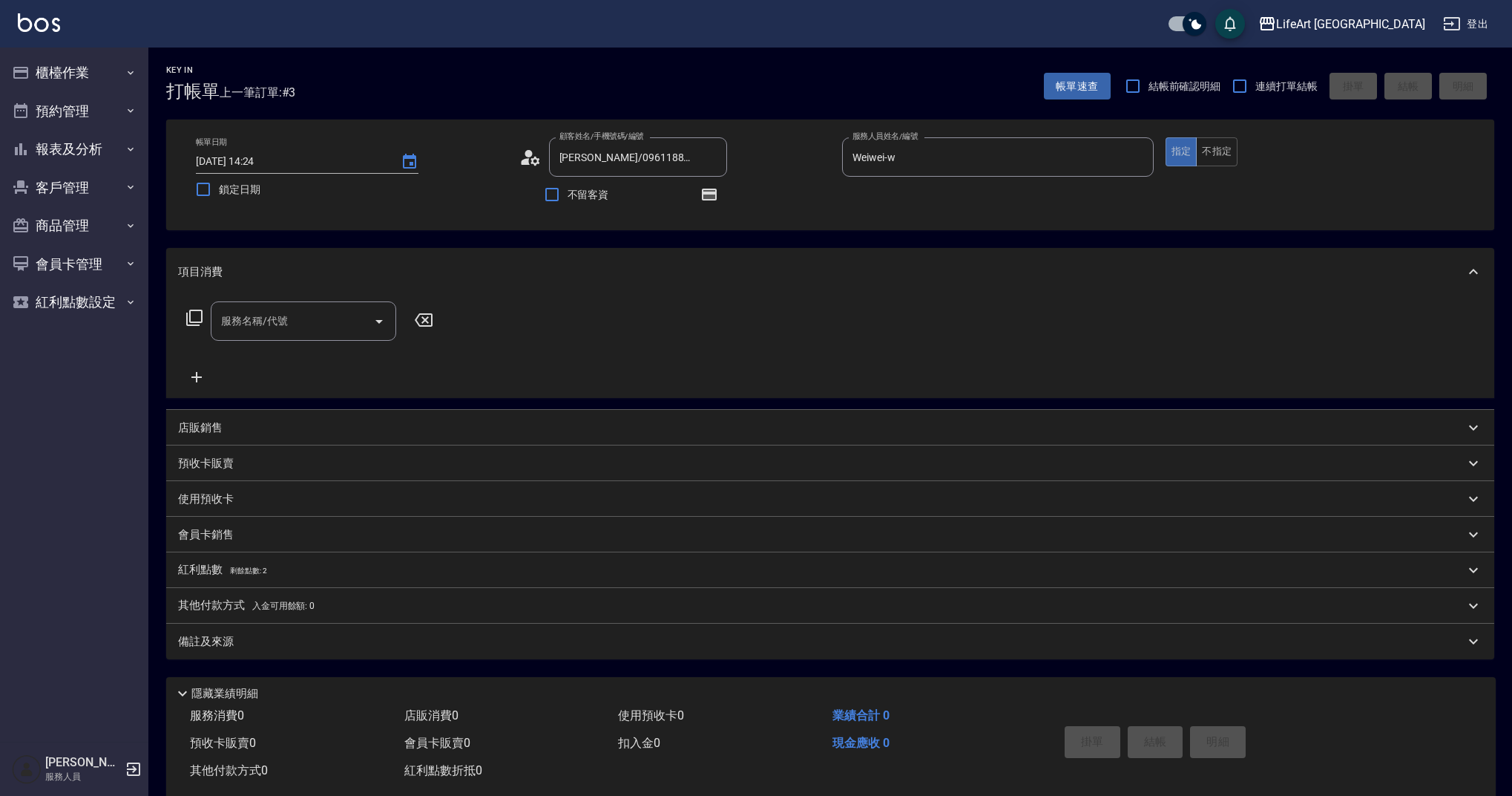
click at [525, 163] on icon at bounding box center [524, 161] width 9 height 7
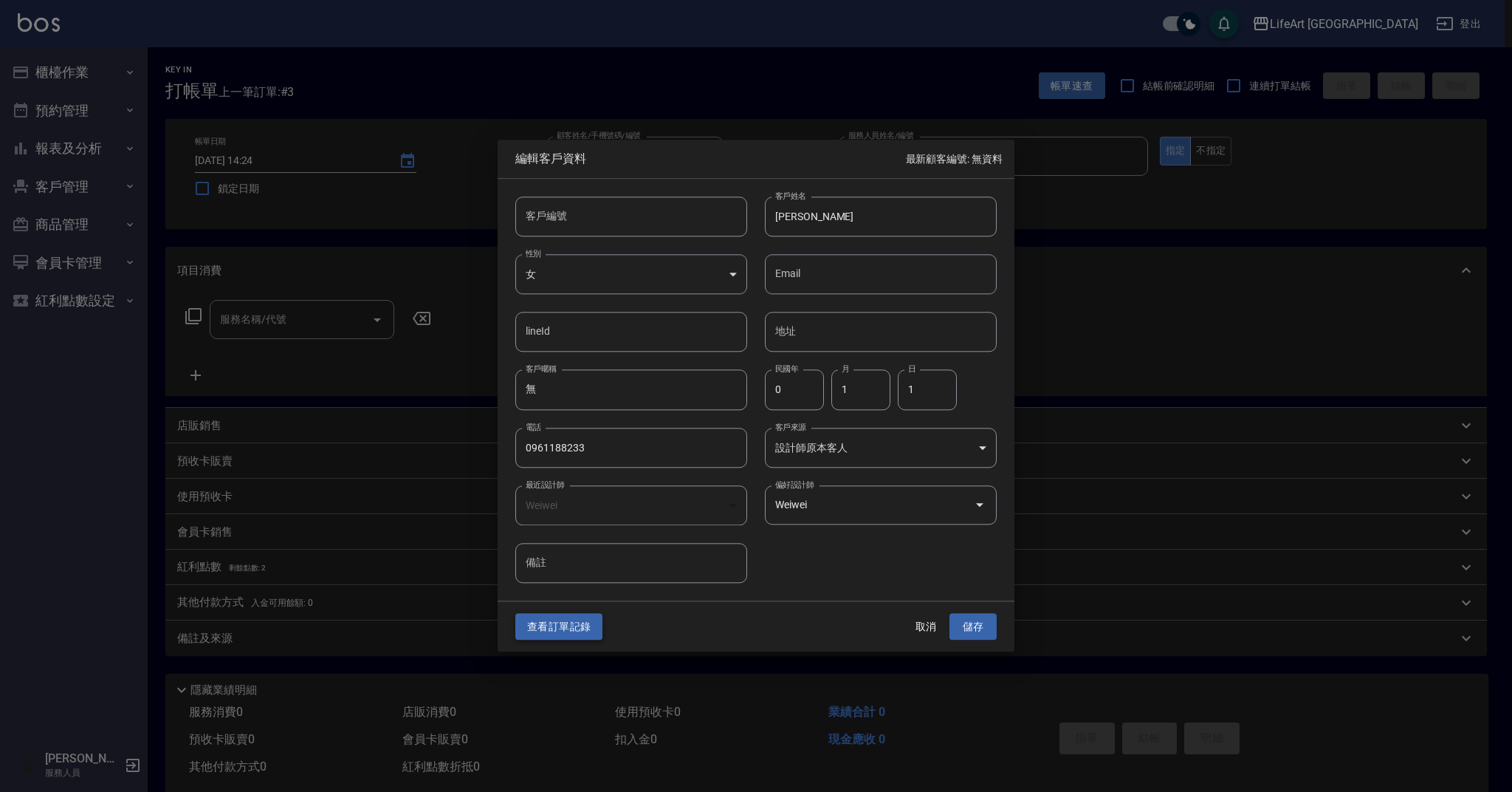
click at [577, 632] on button "查看訂單記錄" at bounding box center [559, 626] width 87 height 27
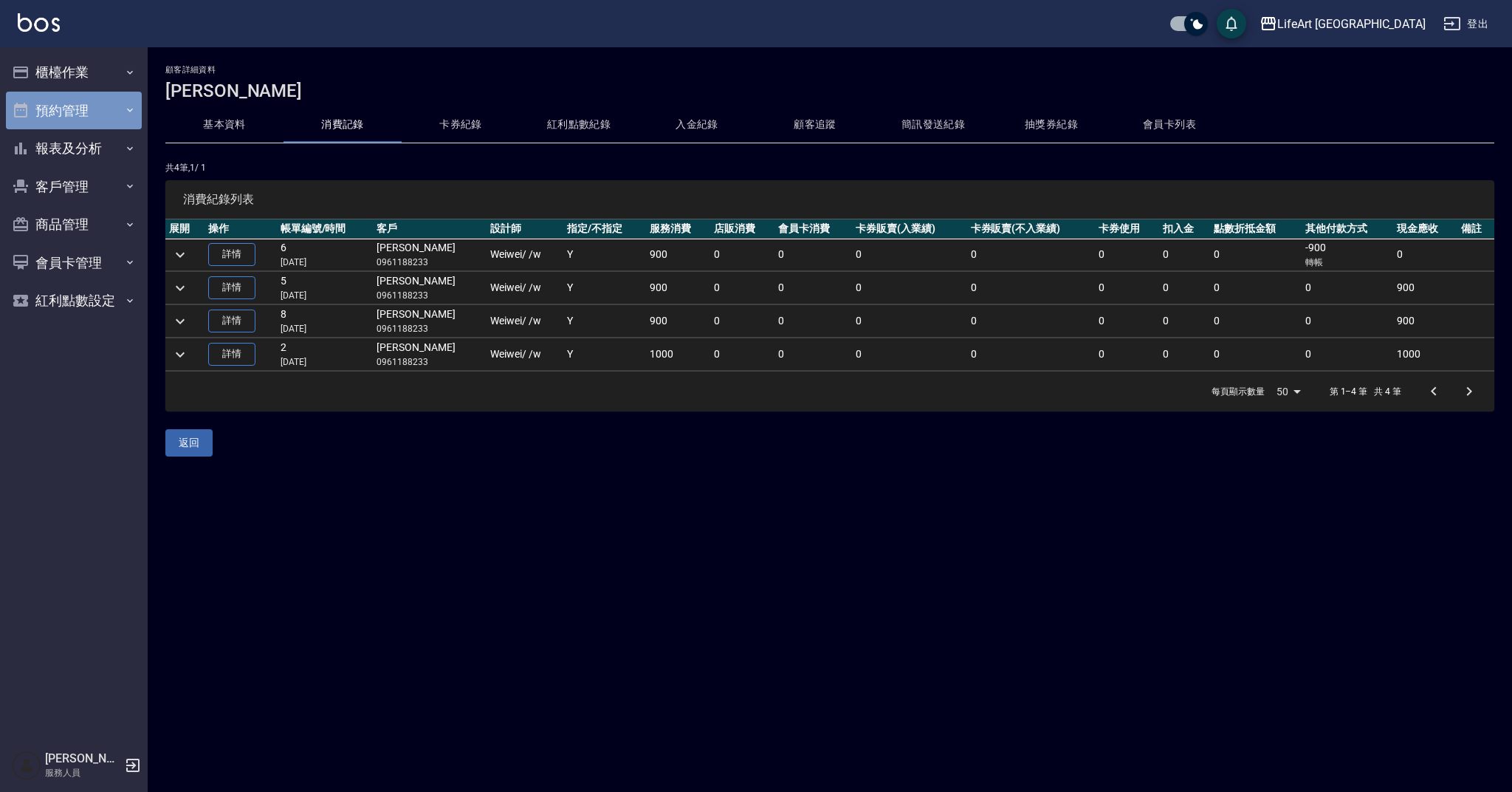
click at [78, 112] on button "預約管理" at bounding box center [74, 111] width 136 height 39
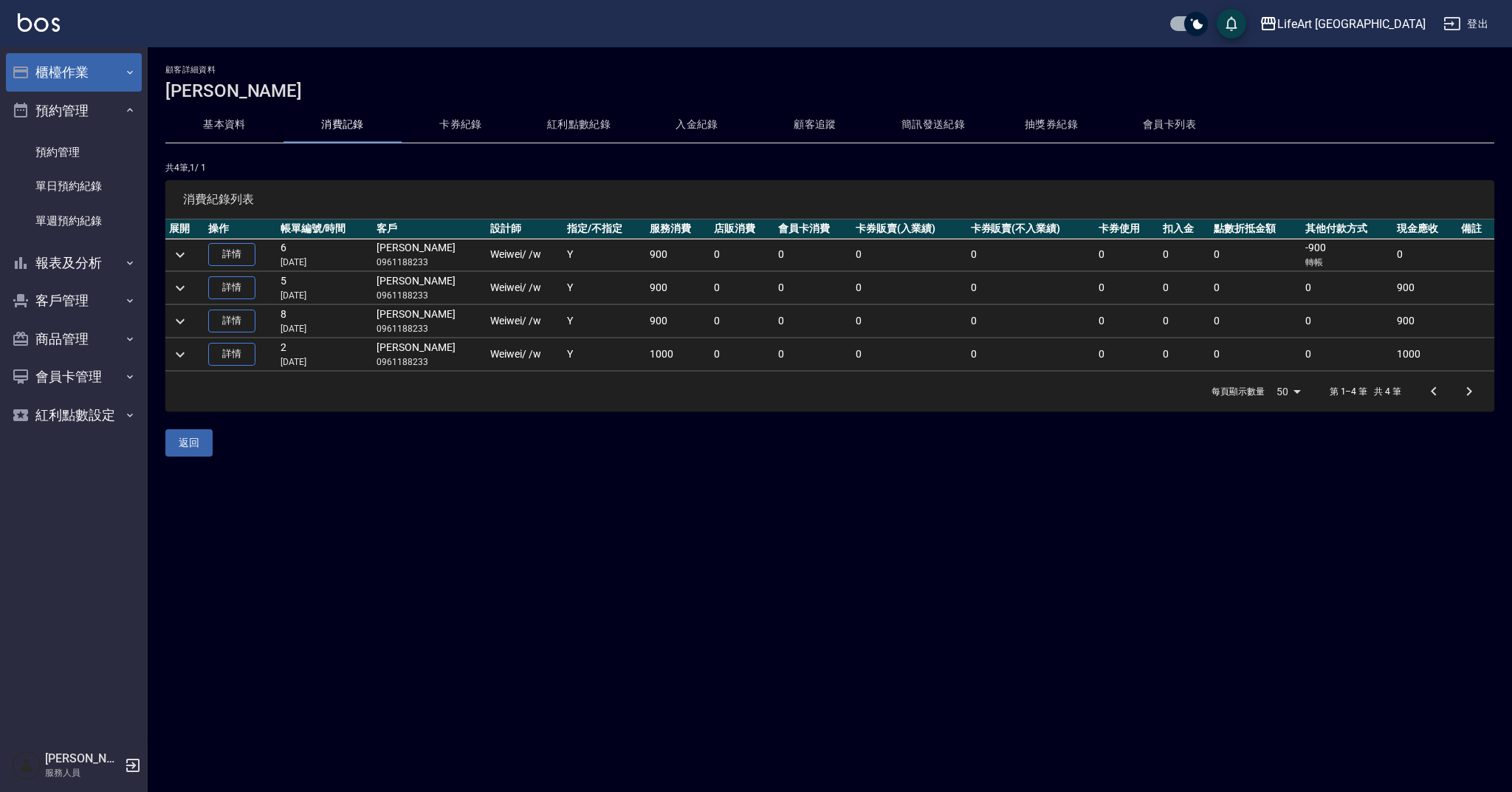
click at [80, 76] on button "櫃檯作業" at bounding box center [74, 73] width 136 height 39
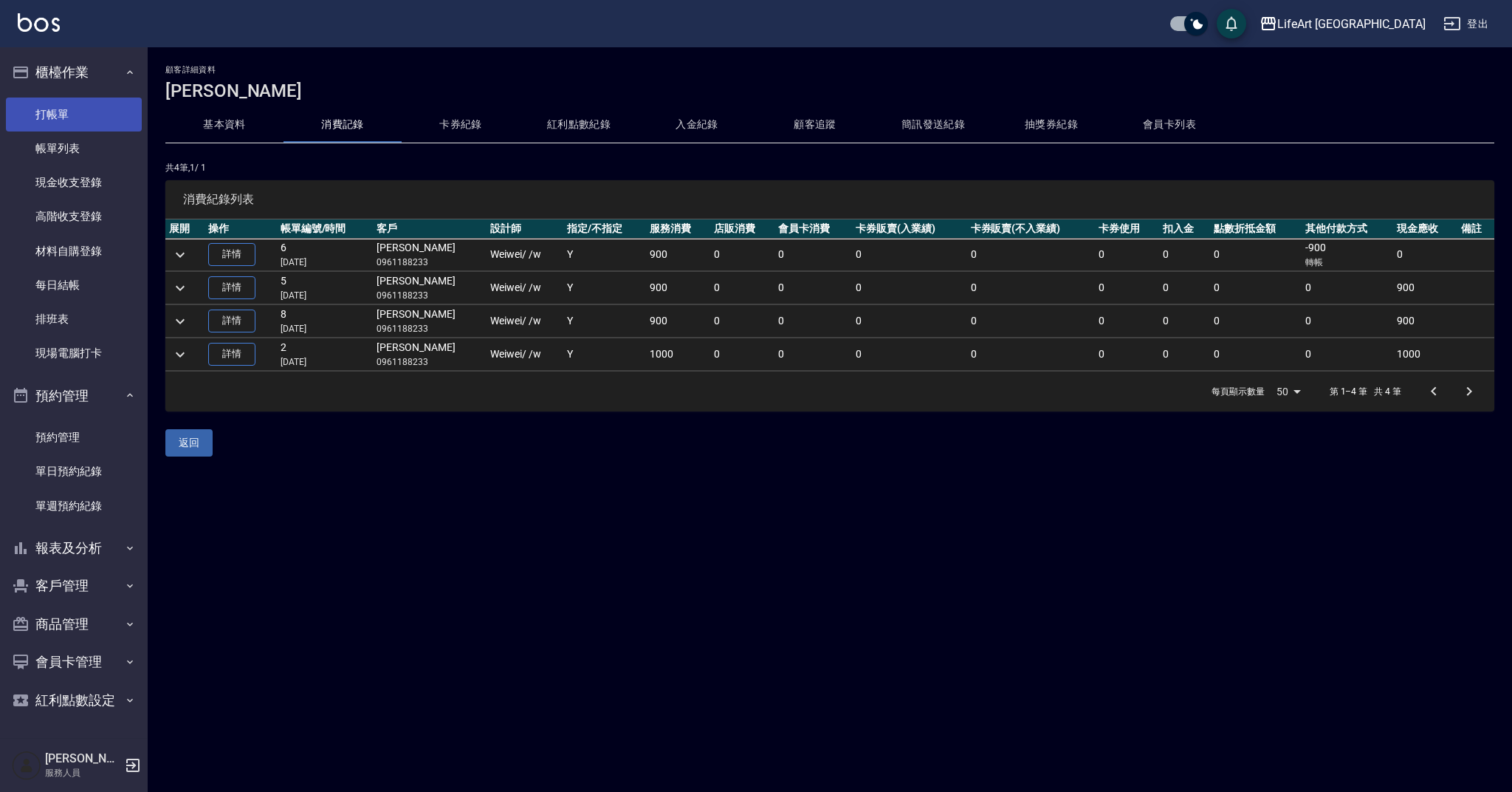
click at [63, 106] on link "打帳單" at bounding box center [74, 114] width 136 height 34
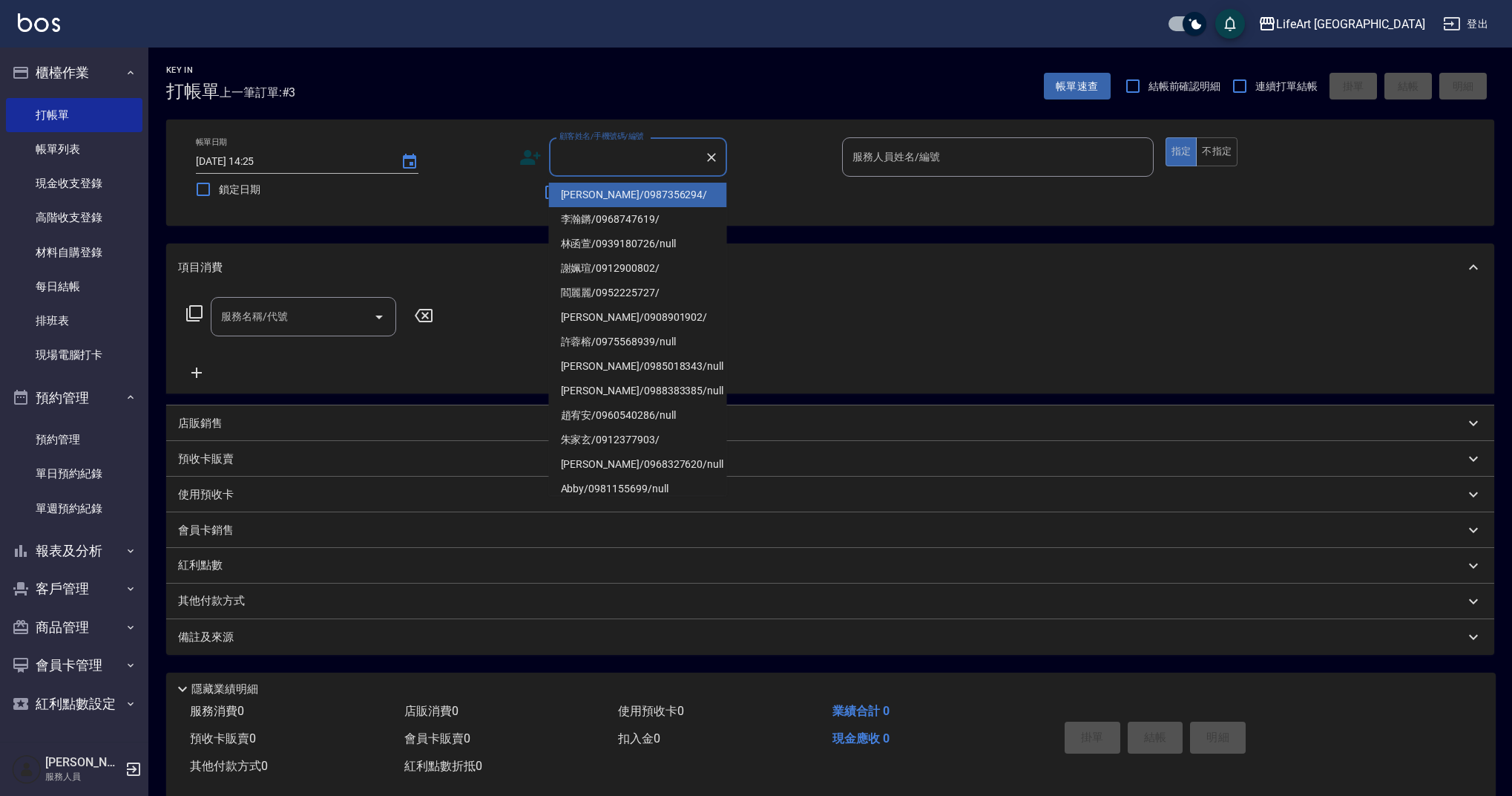
click at [598, 162] on input "顧客姓名/手機號碼/編號" at bounding box center [627, 157] width 142 height 26
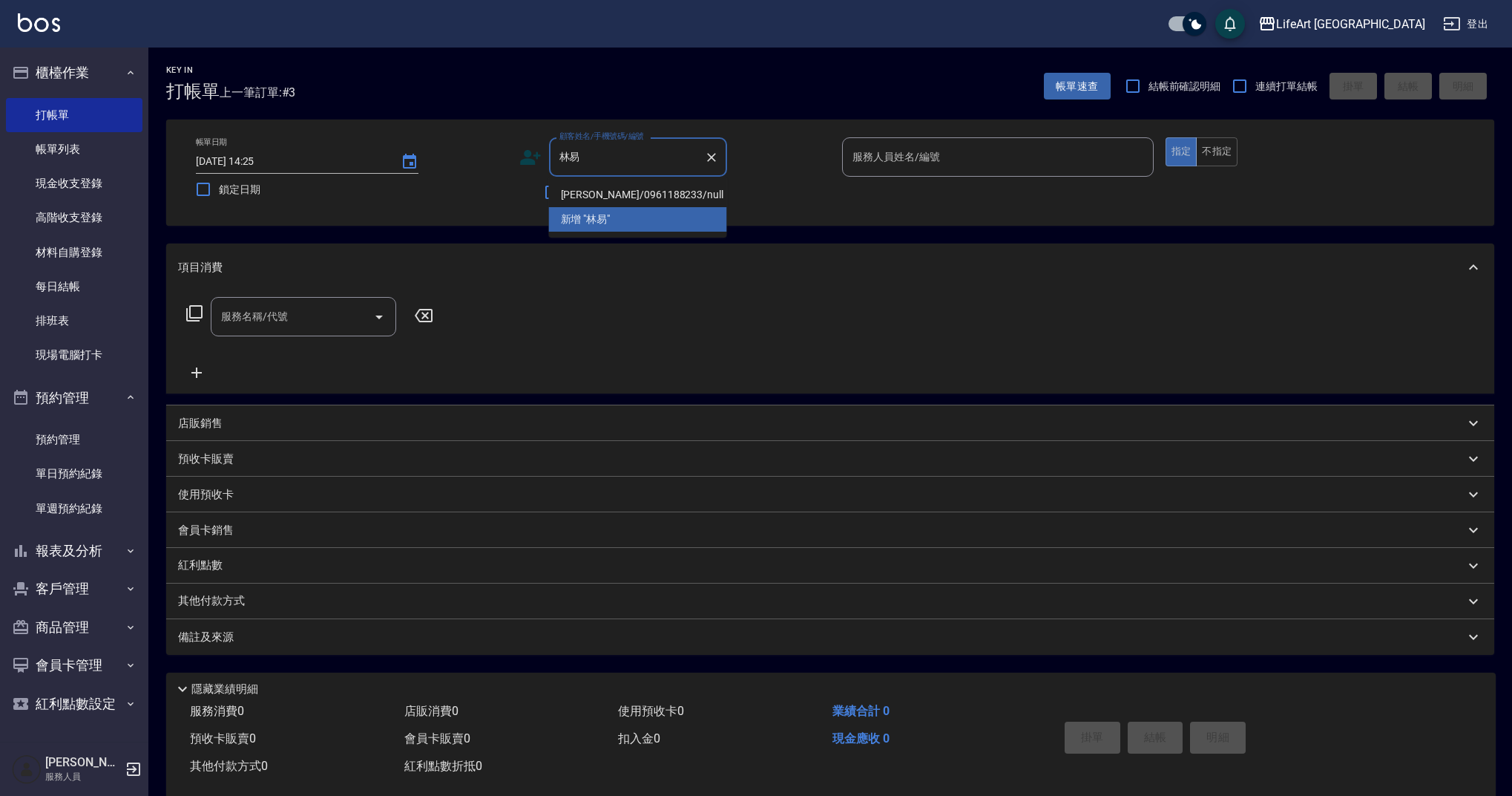
click at [609, 192] on li "林易宣/0961188233/null" at bounding box center [637, 195] width 178 height 24
type input "林易宣/0961188233/null"
type input "Weiwei-w"
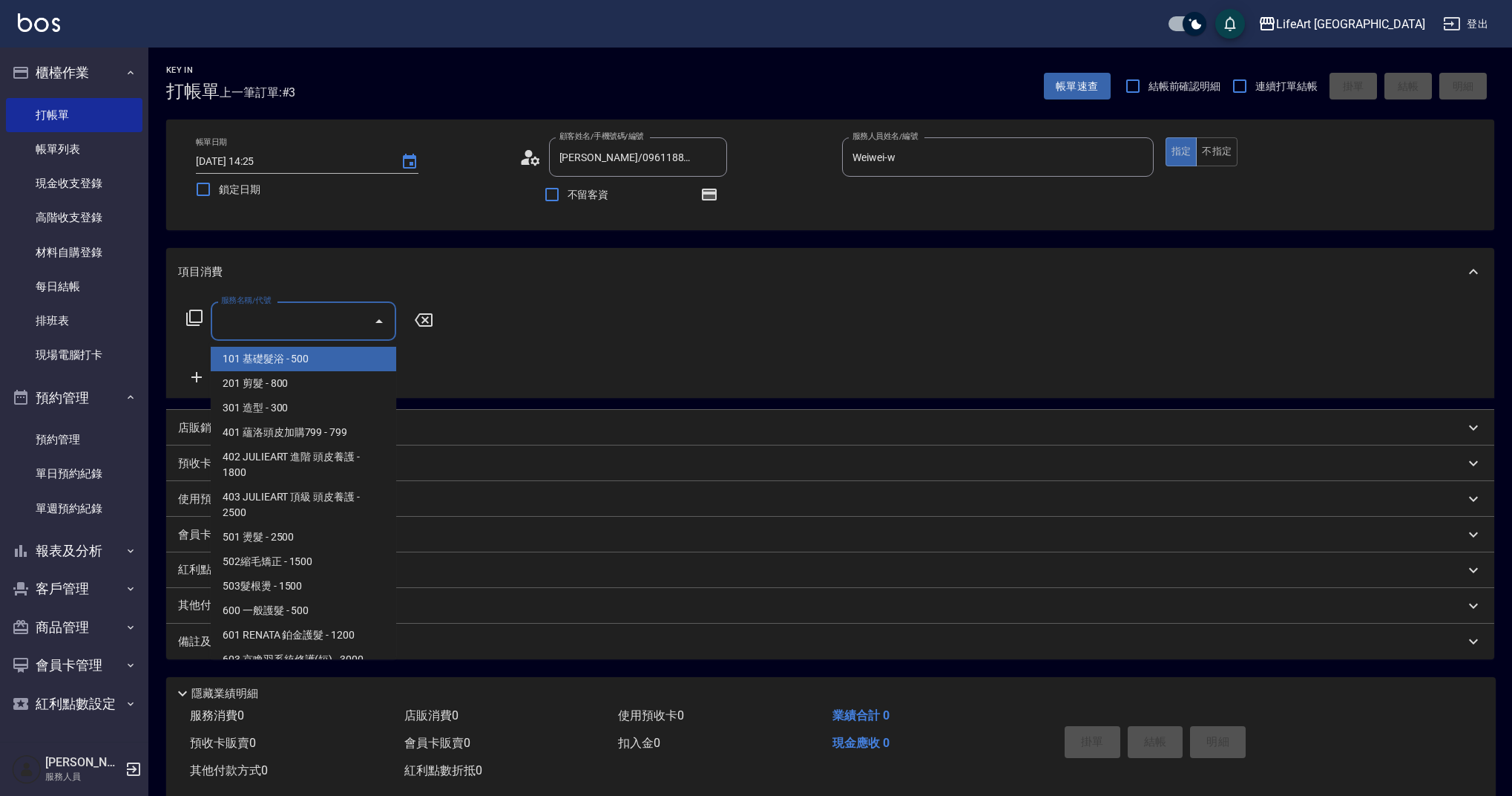
drag, startPoint x: 316, startPoint y: 326, endPoint x: 299, endPoint y: 363, distance: 40.7
click at [317, 326] on input "服務名稱/代號" at bounding box center [292, 321] width 150 height 26
click at [274, 383] on span "201 剪髮 - 800" at bounding box center [304, 382] width 186 height 24
type input "201 剪髮(201)"
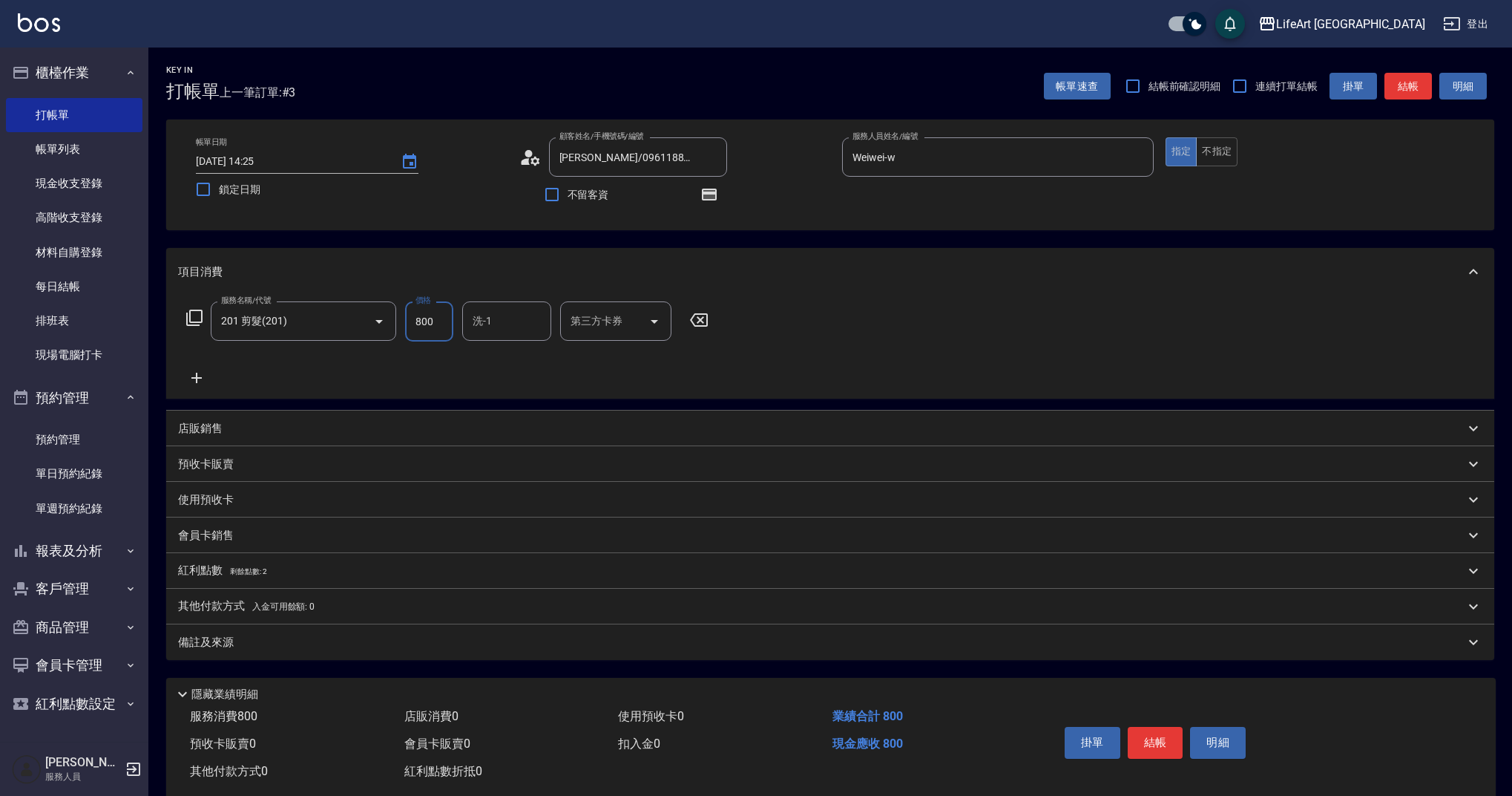
drag, startPoint x: 418, startPoint y: 323, endPoint x: 410, endPoint y: 321, distance: 8.2
click at [410, 321] on input "800" at bounding box center [429, 321] width 49 height 40
type input "900"
click at [496, 317] on input "洗-1" at bounding box center [507, 321] width 76 height 26
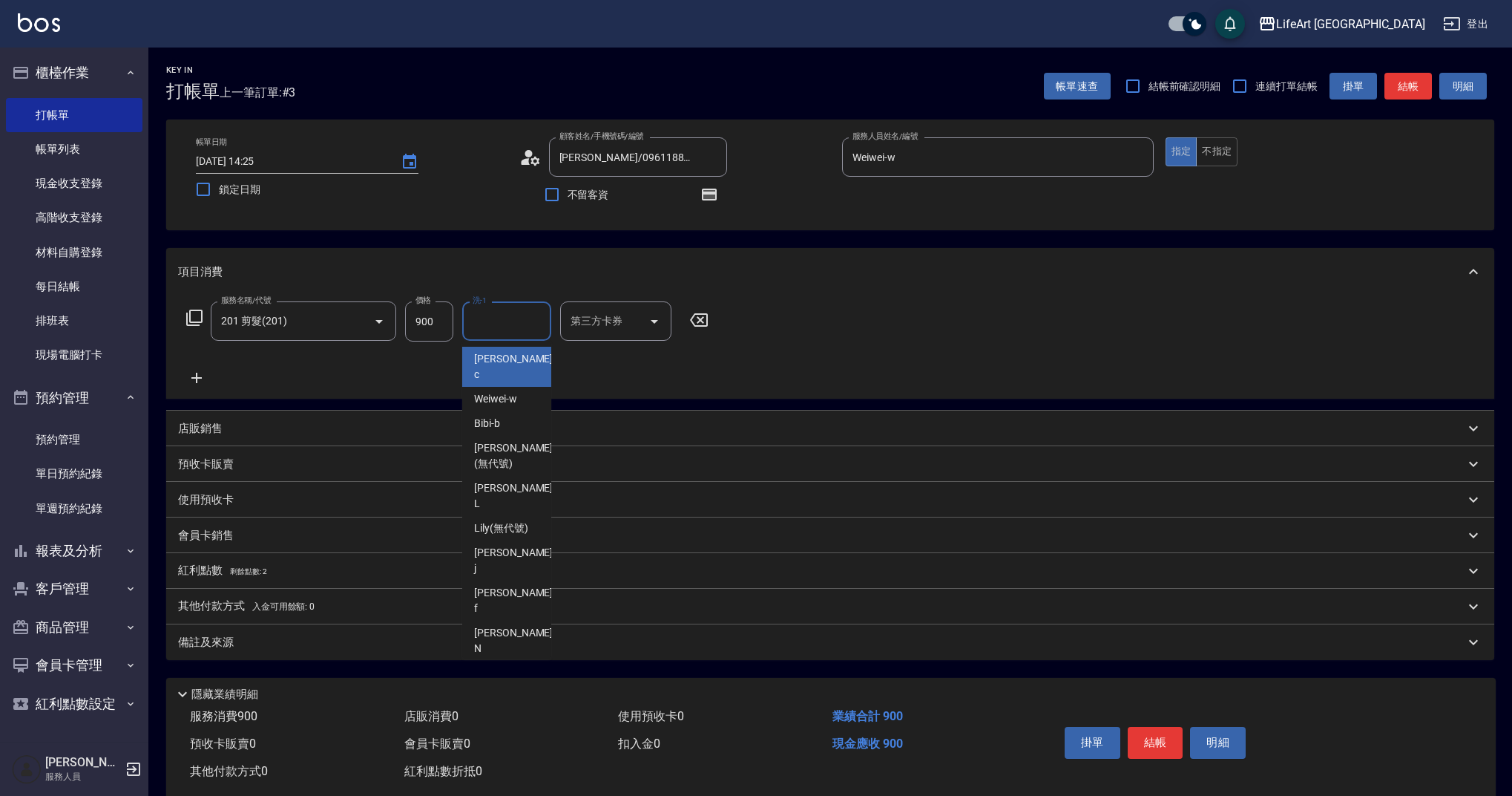
click at [511, 363] on div "Casey -c" at bounding box center [507, 366] width 90 height 40
type input "Casey-c"
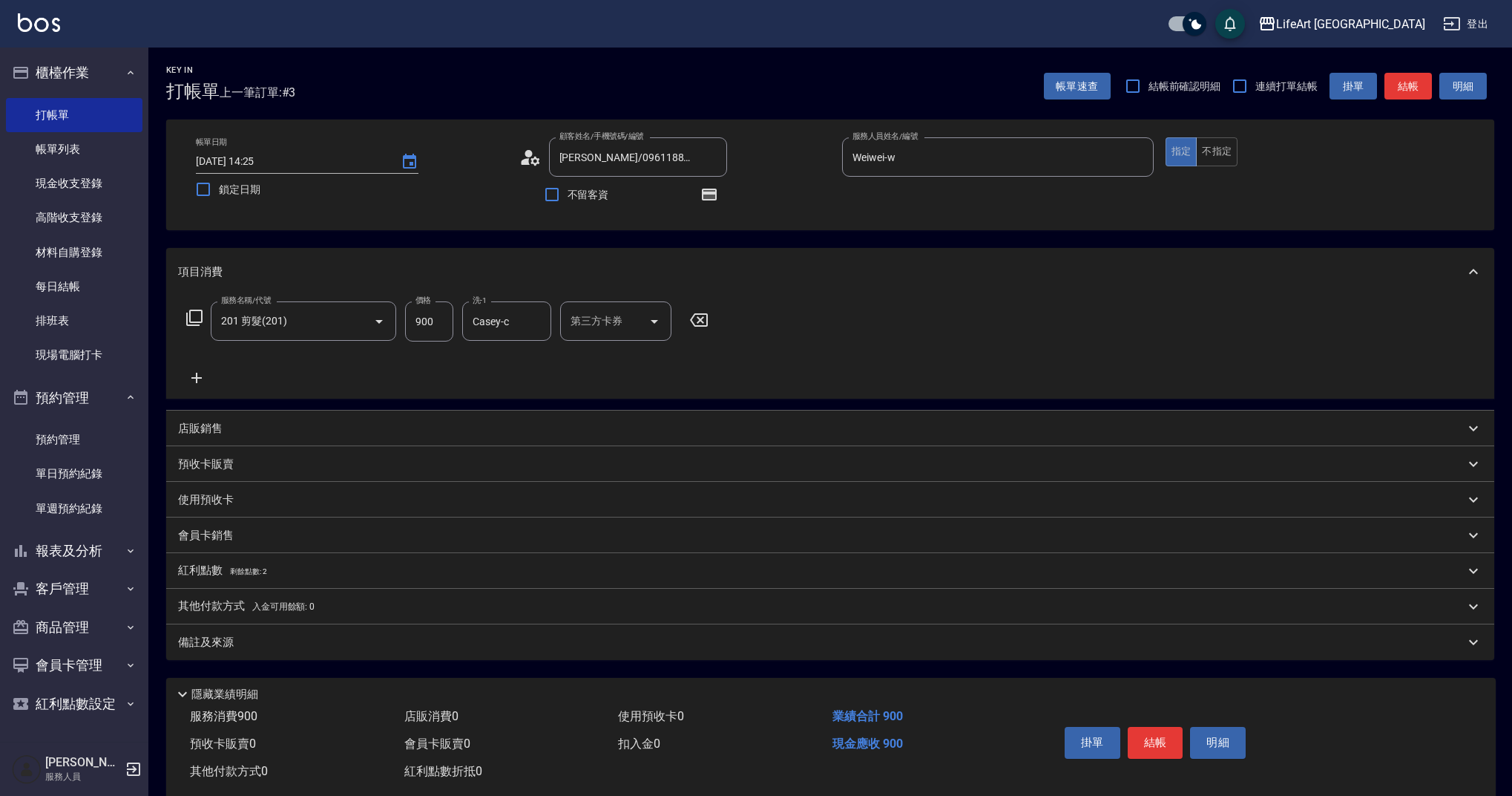
drag, startPoint x: 305, startPoint y: 645, endPoint x: 321, endPoint y: 642, distance: 16.3
click at [305, 645] on div "備註及來源" at bounding box center [821, 642] width 1287 height 16
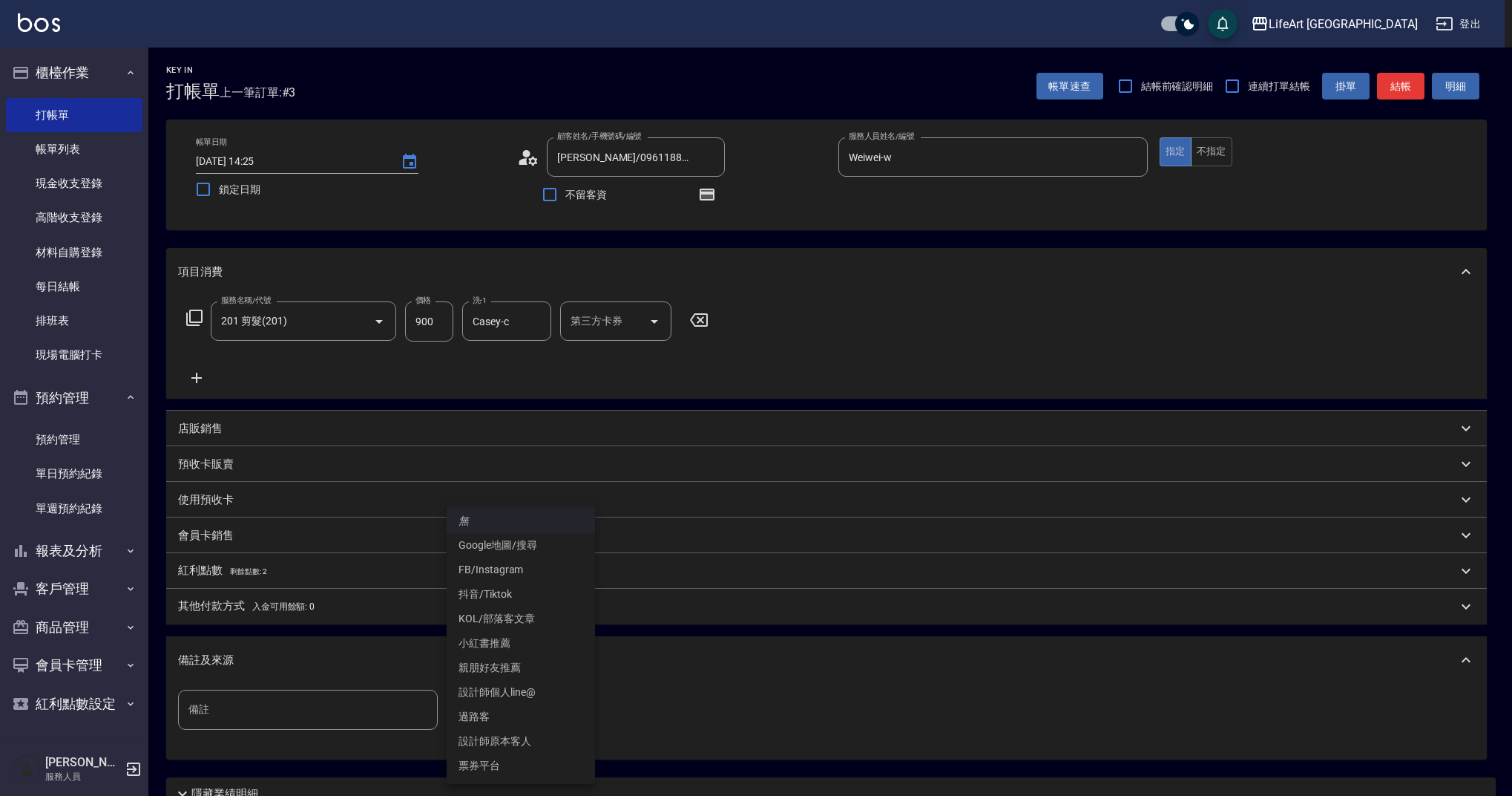
drag, startPoint x: 506, startPoint y: 718, endPoint x: 518, endPoint y: 717, distance: 12.0
click at [507, 718] on body "LifeArt 蘆洲 登出 櫃檯作業 打帳單 帳單列表 現金收支登錄 高階收支登錄 材料自購登錄 每日結帳 排班表 現場電腦打卡 預約管理 預約管理 單日預約…" at bounding box center [756, 460] width 1512 height 921
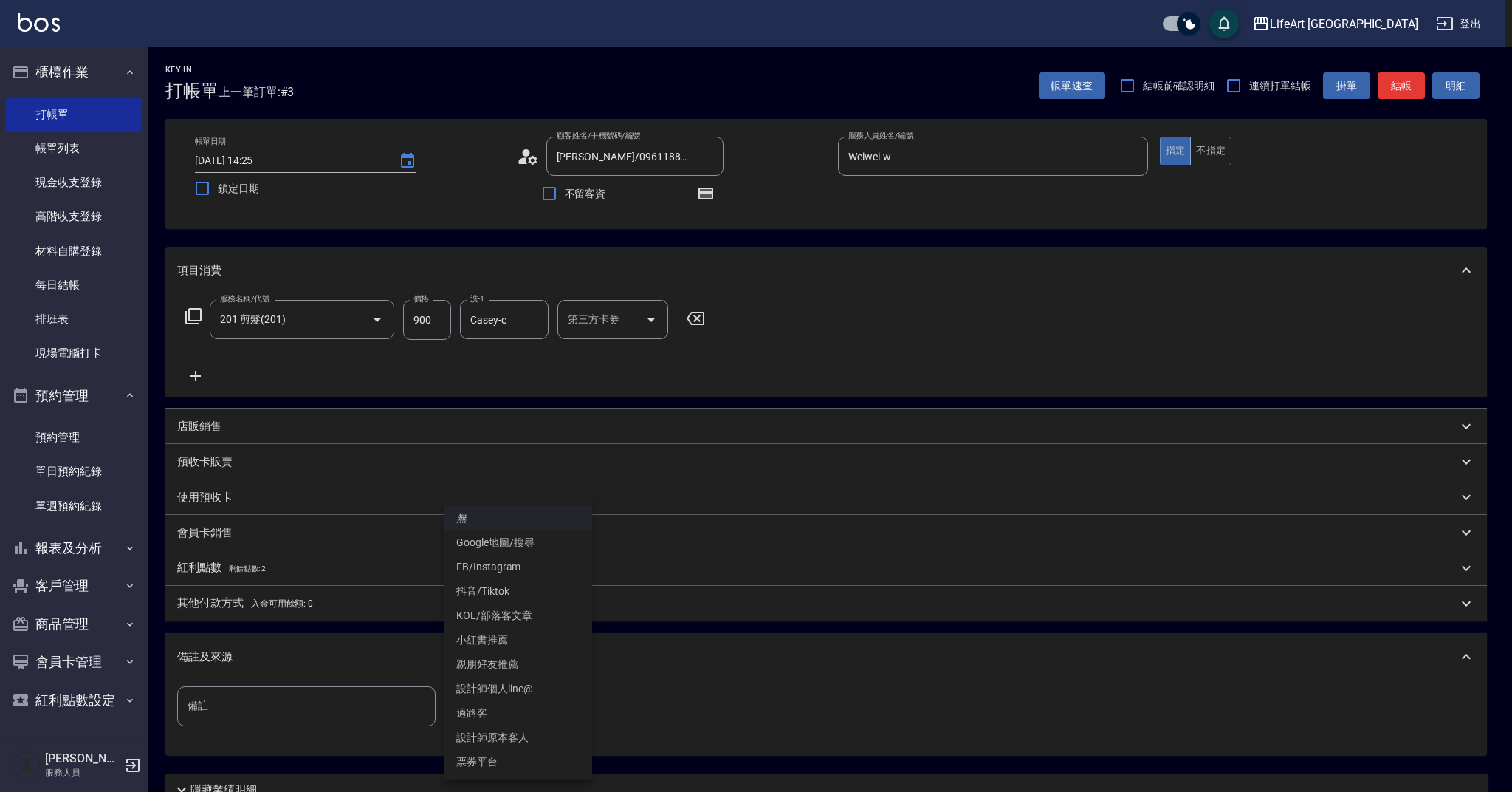
click at [527, 743] on li "設計師原本客人" at bounding box center [518, 737] width 148 height 24
type input "設計師原本客人"
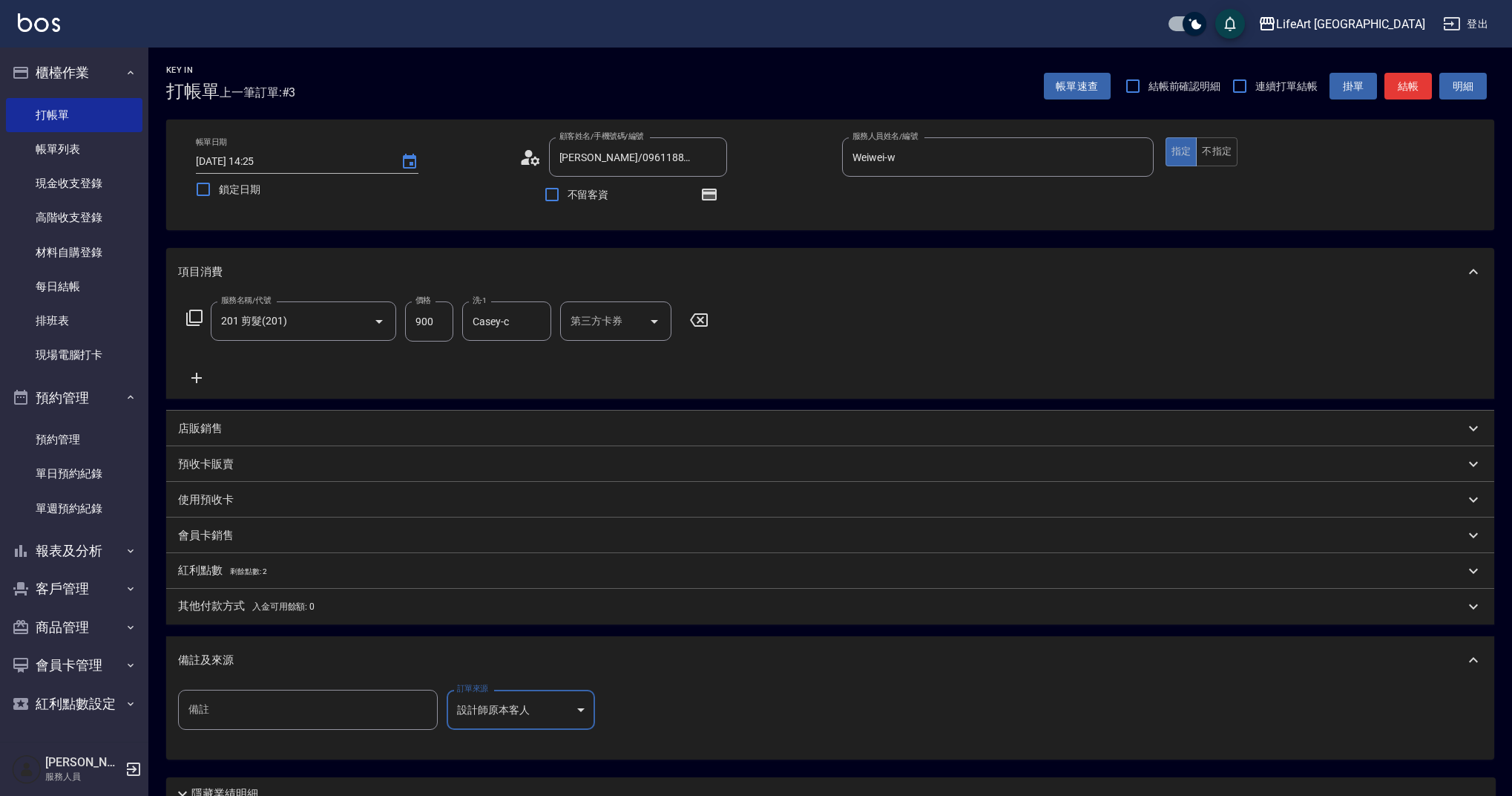
scroll to position [131, 0]
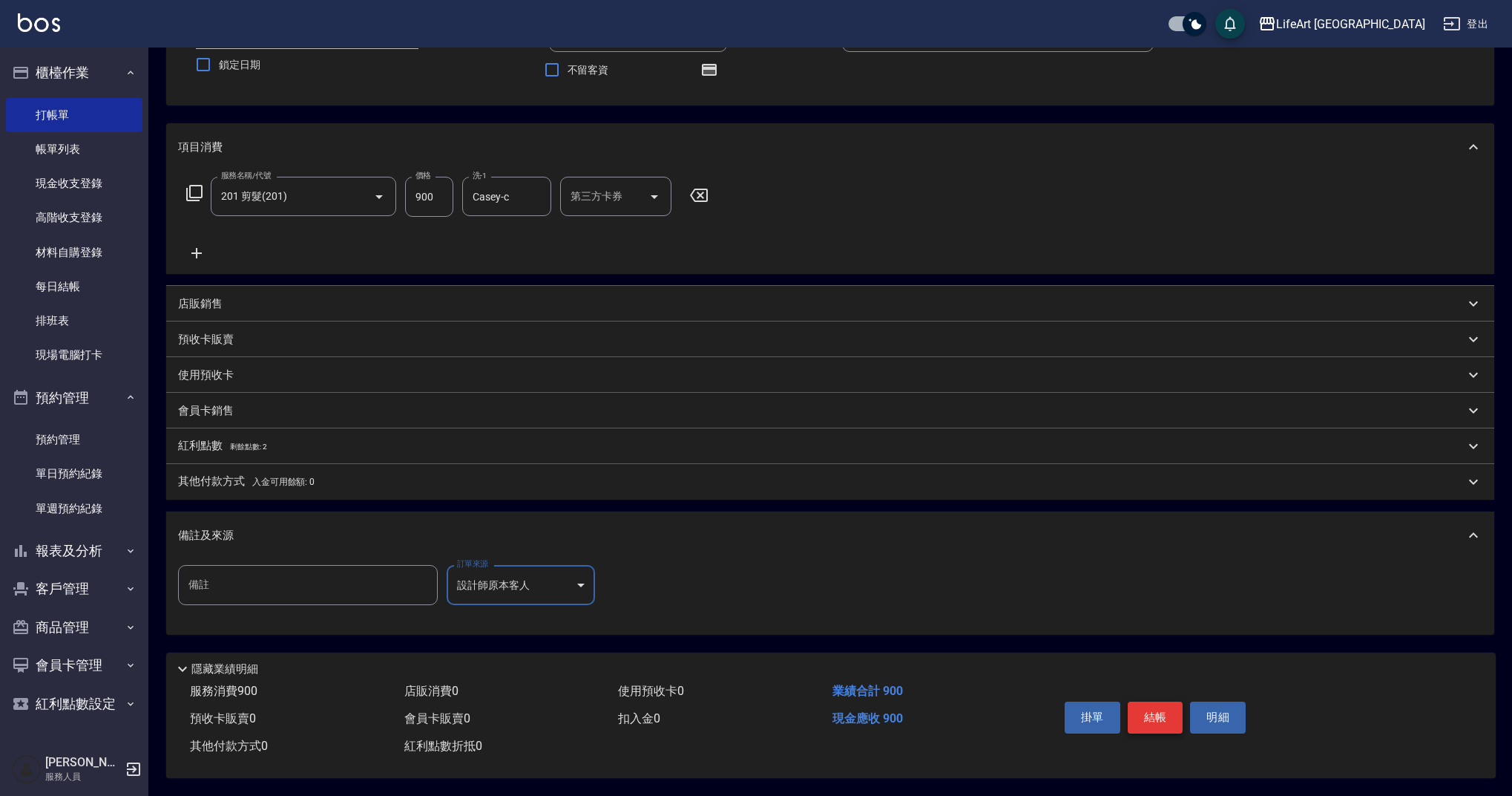
click at [1140, 703] on button "結帳" at bounding box center [1155, 717] width 55 height 31
